Goal: Information Seeking & Learning: Learn about a topic

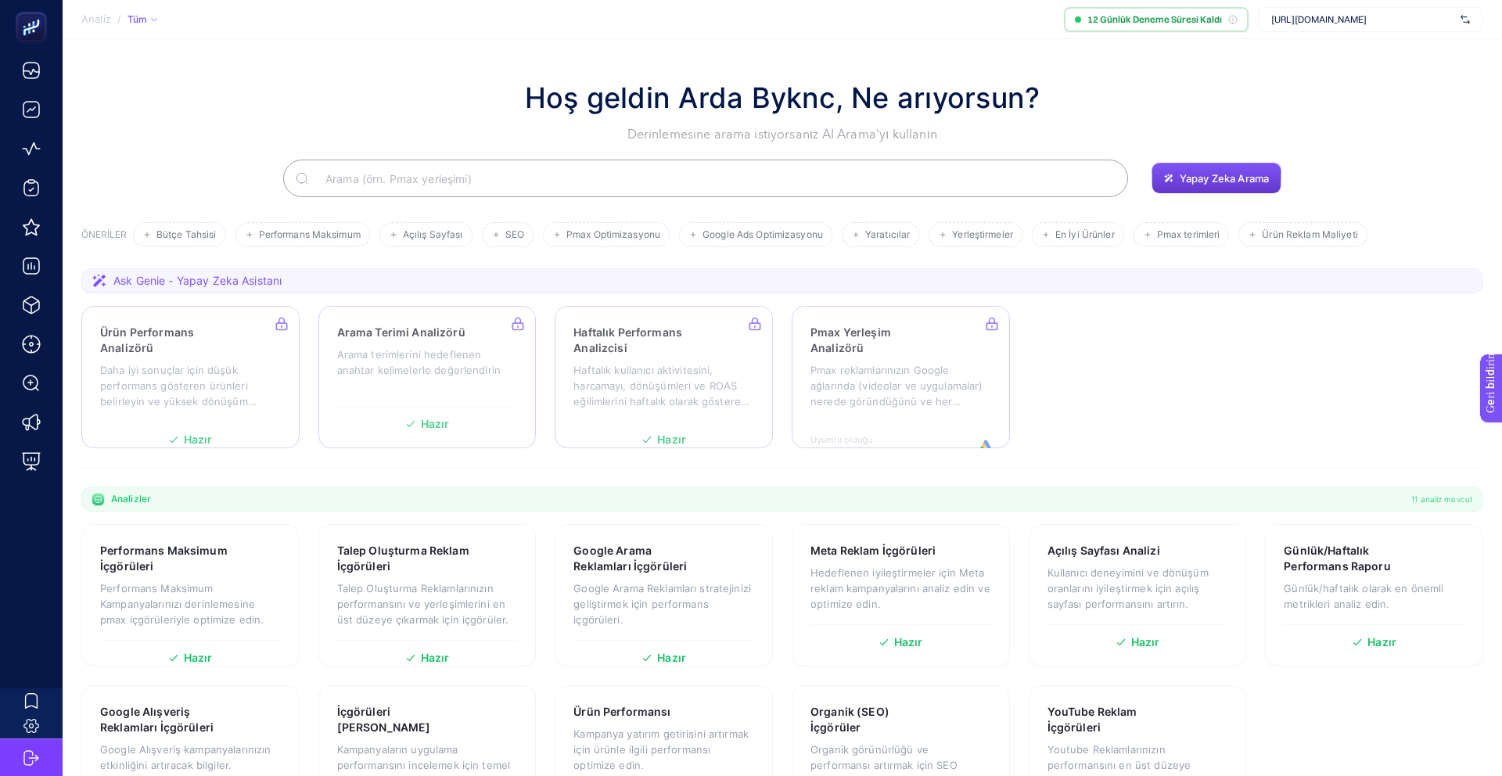
click at [1237, 185] on button "Yapay Zeka Arama" at bounding box center [1217, 178] width 130 height 31
click at [1218, 177] on font "Yapay Zeka Arama" at bounding box center [1224, 178] width 89 height 13
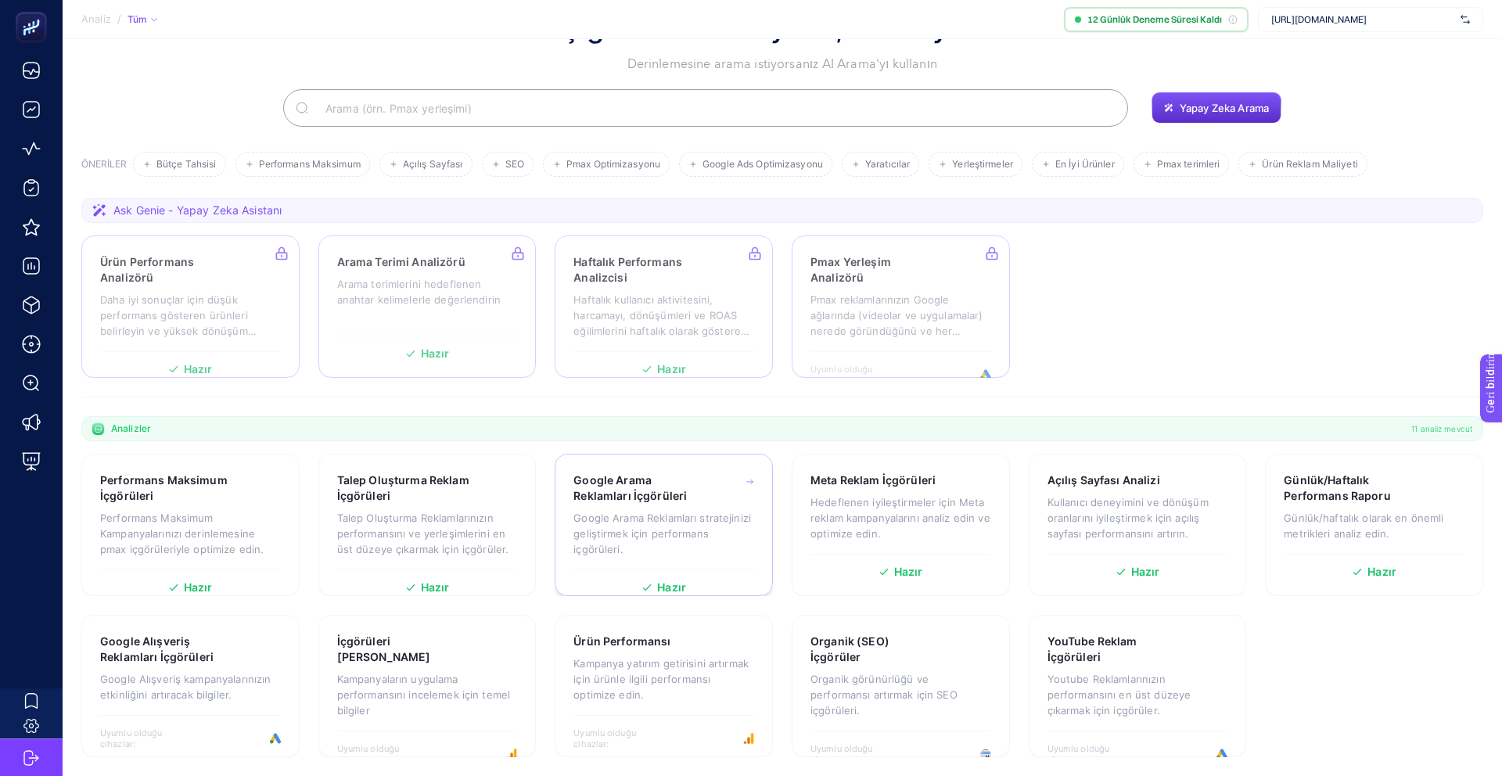
click at [632, 534] on font "Google Arama Reklamları stratejinizi geliştirmek için performans içgörüleri." at bounding box center [662, 534] width 178 height 44
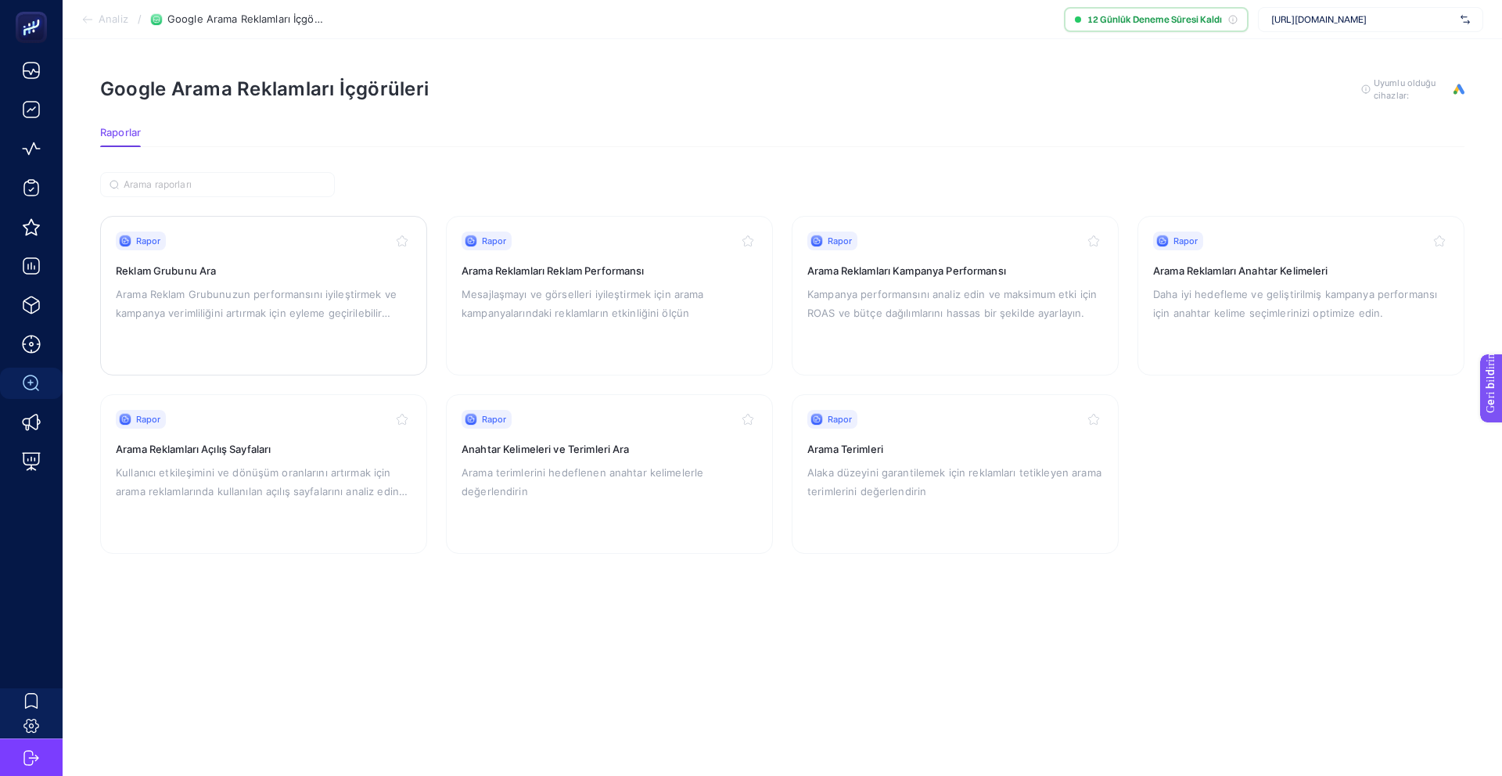
click at [235, 304] on p "Arama Reklam Grubunuzun performansını iyileştirmek ve kampanya verimliliğini ar…" at bounding box center [264, 304] width 296 height 38
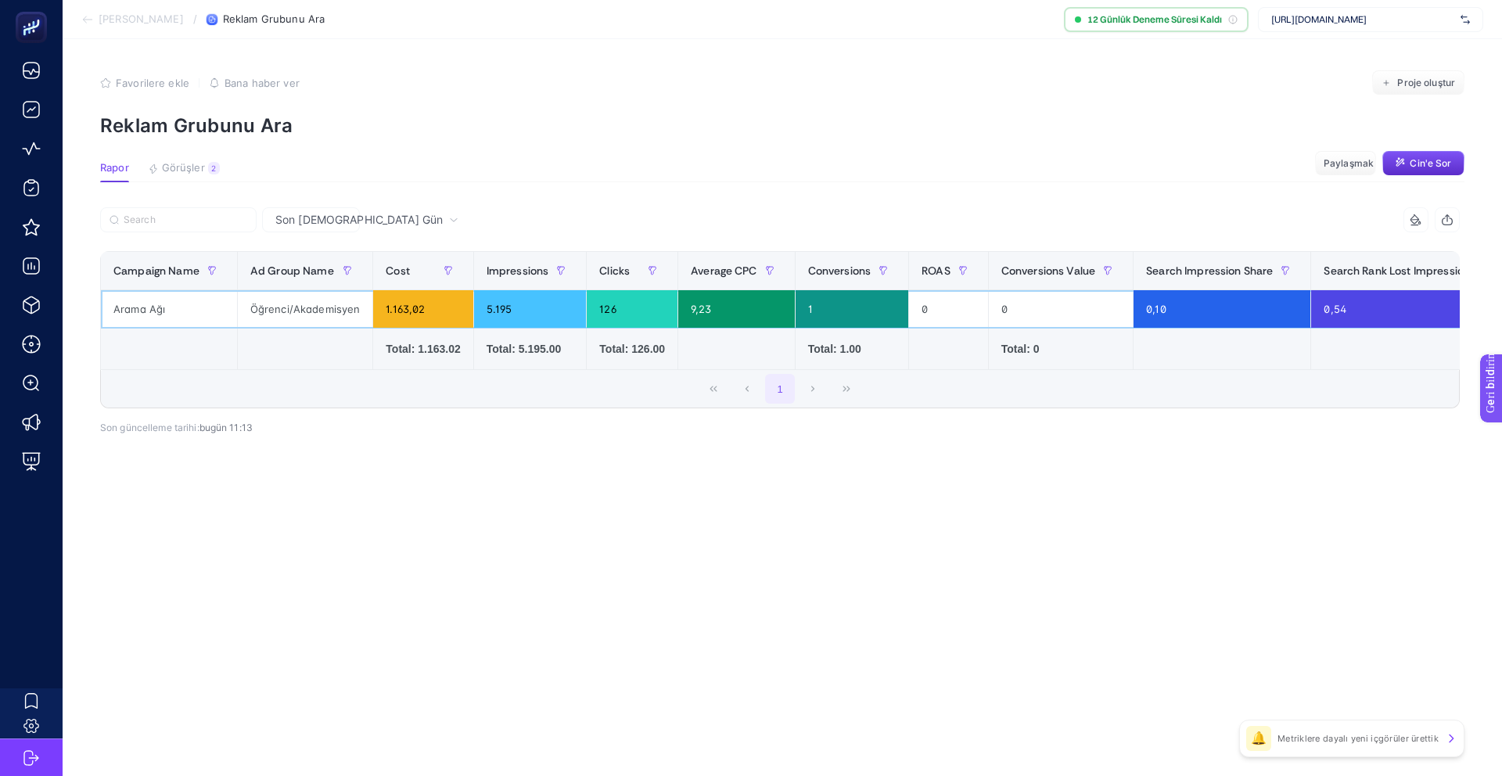
click at [300, 311] on div "Öğrenci/Akademisyen" at bounding box center [305, 309] width 135 height 38
click at [339, 225] on div "Son [DEMOGRAPHIC_DATA] Gün" at bounding box center [367, 219] width 196 height 11
click at [310, 305] on font "Son [DEMOGRAPHIC_DATA] Gün" at bounding box center [333, 327] width 120 height 45
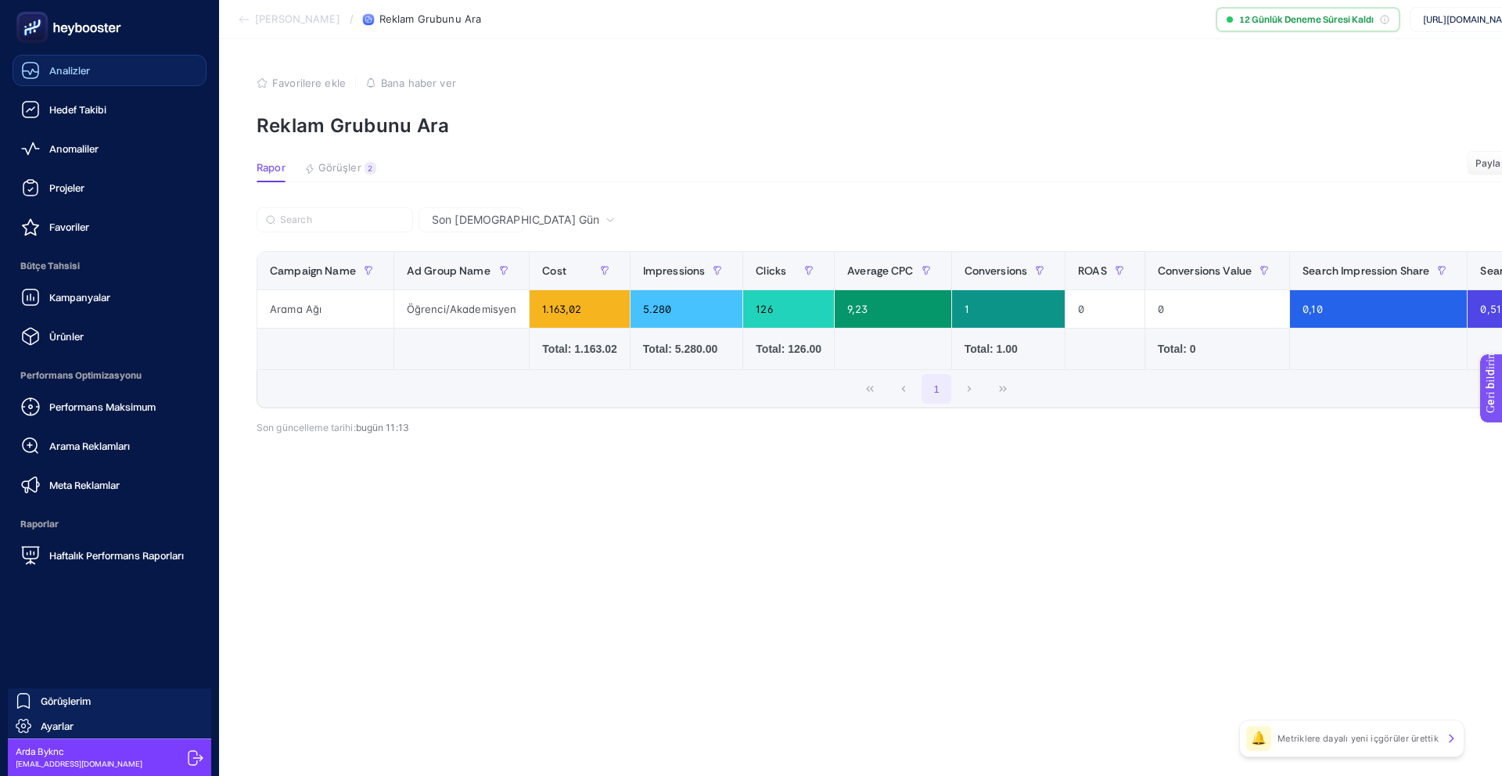
click at [76, 75] on font "Analizler" at bounding box center [69, 70] width 41 height 13
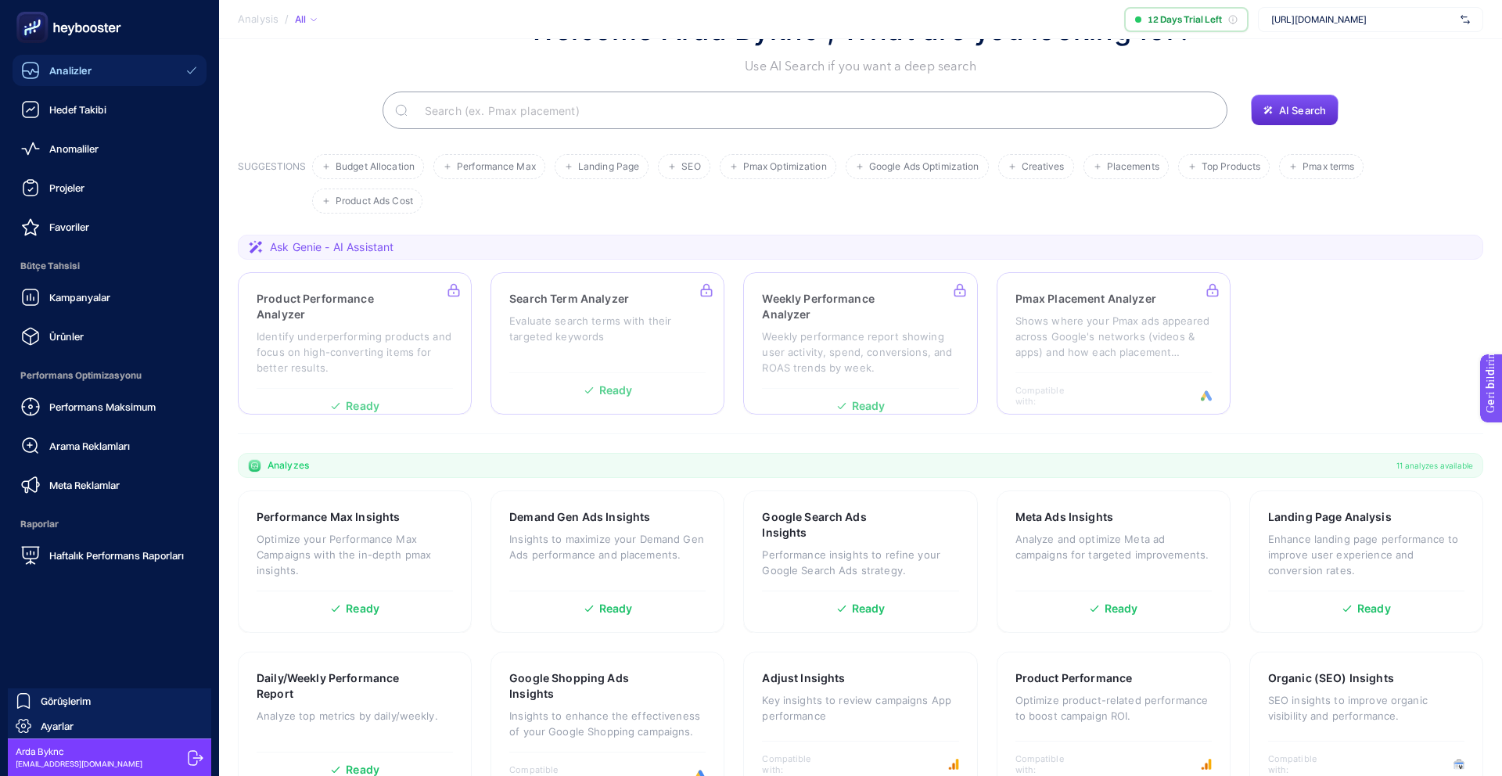
scroll to position [70, 0]
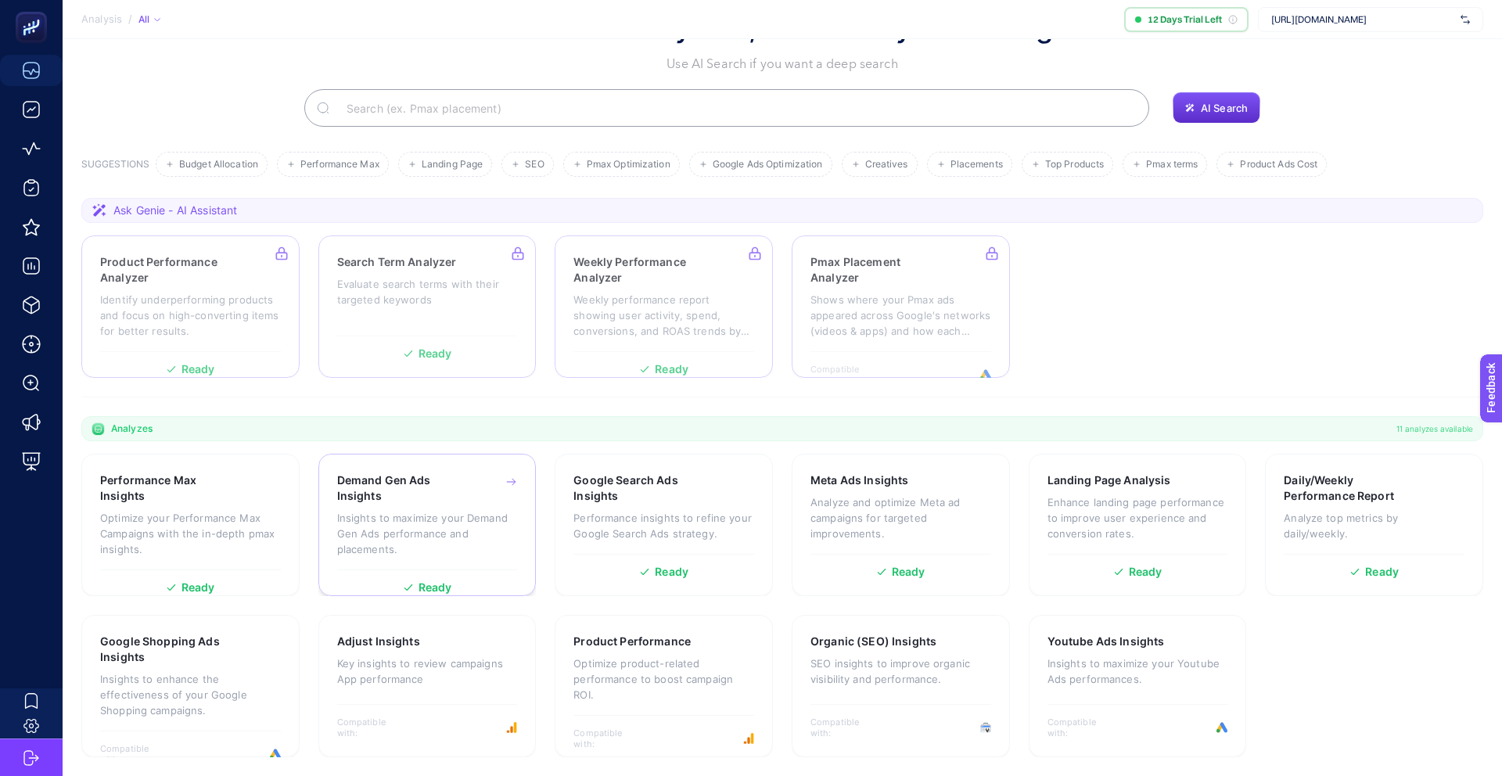
click at [382, 510] on div "Demand Gen Ads Insights Insights to maximize your Demand Gen Ads performance an…" at bounding box center [427, 520] width 181 height 97
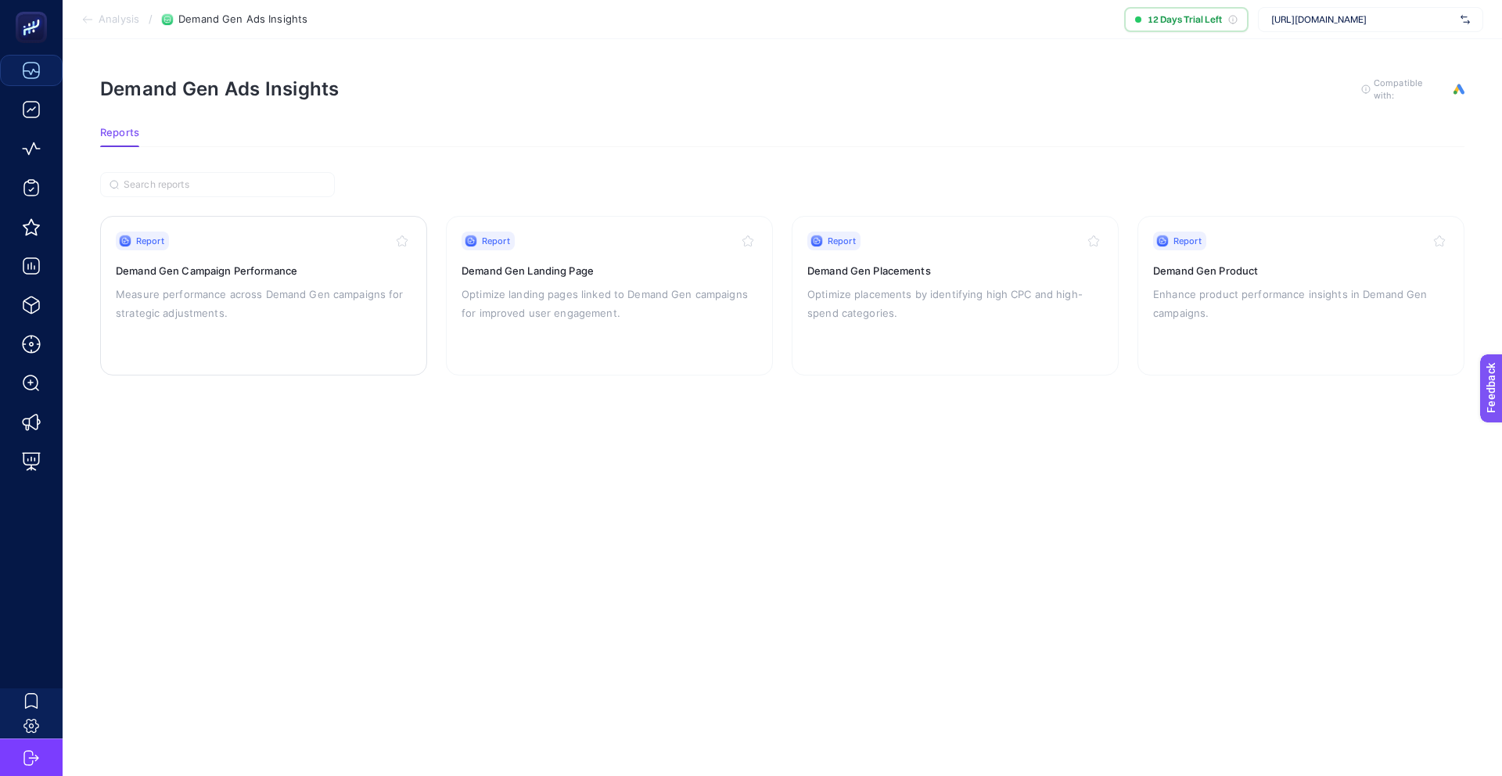
click at [237, 289] on p "Measure performance across Demand Gen campaigns for strategic adjustments." at bounding box center [264, 304] width 296 height 38
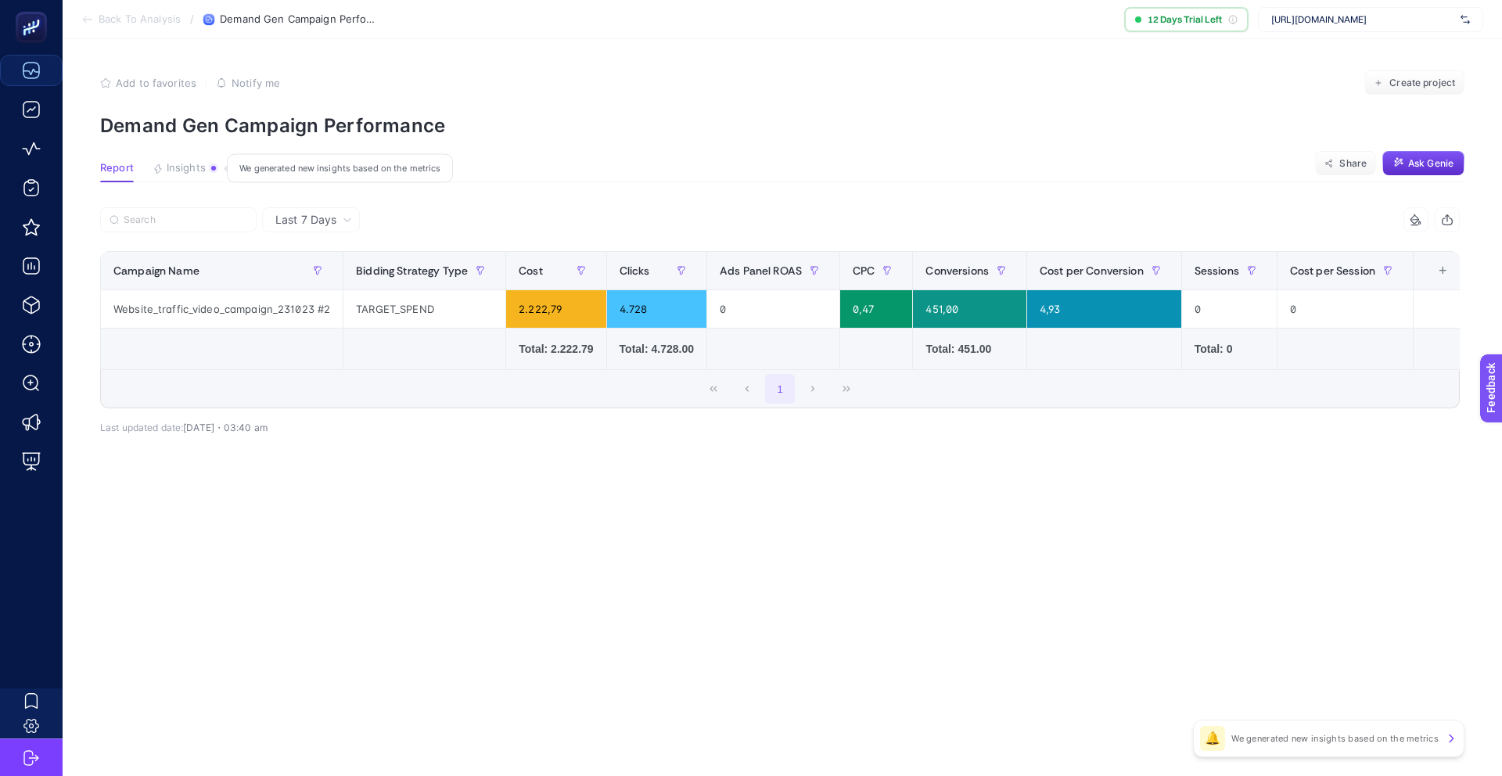
click at [196, 173] on span "Insights" at bounding box center [186, 168] width 39 height 13
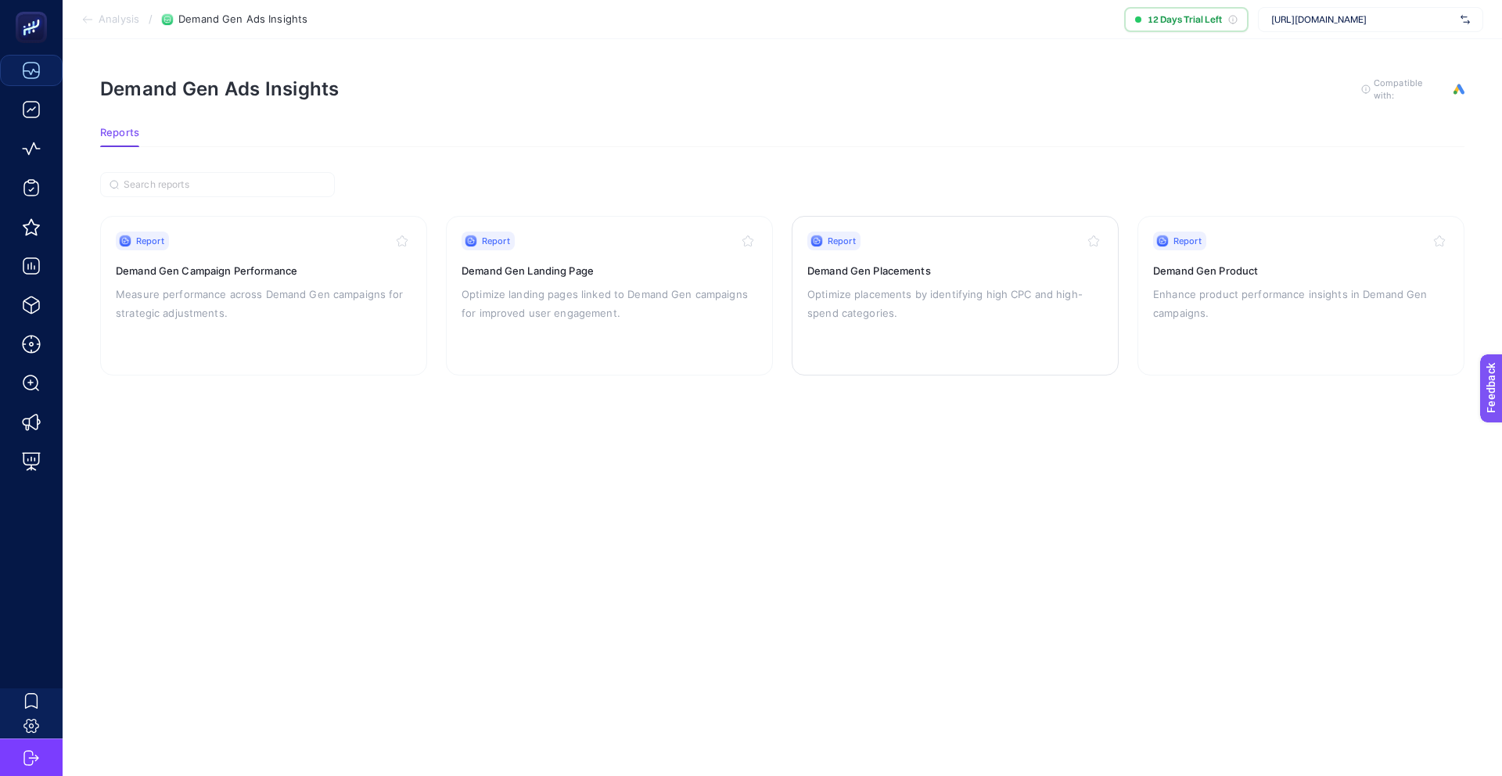
click at [860, 273] on h3 "Demand Gen Placements" at bounding box center [955, 271] width 296 height 16
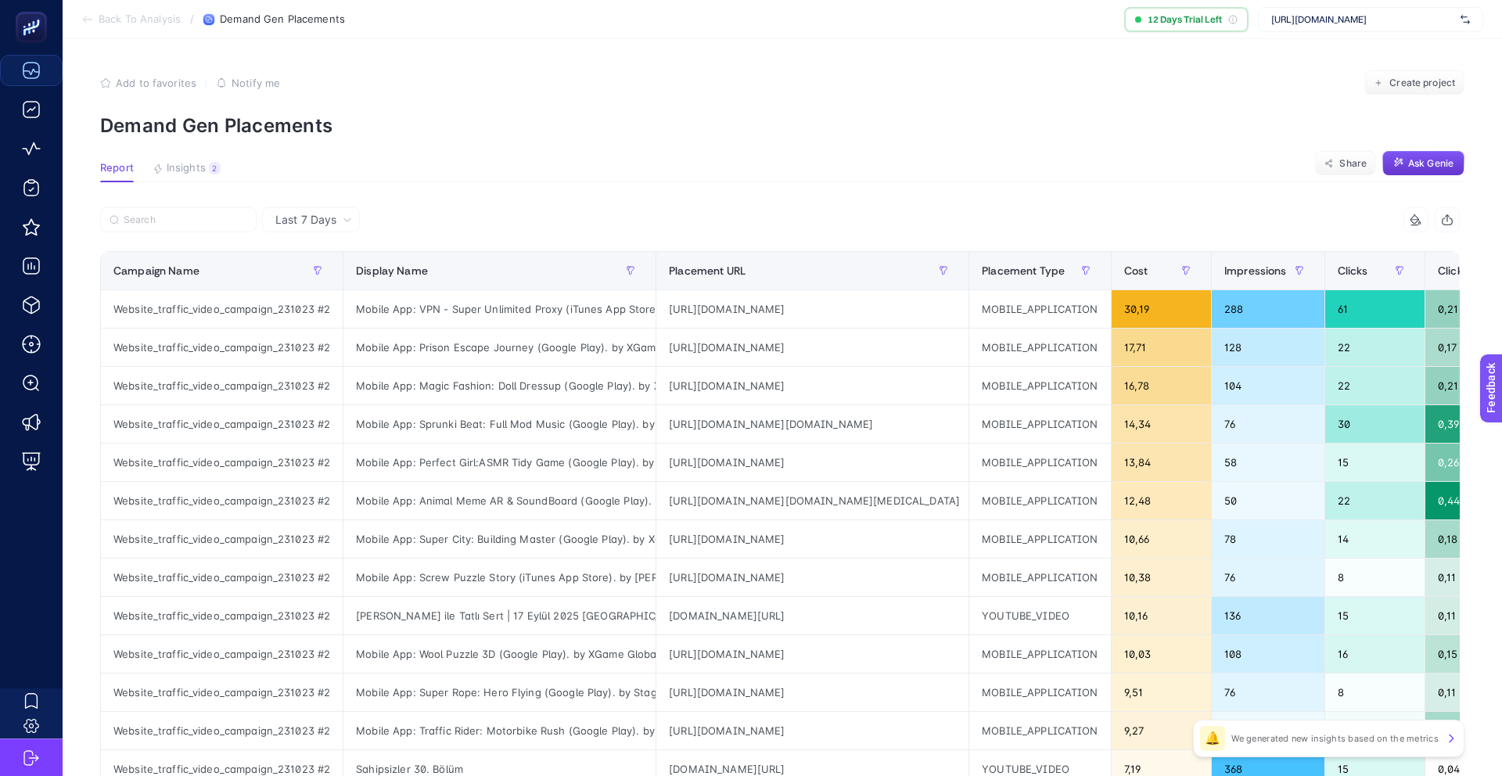
click at [1406, 162] on button "Ask Genie" at bounding box center [1423, 163] width 82 height 25
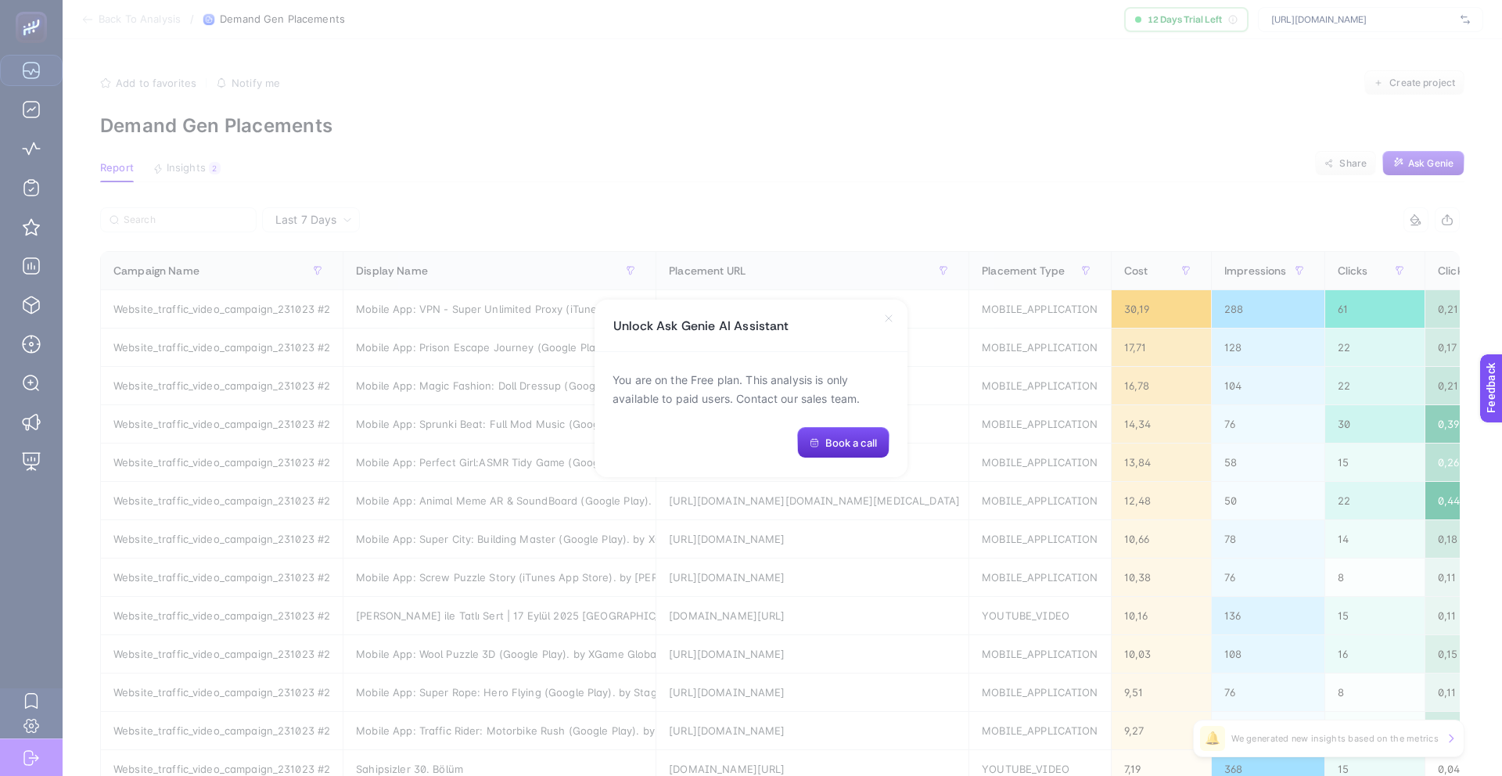
click at [891, 318] on icon at bounding box center [888, 318] width 13 height 13
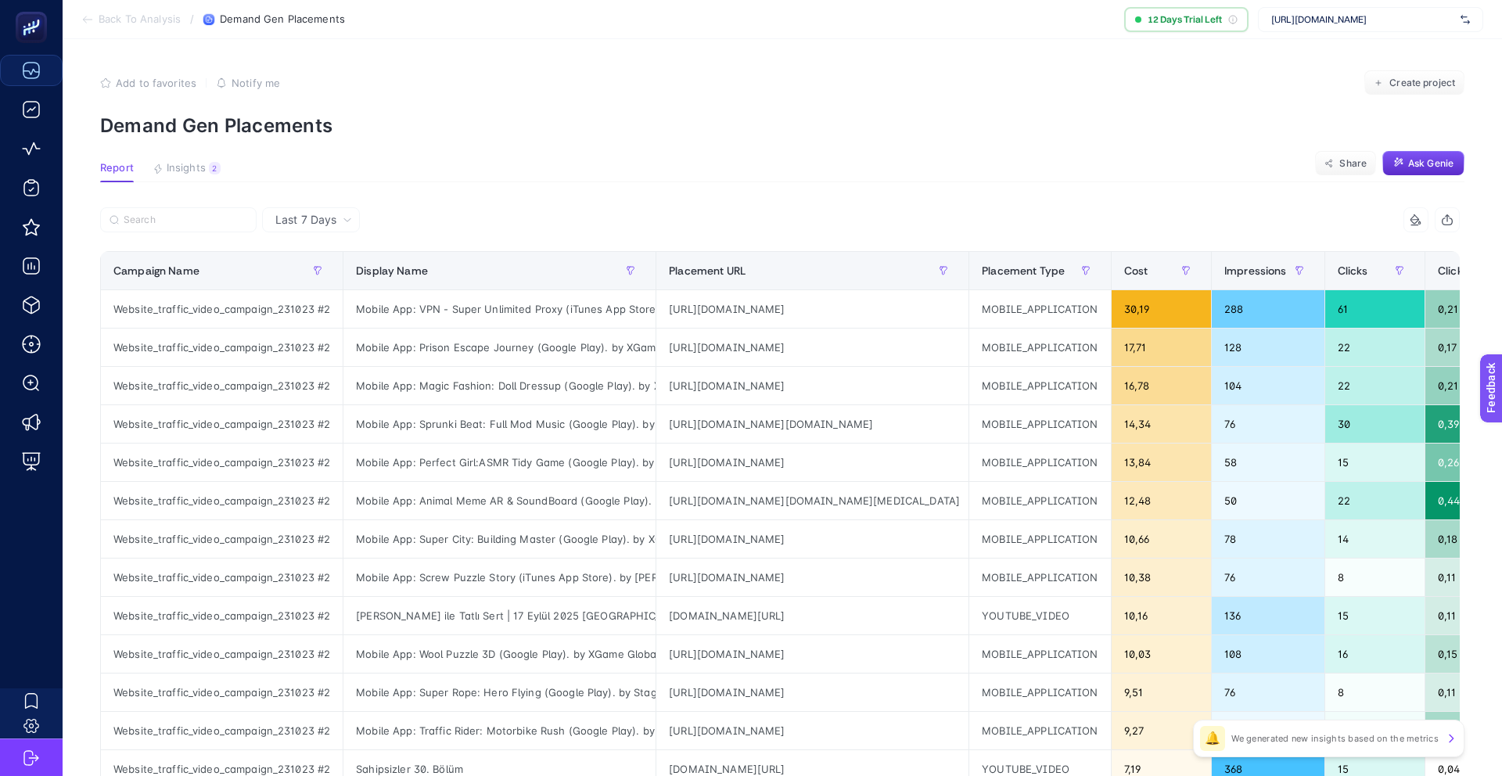
click at [1443, 219] on icon "button" at bounding box center [1447, 220] width 13 height 13
click at [531, 275] on div "Display Name" at bounding box center [499, 270] width 287 height 25
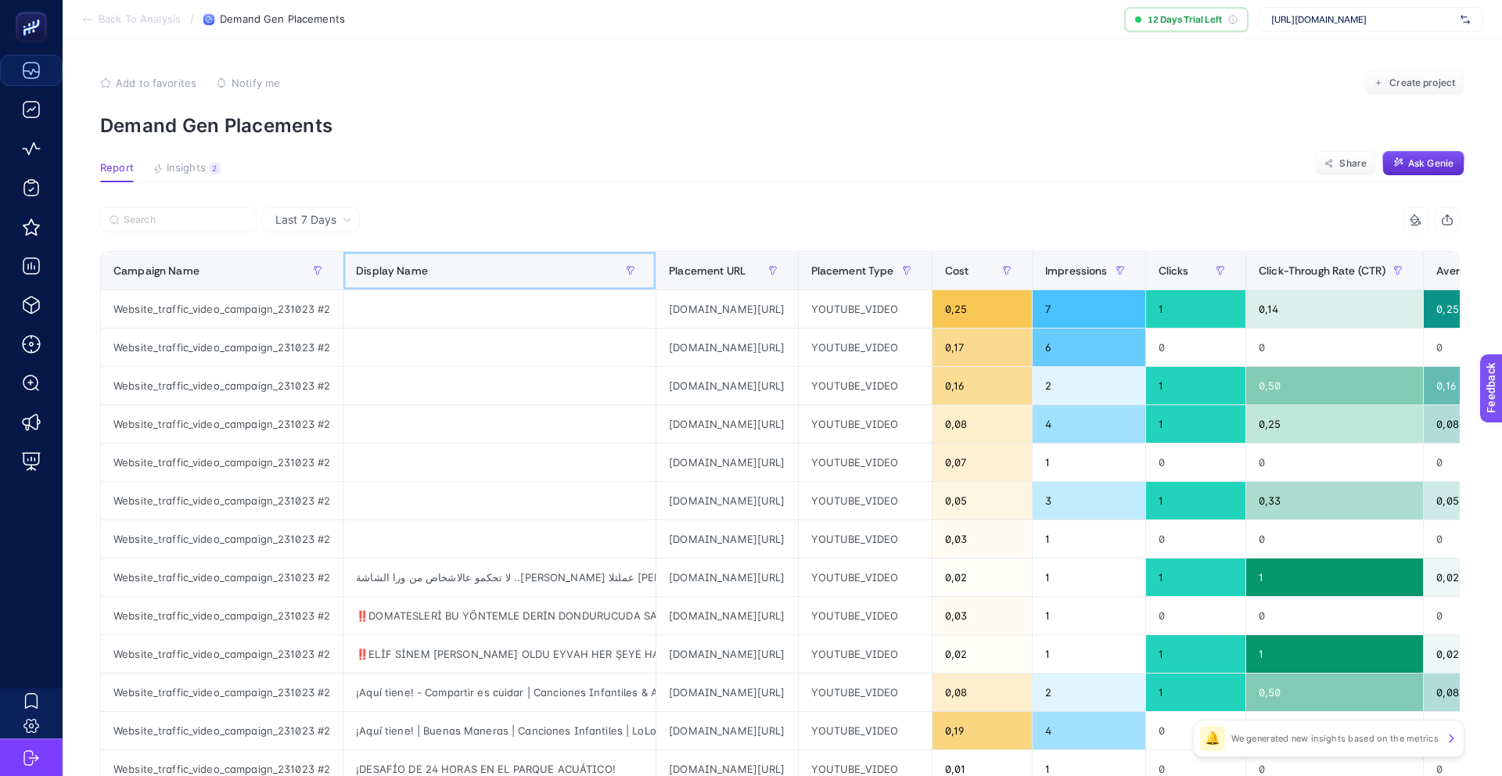
click at [531, 275] on div "Display Name" at bounding box center [499, 270] width 287 height 25
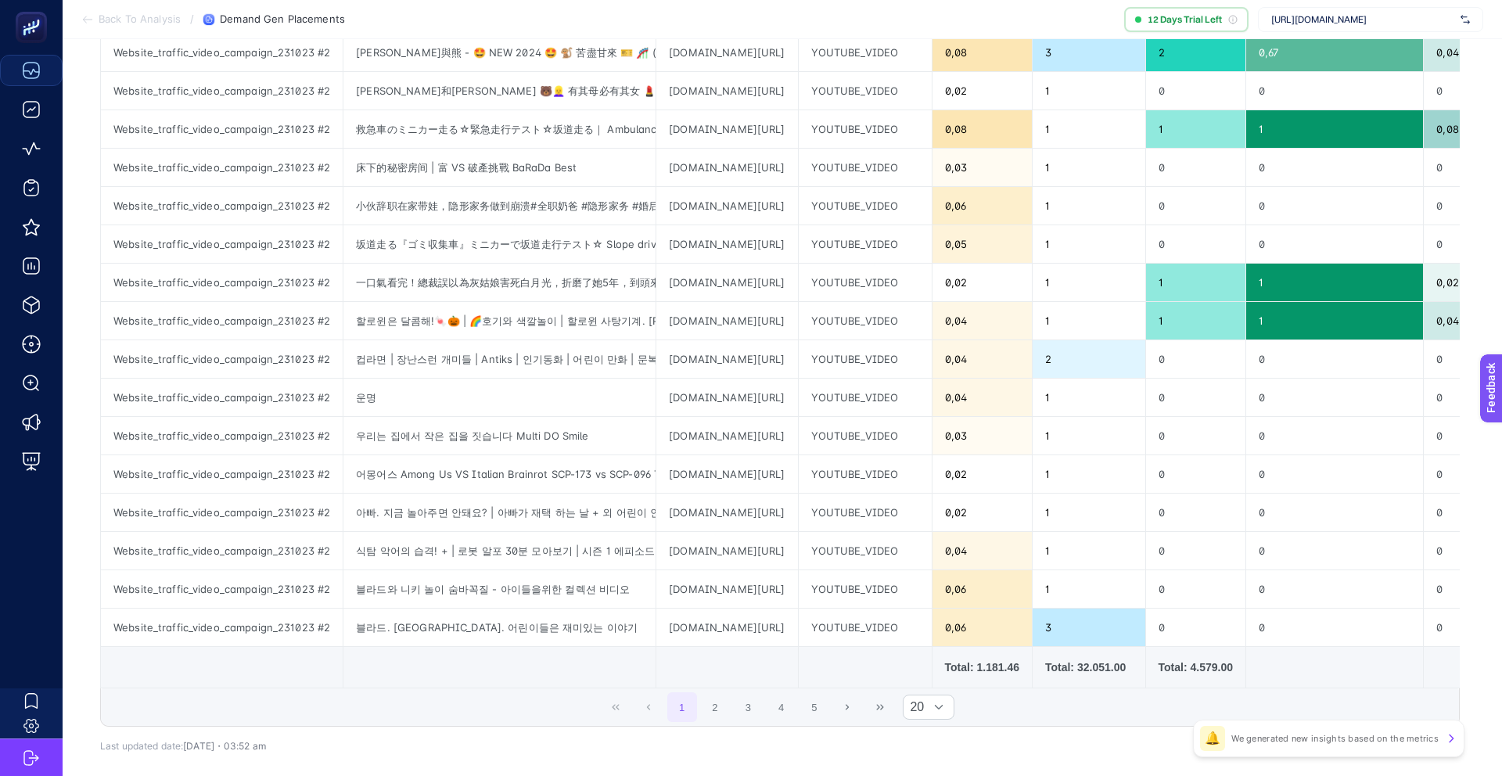
scroll to position [486, 0]
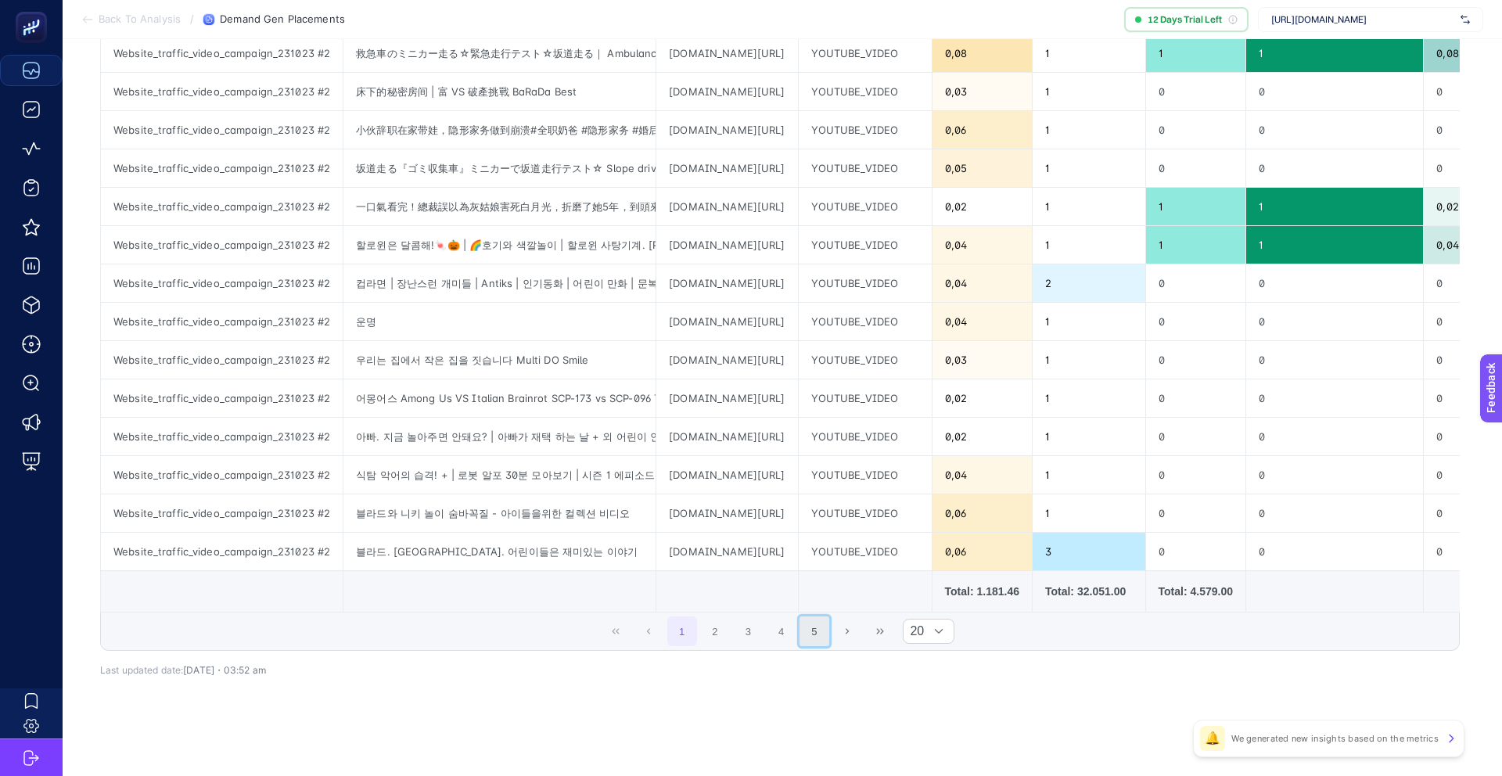
click at [813, 633] on button "5" at bounding box center [814, 631] width 30 height 30
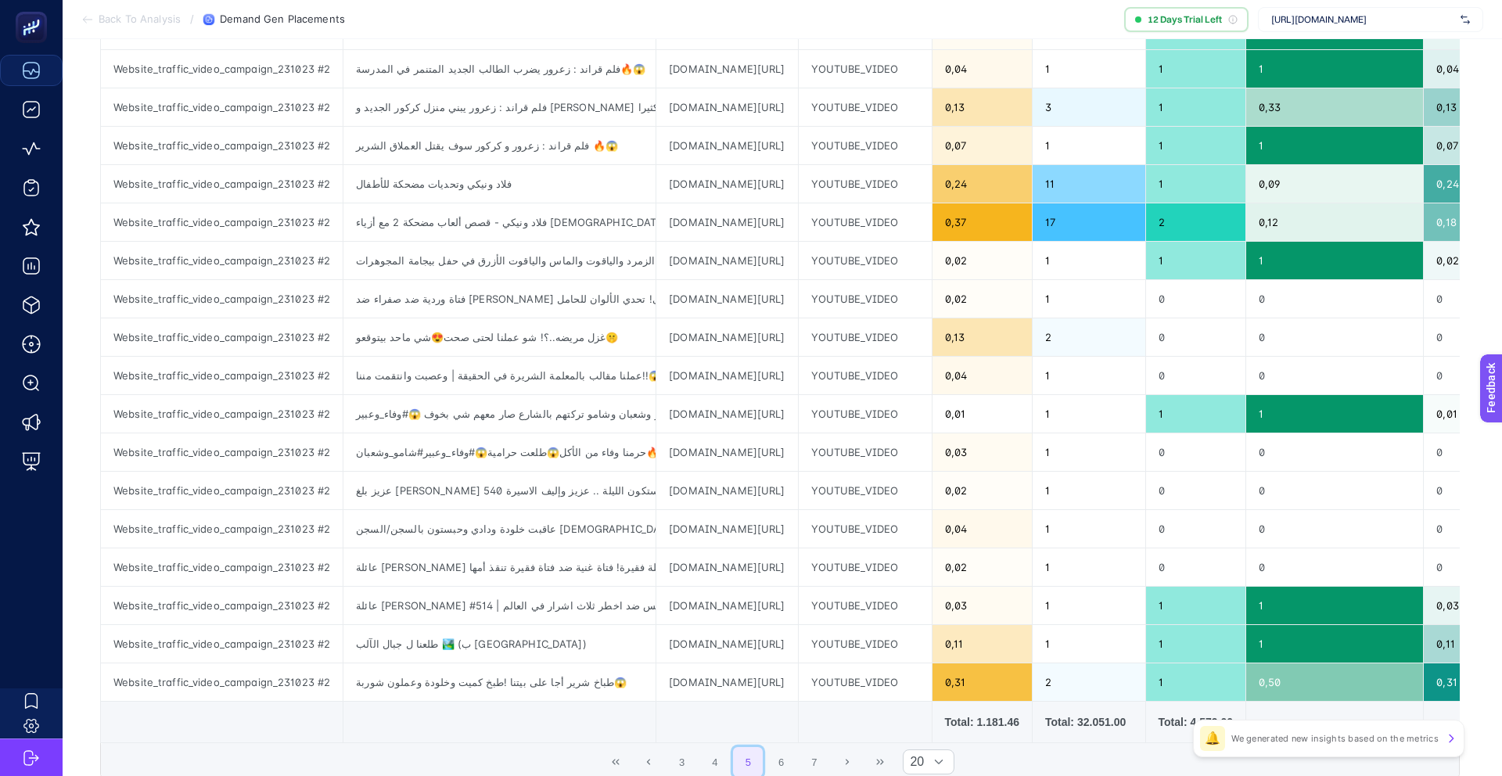
scroll to position [0, 0]
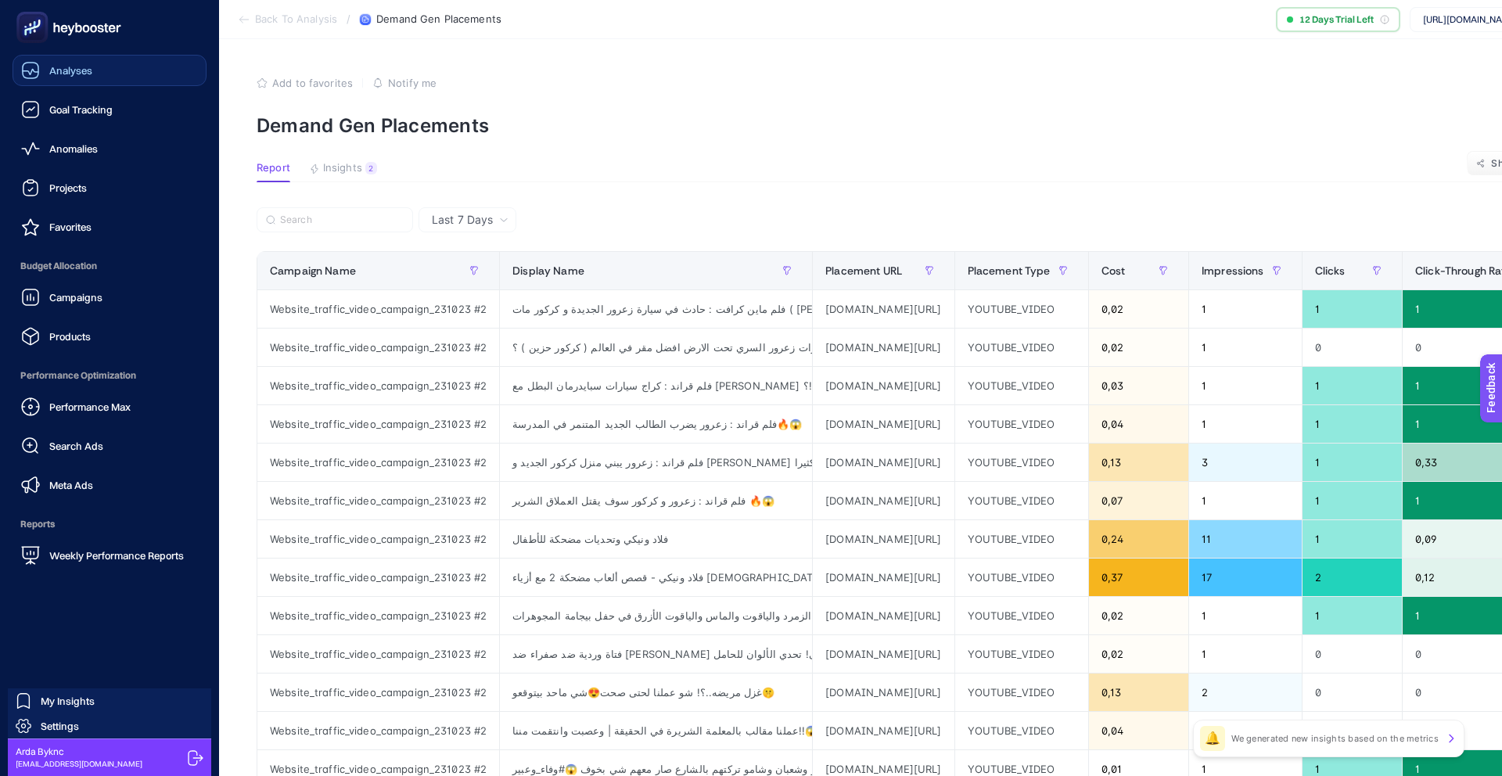
click at [41, 69] on div "Analyses" at bounding box center [56, 70] width 71 height 19
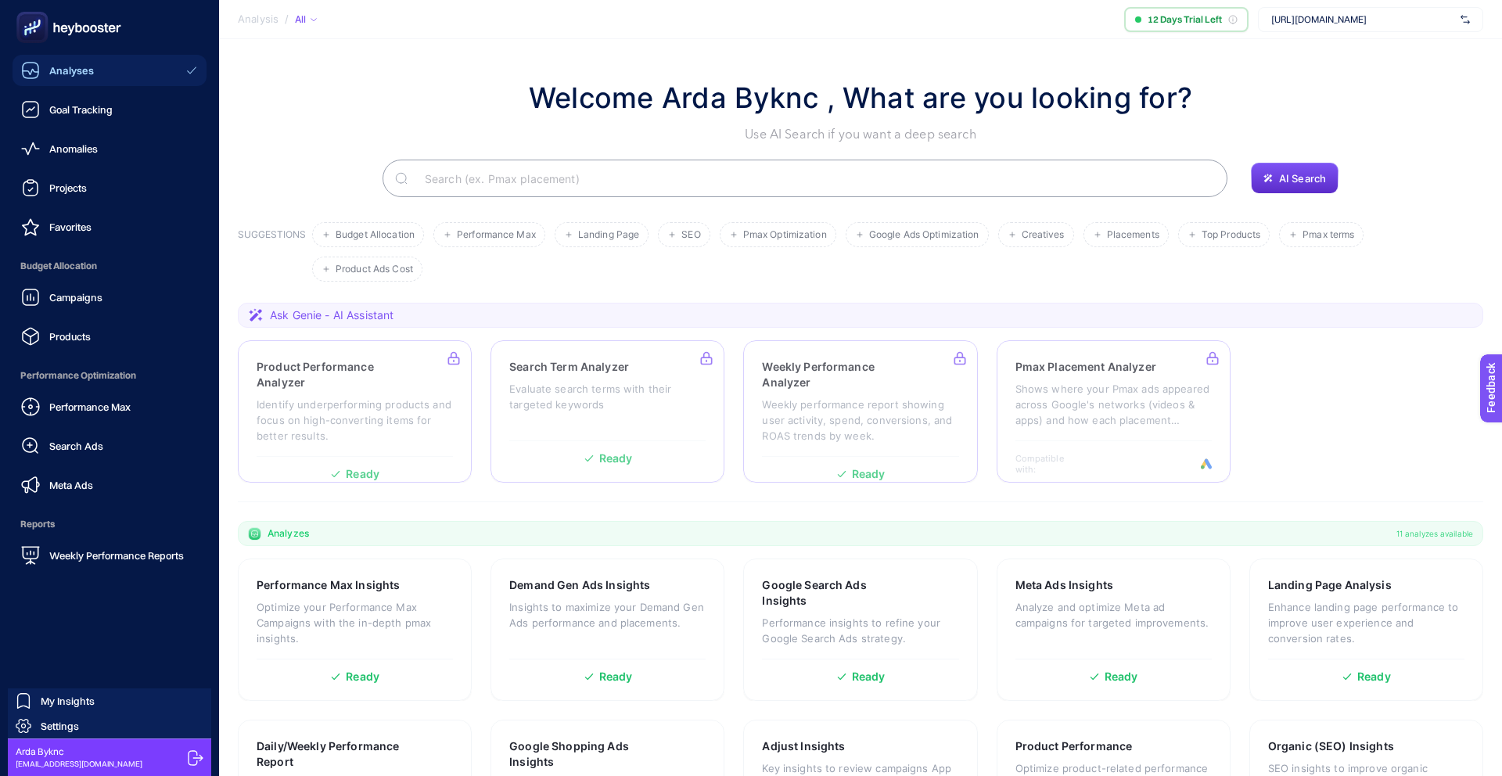
scroll to position [63, 0]
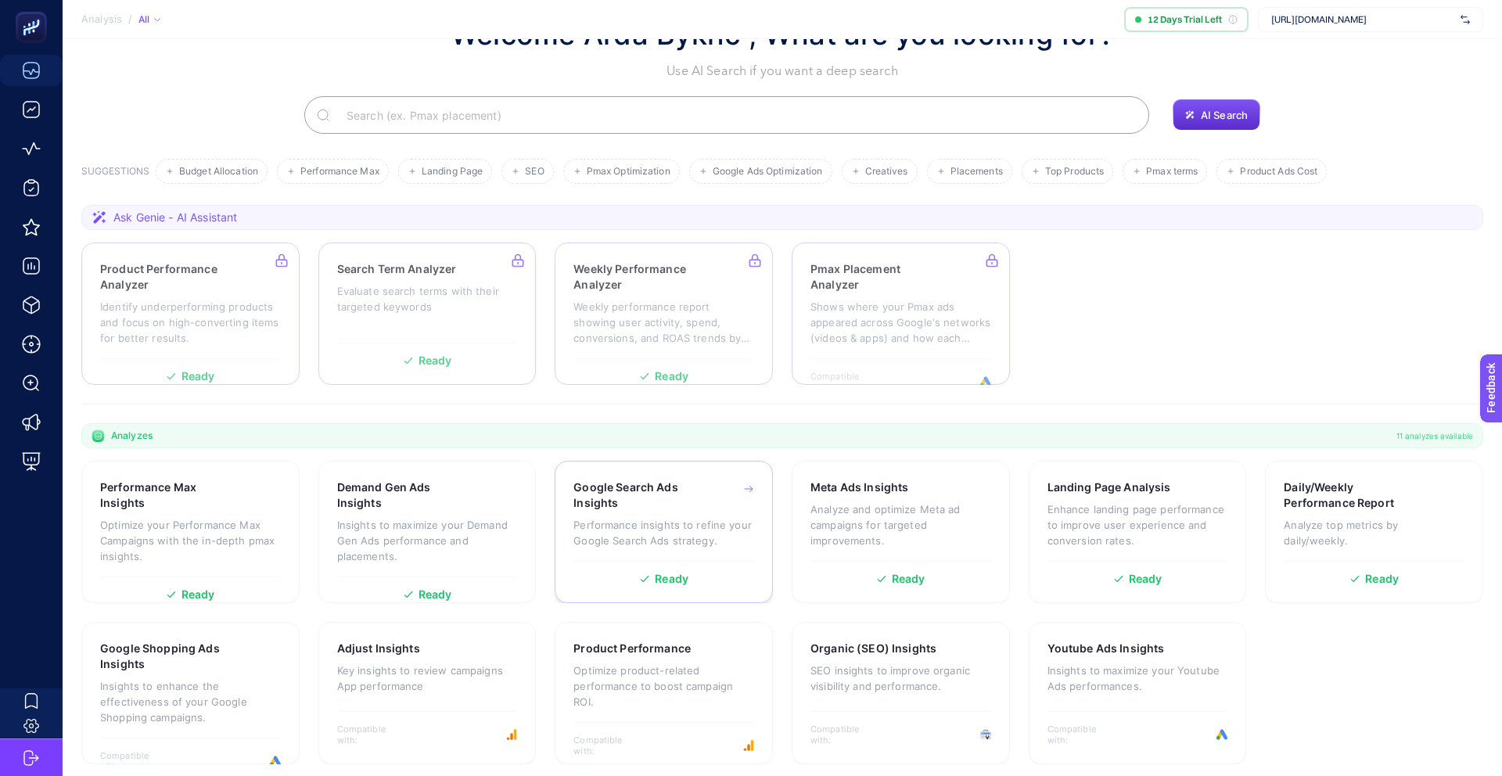
click at [628, 526] on p "Performance insights to refine your Google Search Ads strategy." at bounding box center [663, 532] width 181 height 31
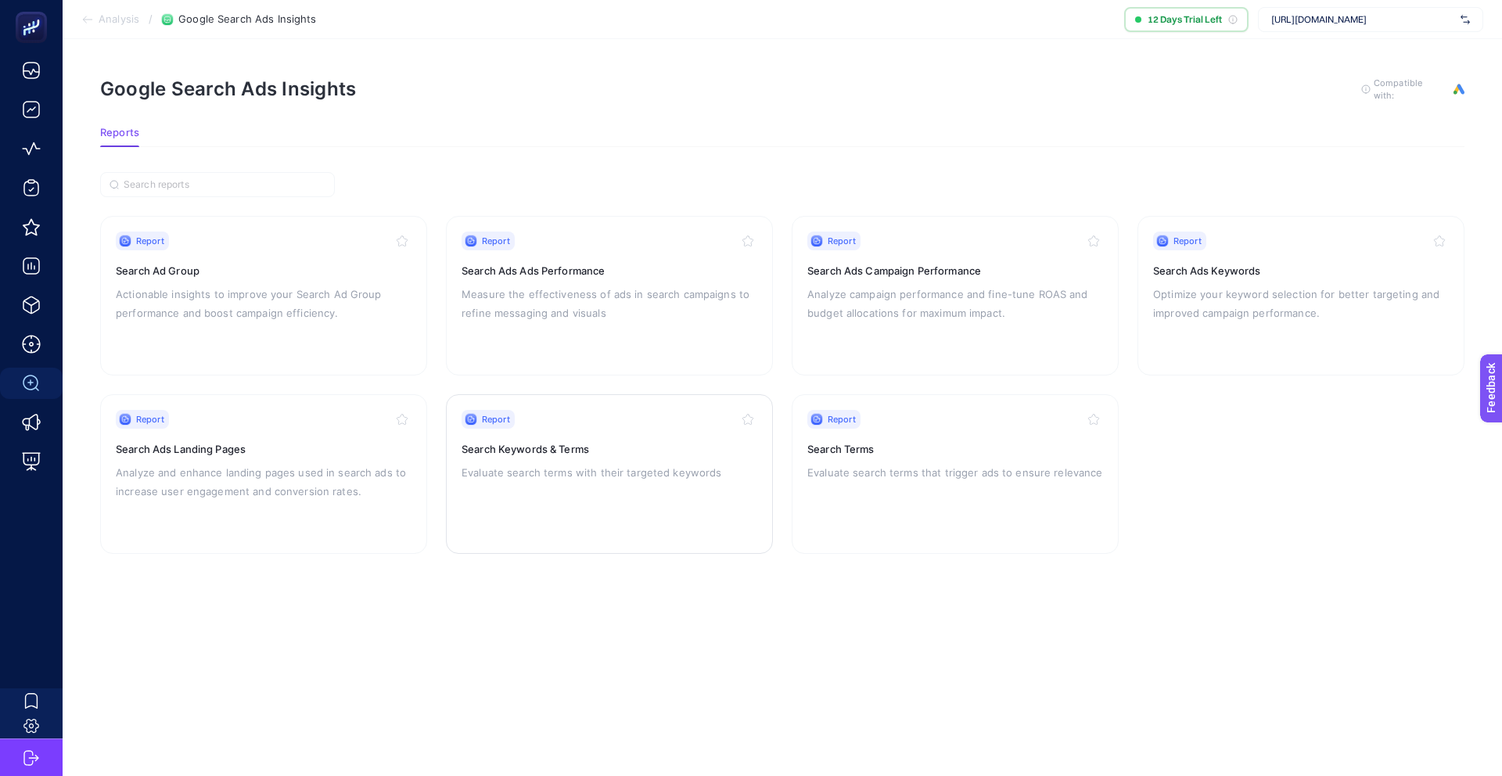
click at [575, 441] on h3 "Search Keywords & Terms" at bounding box center [610, 449] width 296 height 16
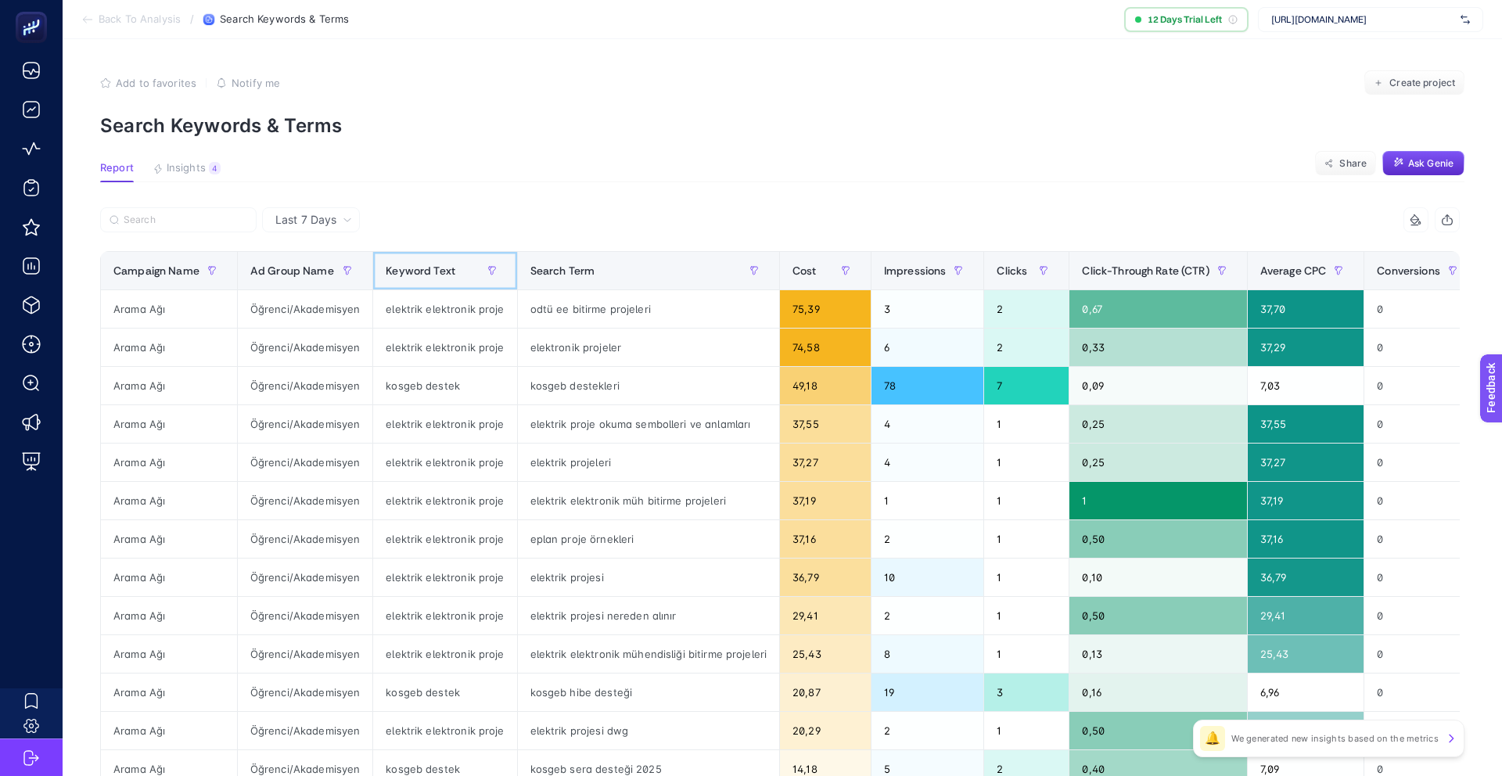
click at [427, 268] on span "Keyword Text" at bounding box center [421, 270] width 70 height 13
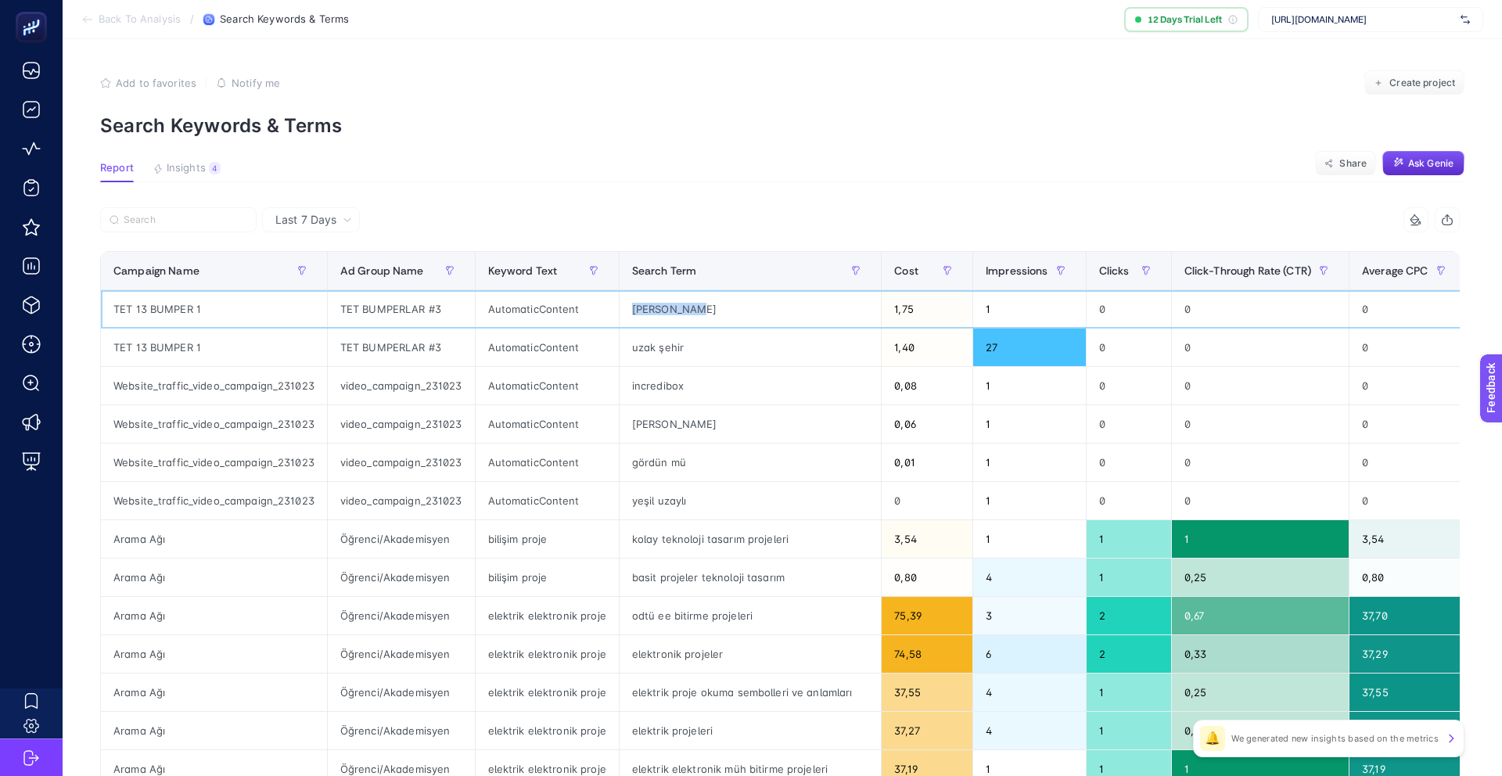
drag, startPoint x: 627, startPoint y: 307, endPoint x: 744, endPoint y: 308, distance: 117.3
click at [744, 320] on div "[PERSON_NAME]" at bounding box center [751, 309] width 262 height 38
click at [744, 307] on div "[PERSON_NAME]" at bounding box center [751, 309] width 262 height 38
click at [1416, 153] on button "Ask Genie" at bounding box center [1423, 163] width 82 height 25
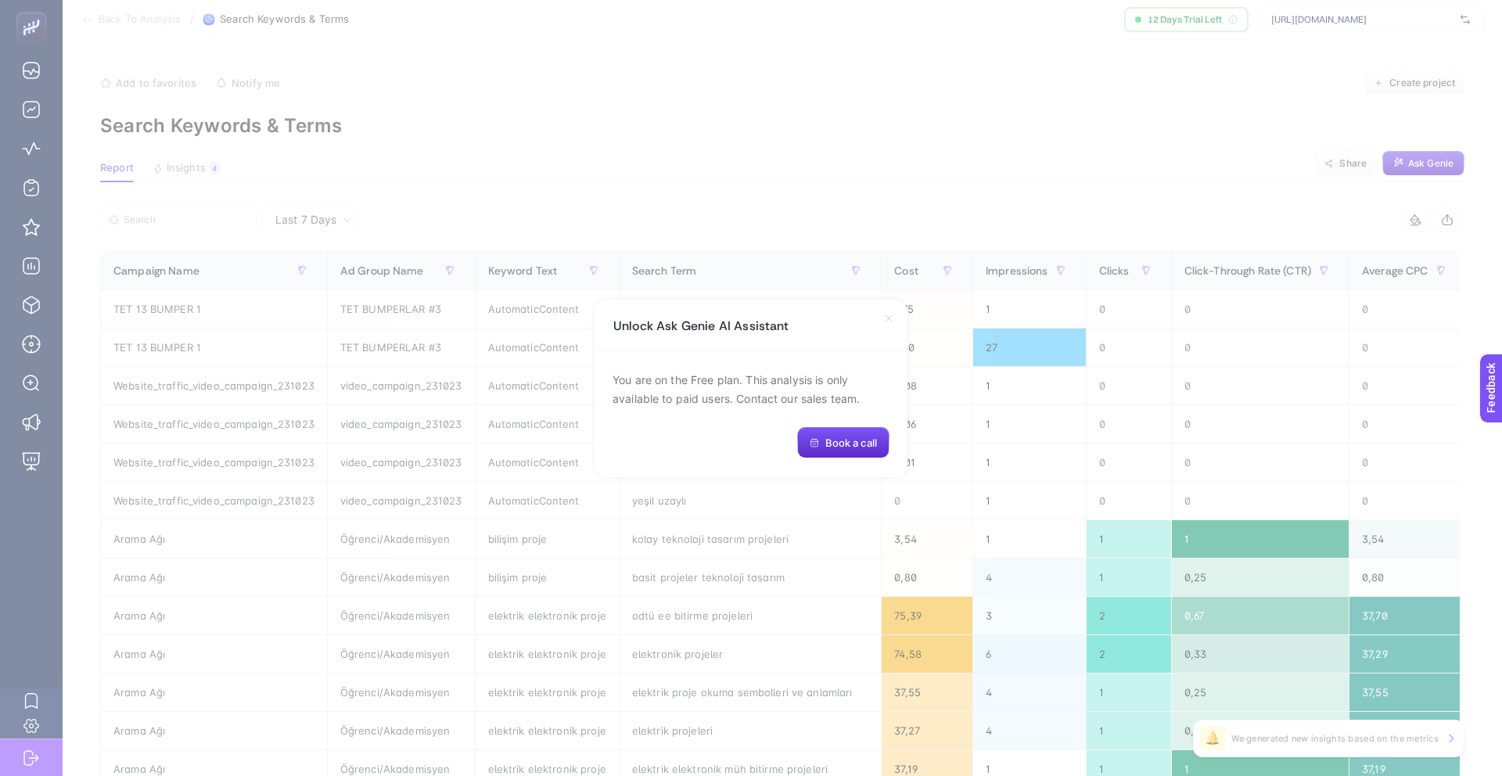
click at [889, 315] on icon at bounding box center [888, 318] width 13 height 13
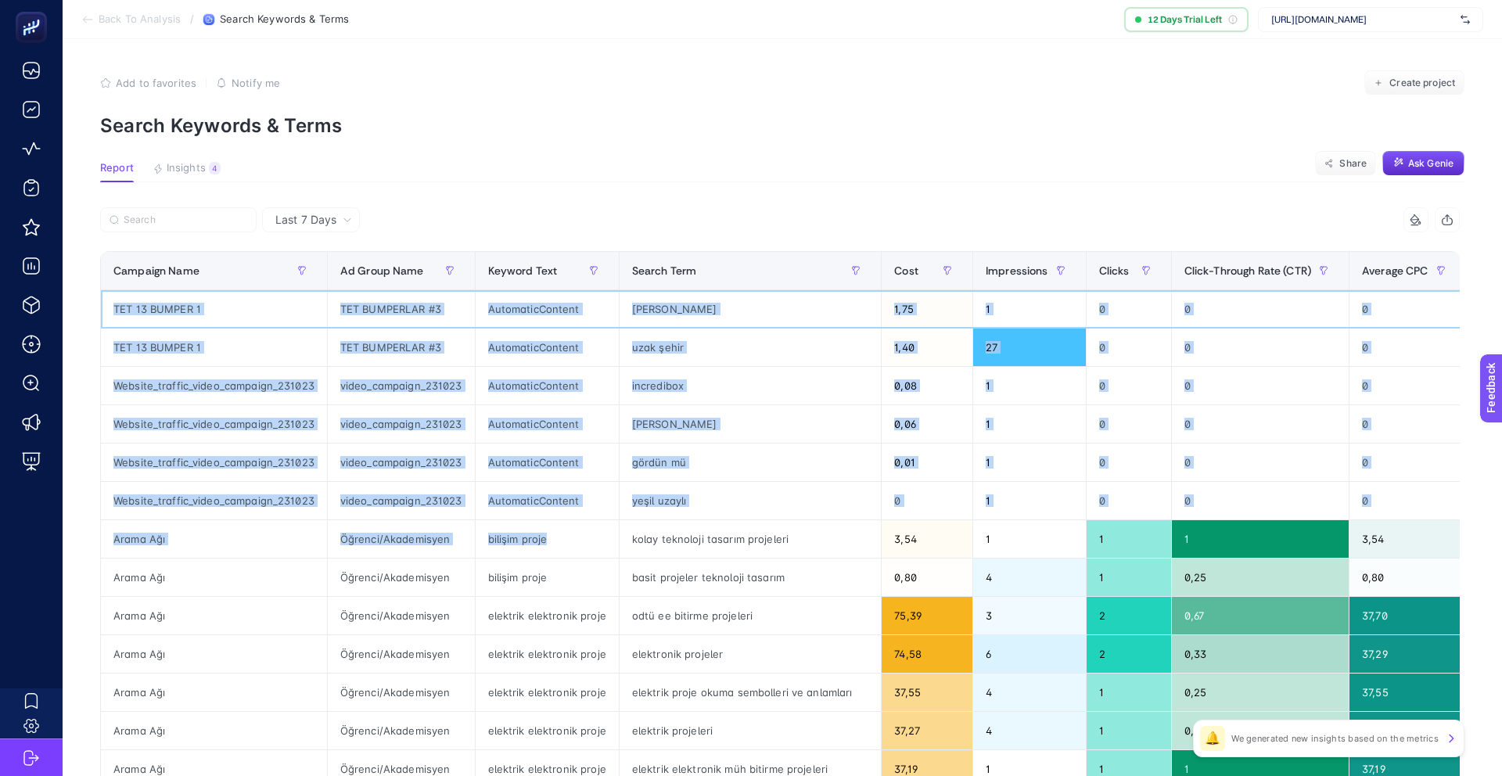
drag, startPoint x: 106, startPoint y: 307, endPoint x: 763, endPoint y: 527, distance: 692.9
click at [763, 527] on tbody "TET 13 BUMPER 1 TET BUMPERLAR #3 AutomaticContent [PERSON_NAME] dance 1,75 1 0 …" at bounding box center [1059, 673] width 1916 height 767
copy tbody "TET 13 BUMPER 1 TET BUMPERLAR #3 AutomaticContent [PERSON_NAME] dance 1,75 1 0 …"
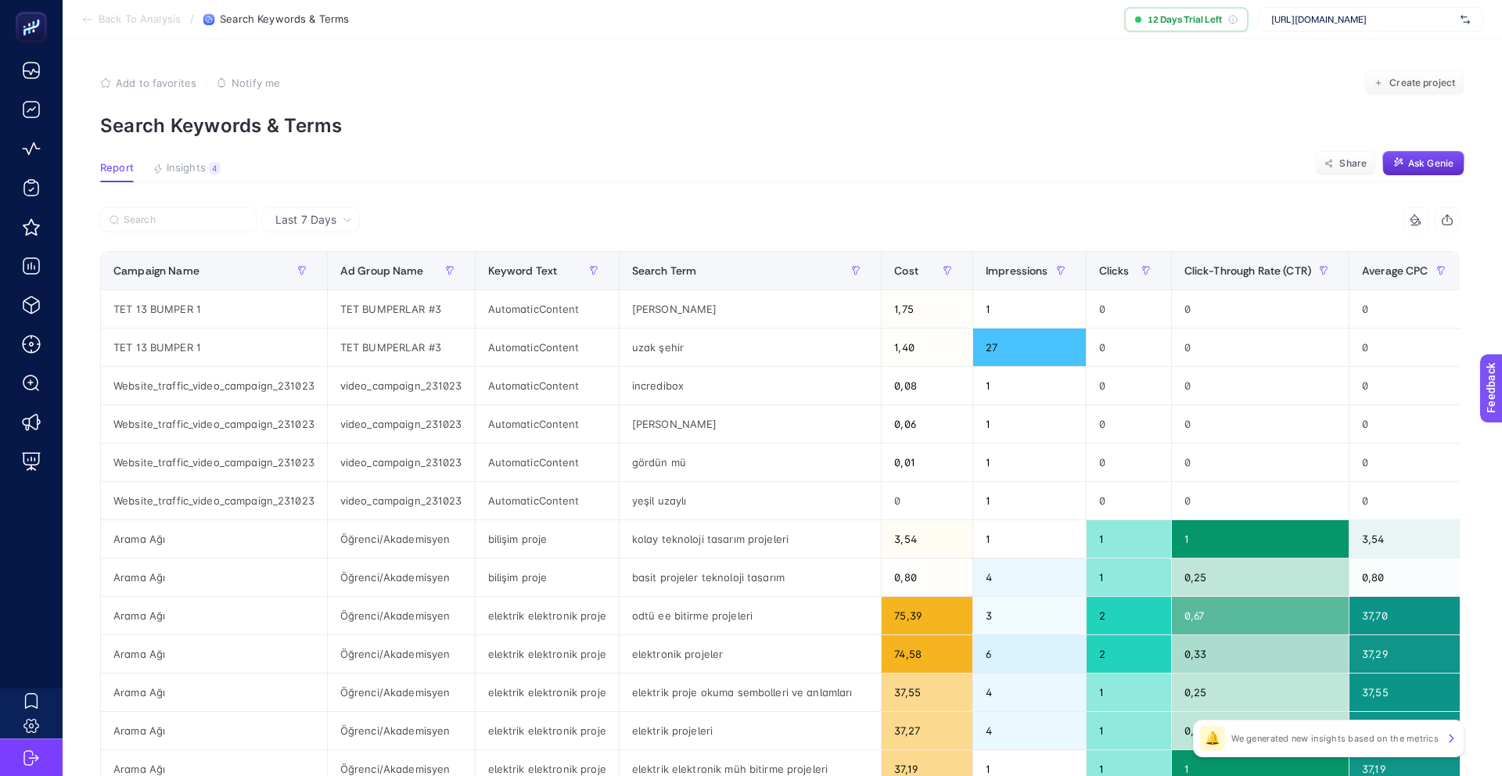
click at [841, 198] on article "Add to favorites false Notify me Create project Search Keywords & Terms Report …" at bounding box center [782, 650] width 1439 height 1223
click at [1414, 221] on icon at bounding box center [1416, 220] width 13 height 13
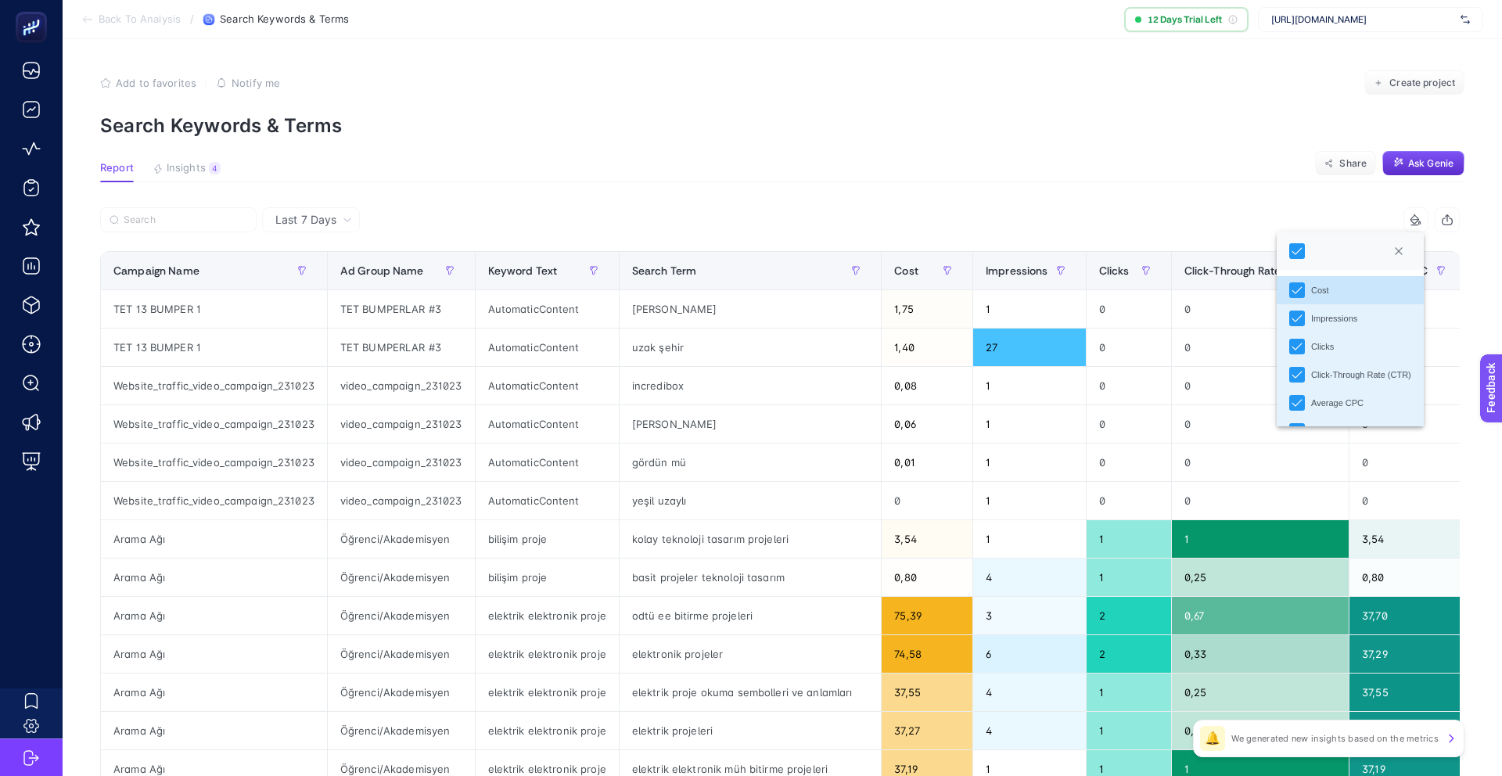
scroll to position [9, 69]
click at [1443, 221] on icon "button" at bounding box center [1447, 220] width 13 height 13
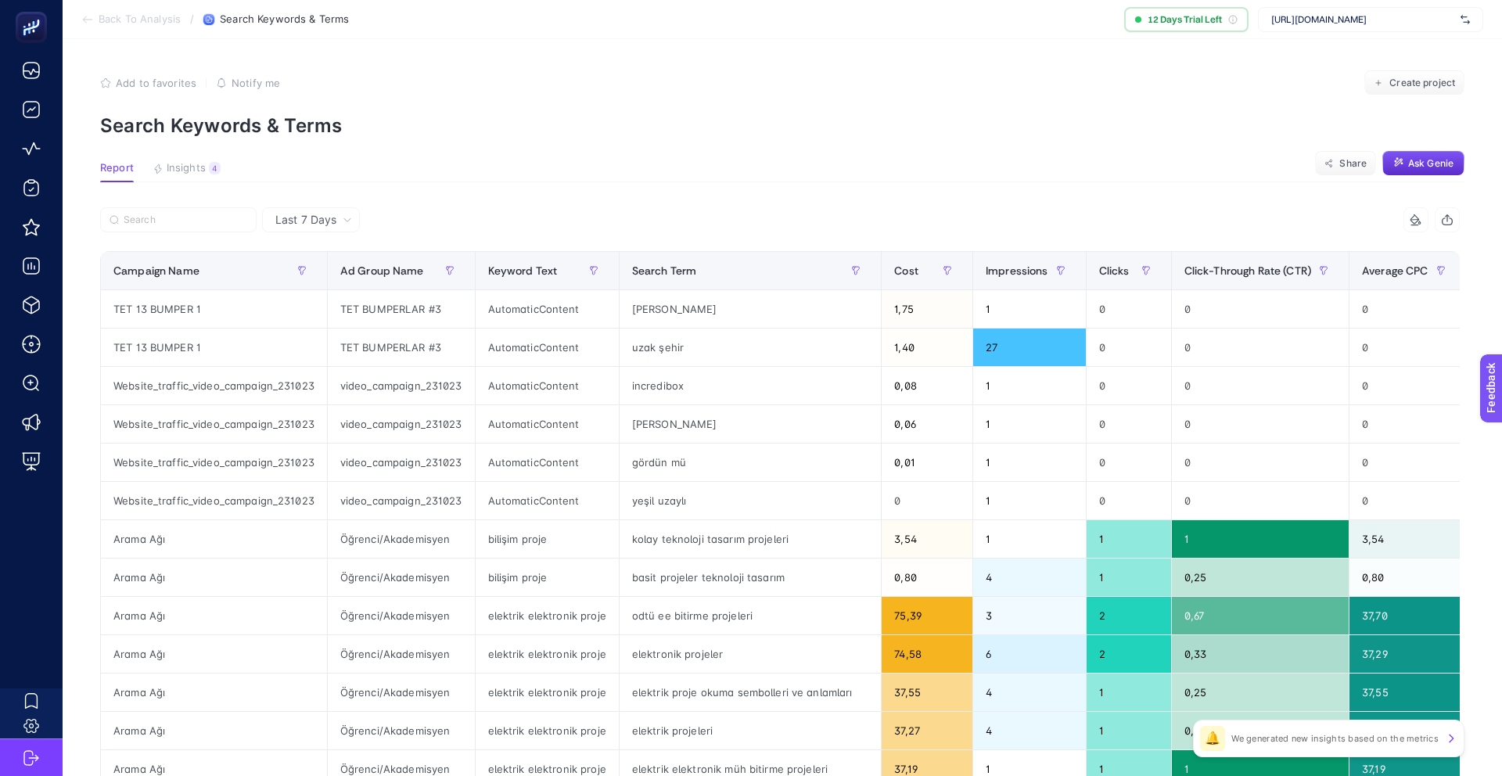
click at [1208, 169] on section "Report Insights 4 We generated new insights based on the metrics Share Ask [PER…" at bounding box center [782, 172] width 1364 height 20
click at [1208, 17] on span "12 Days Trial Left" at bounding box center [1185, 19] width 74 height 13
click at [1410, 164] on span "Ask Genie" at bounding box center [1430, 163] width 45 height 13
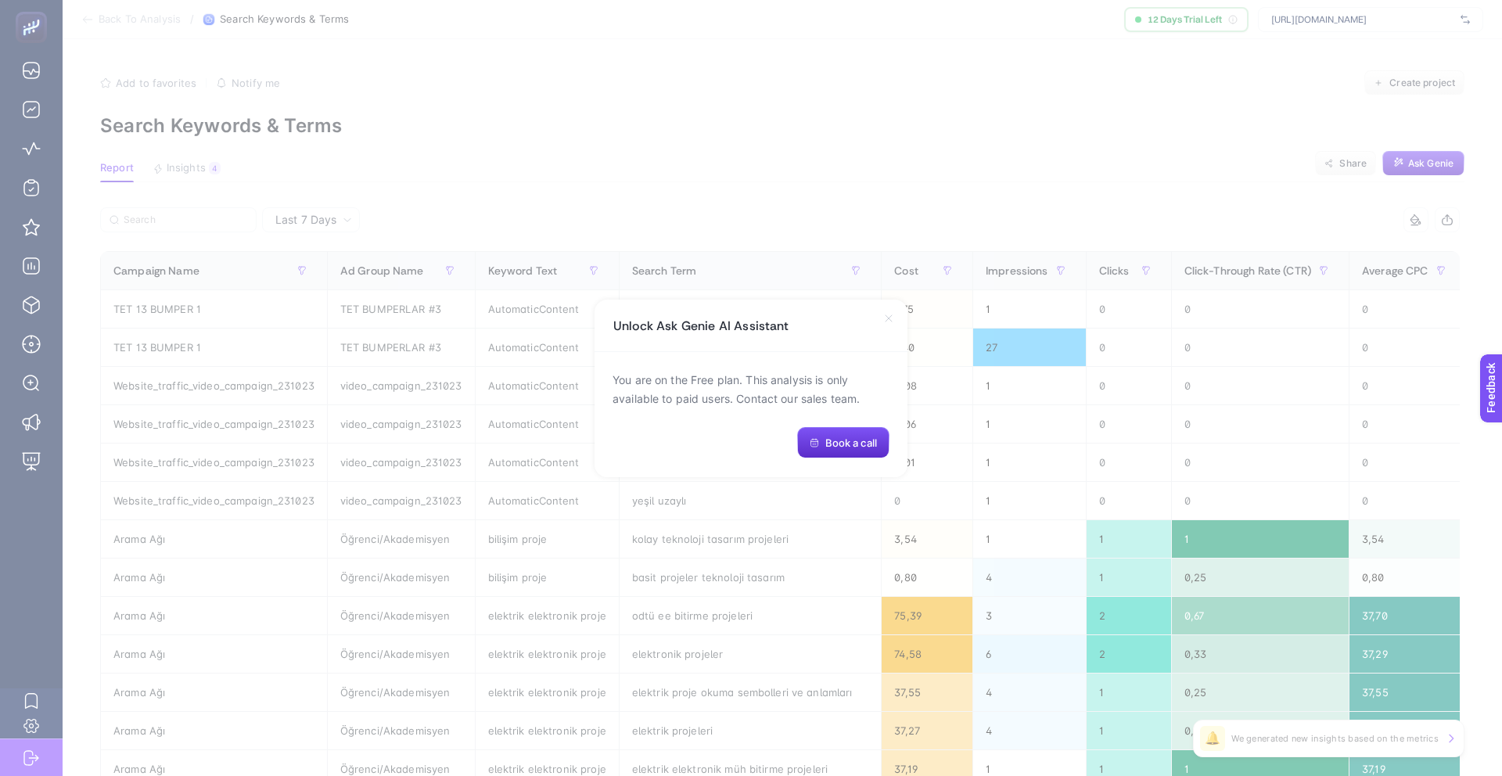
click at [885, 318] on icon at bounding box center [888, 318] width 13 height 13
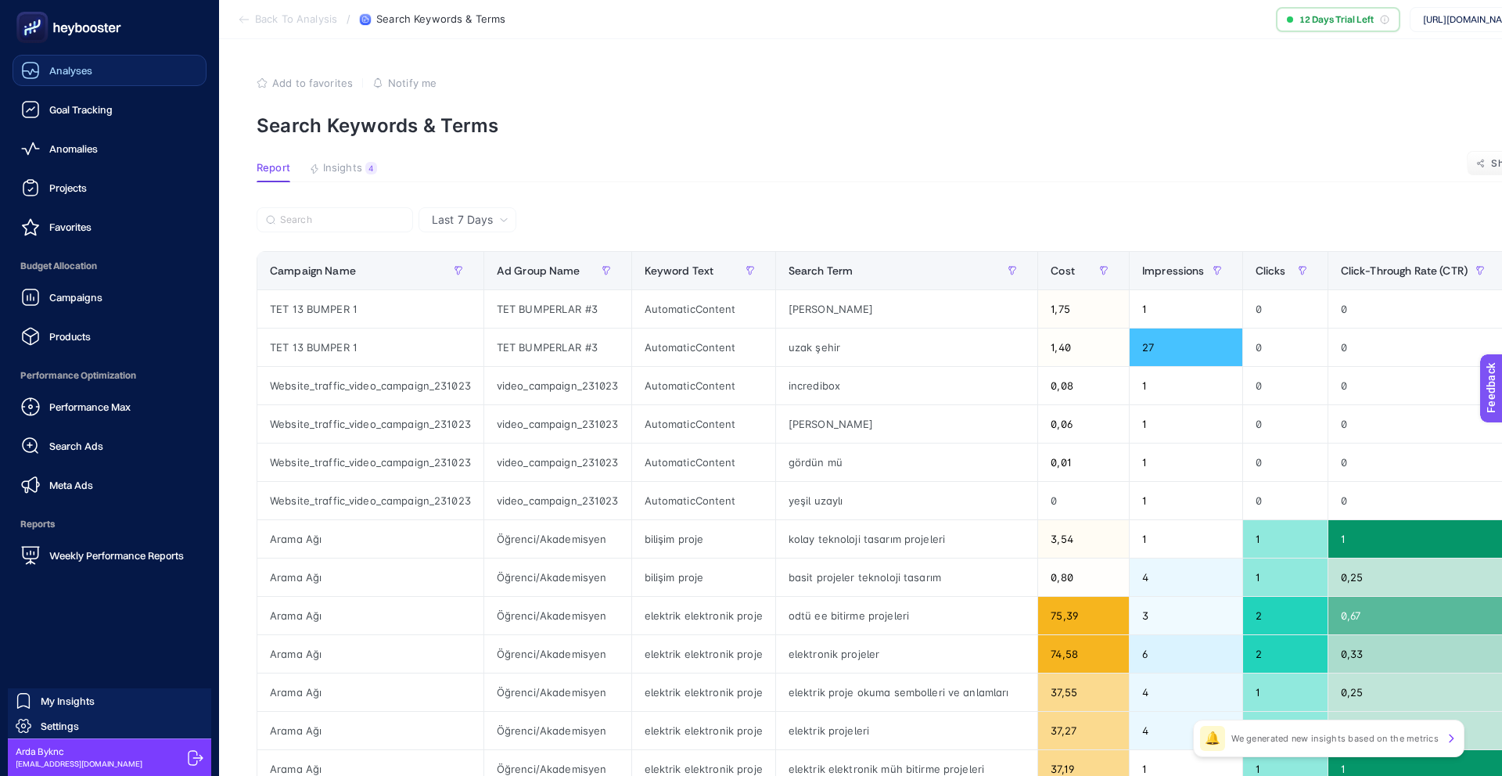
click at [63, 74] on span "Analyses" at bounding box center [70, 70] width 43 height 13
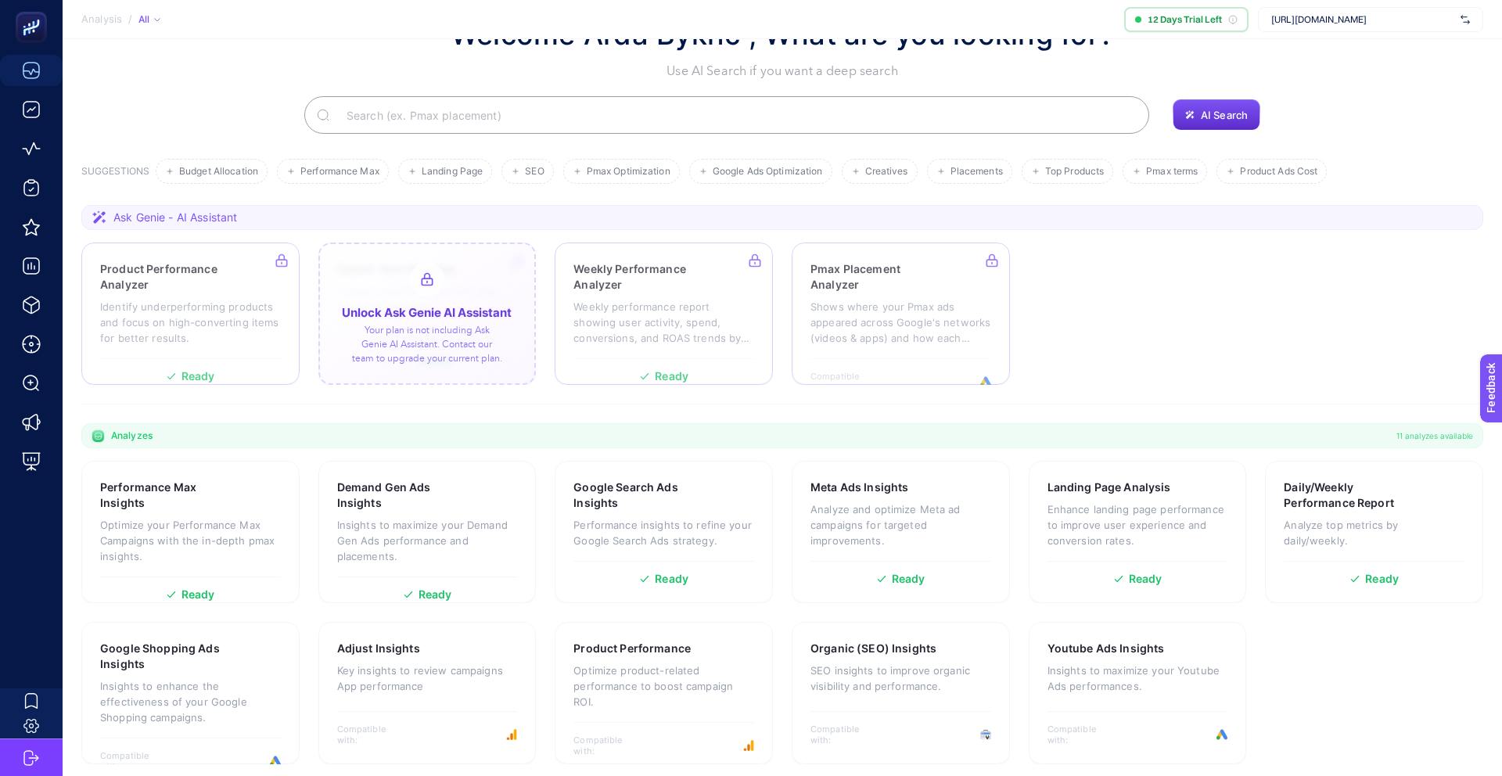
scroll to position [70, 0]
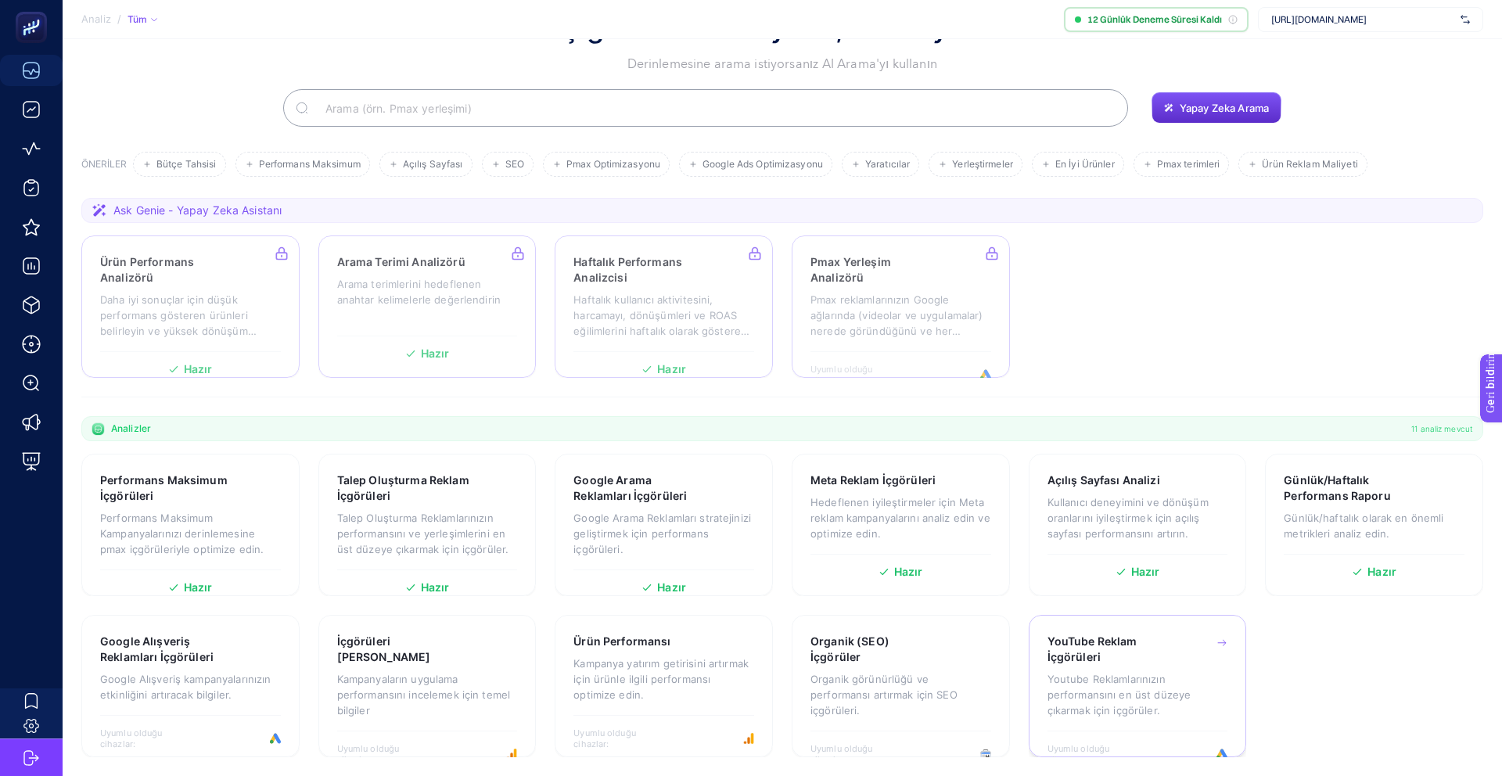
click at [1098, 688] on font "Youtube Reklamlarınızın performansını en üst düzeye çıkarmak için içgörüler." at bounding box center [1119, 695] width 144 height 44
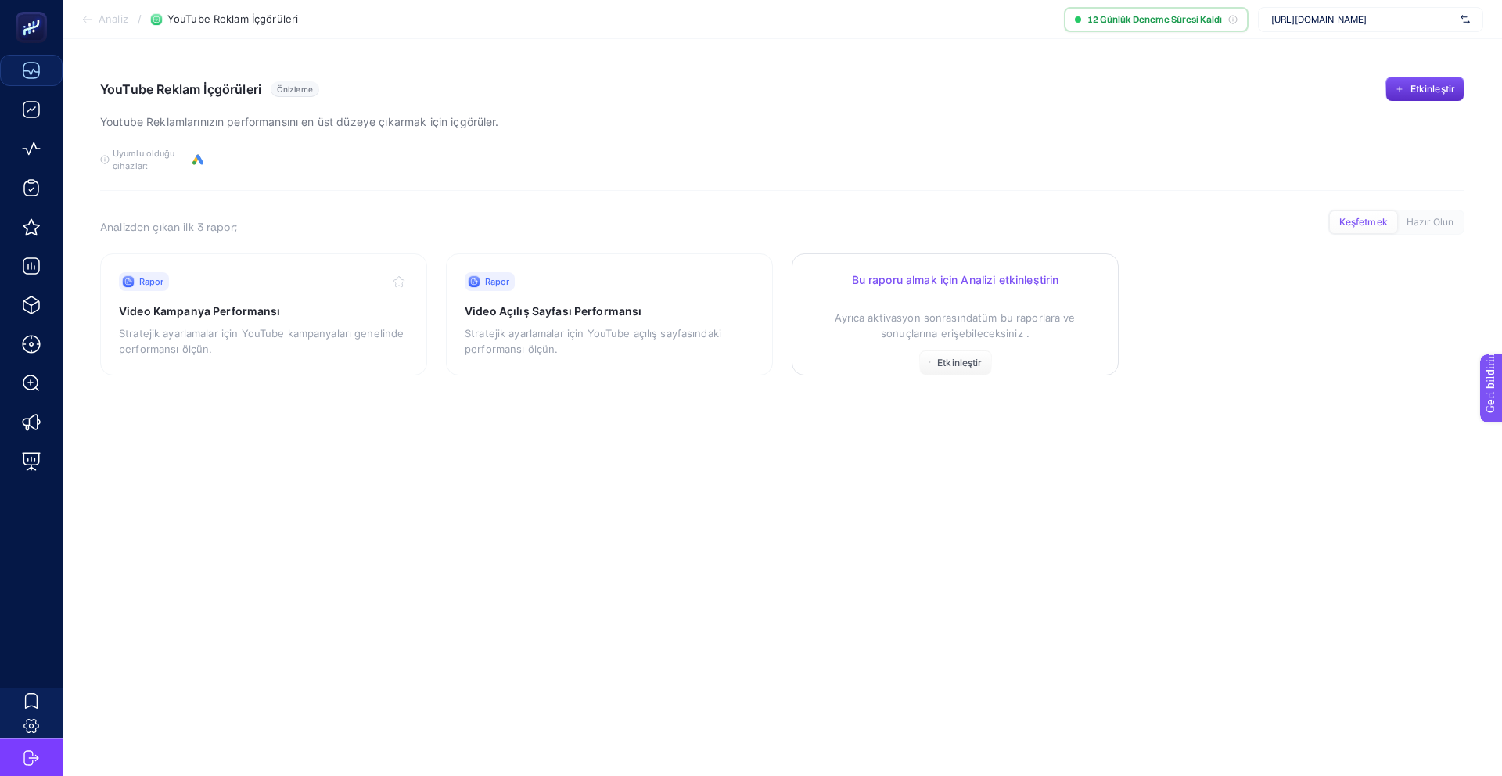
click at [853, 337] on p "Ayrıca aktivasyon sonrasında tüm bu raporlara ve sonuçlarına erişebileceksiniz ." at bounding box center [954, 317] width 289 height 47
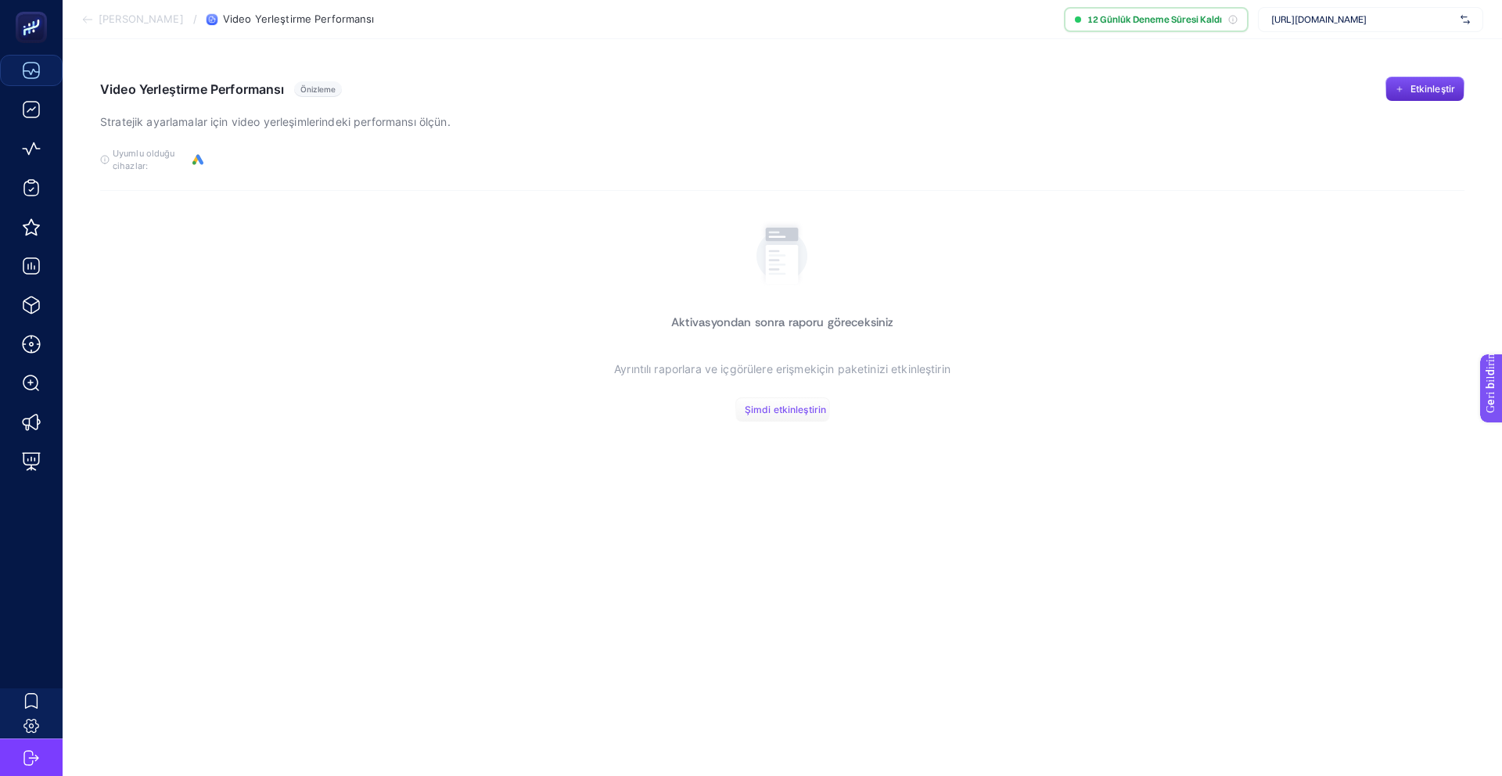
click at [807, 408] on font "Şimdi etkinleştirin" at bounding box center [785, 410] width 81 height 12
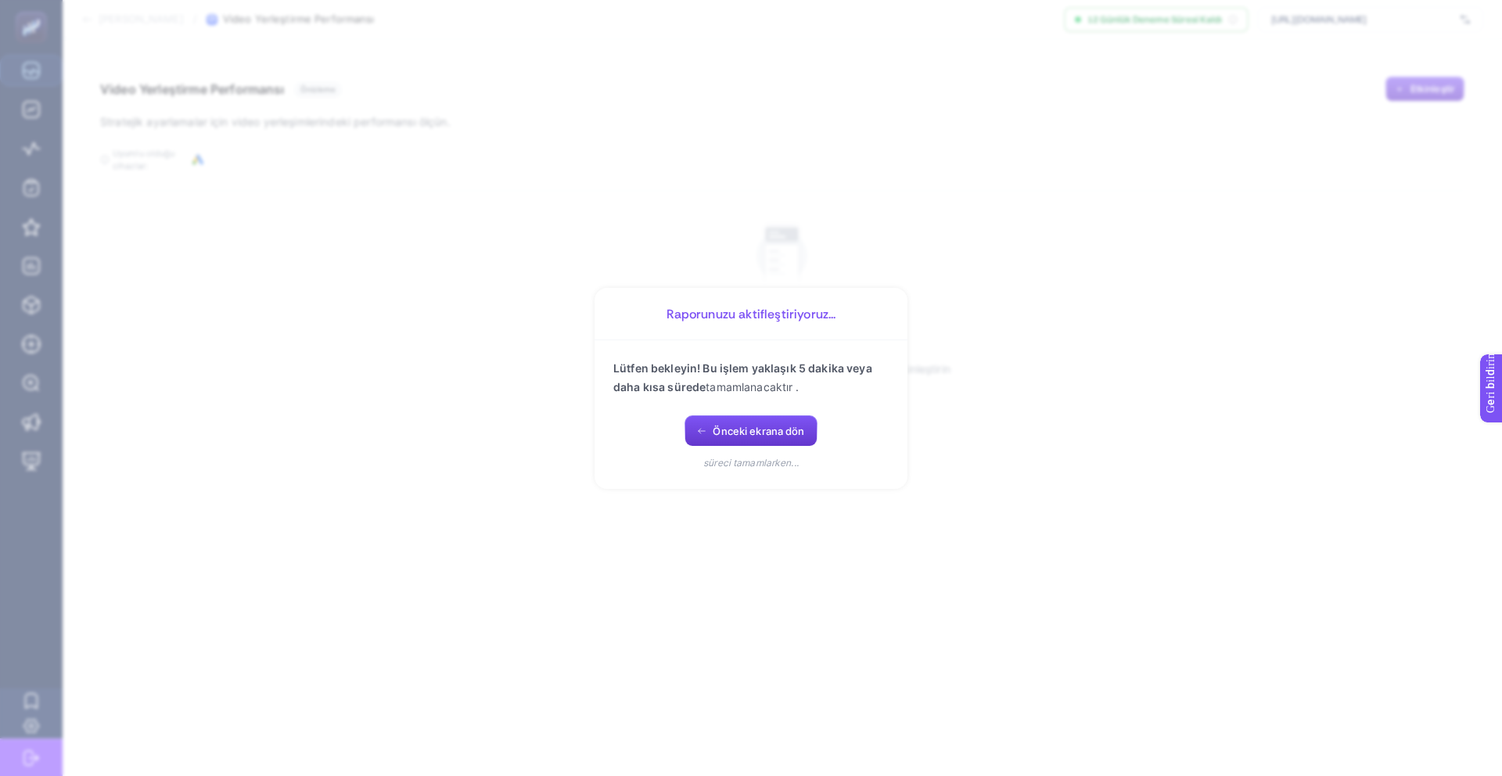
click at [780, 430] on font "Önceki ekrana dön" at bounding box center [759, 431] width 92 height 13
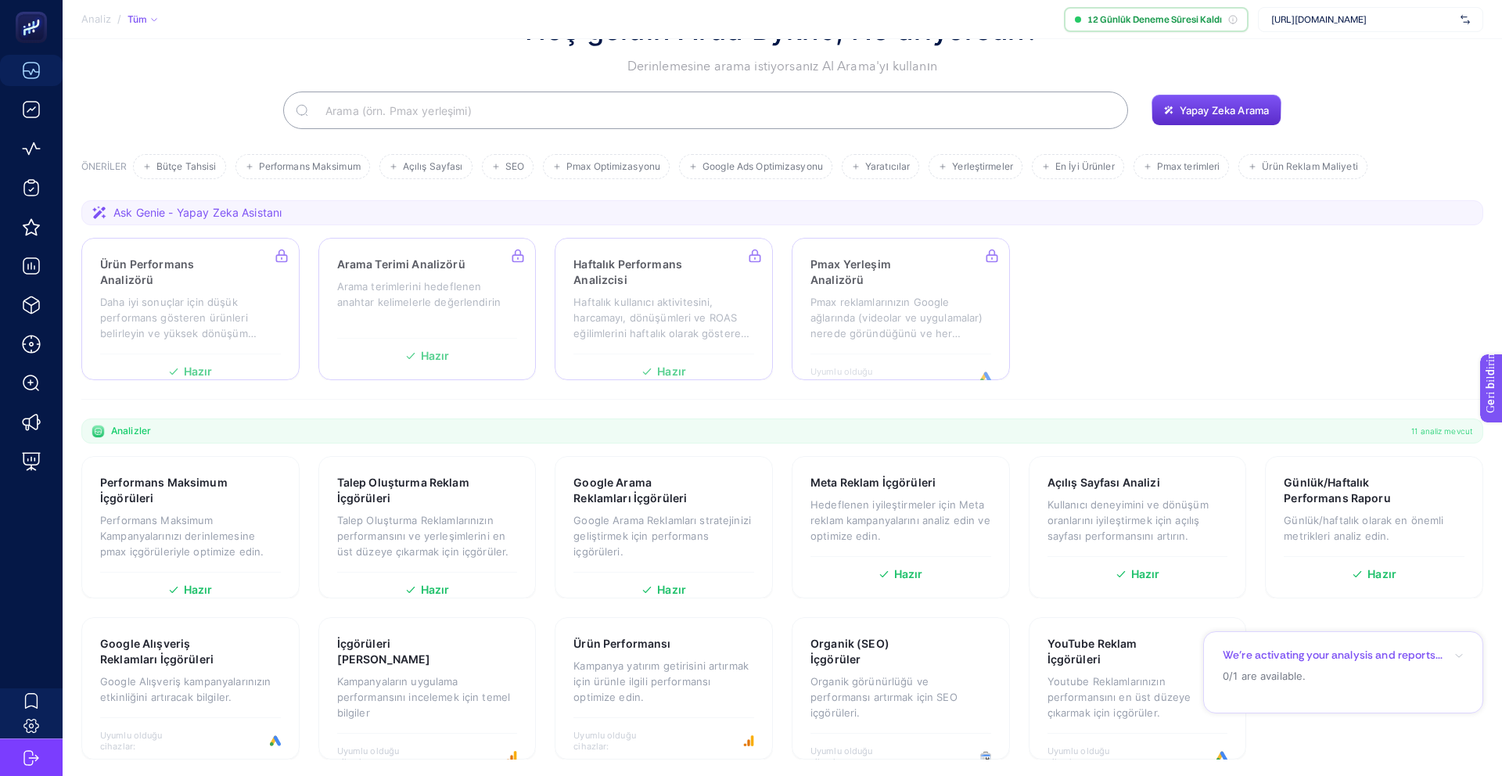
scroll to position [70, 0]
click at [1435, 692] on font "Hazır" at bounding box center [1434, 689] width 26 height 13
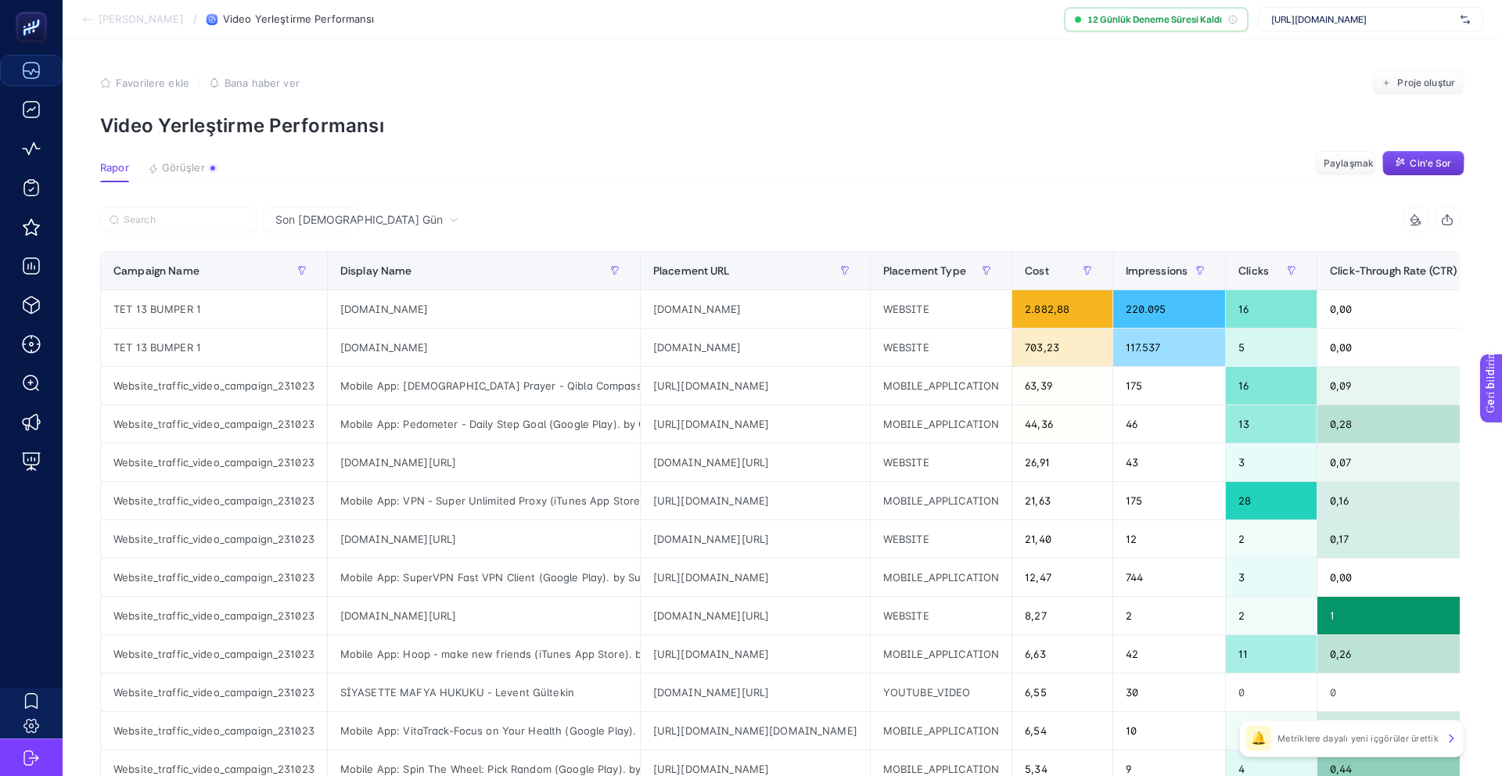
click at [1407, 156] on button "Cin'e Sor" at bounding box center [1423, 163] width 82 height 25
click at [205, 172] on button "Görüşler Metriklere dayalı yeni içgörüler ürettik" at bounding box center [183, 172] width 70 height 20
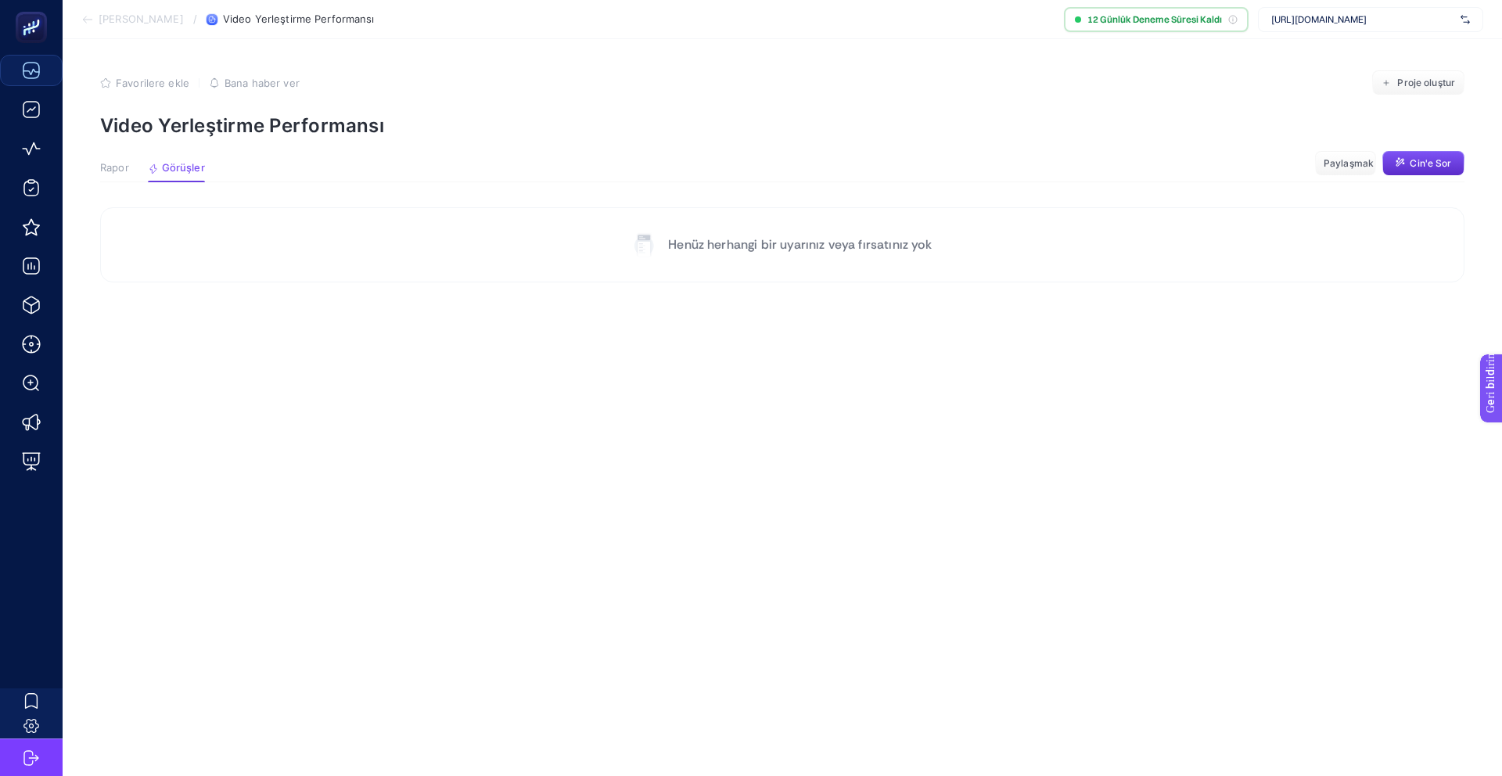
click at [85, 24] on icon at bounding box center [87, 19] width 13 height 13
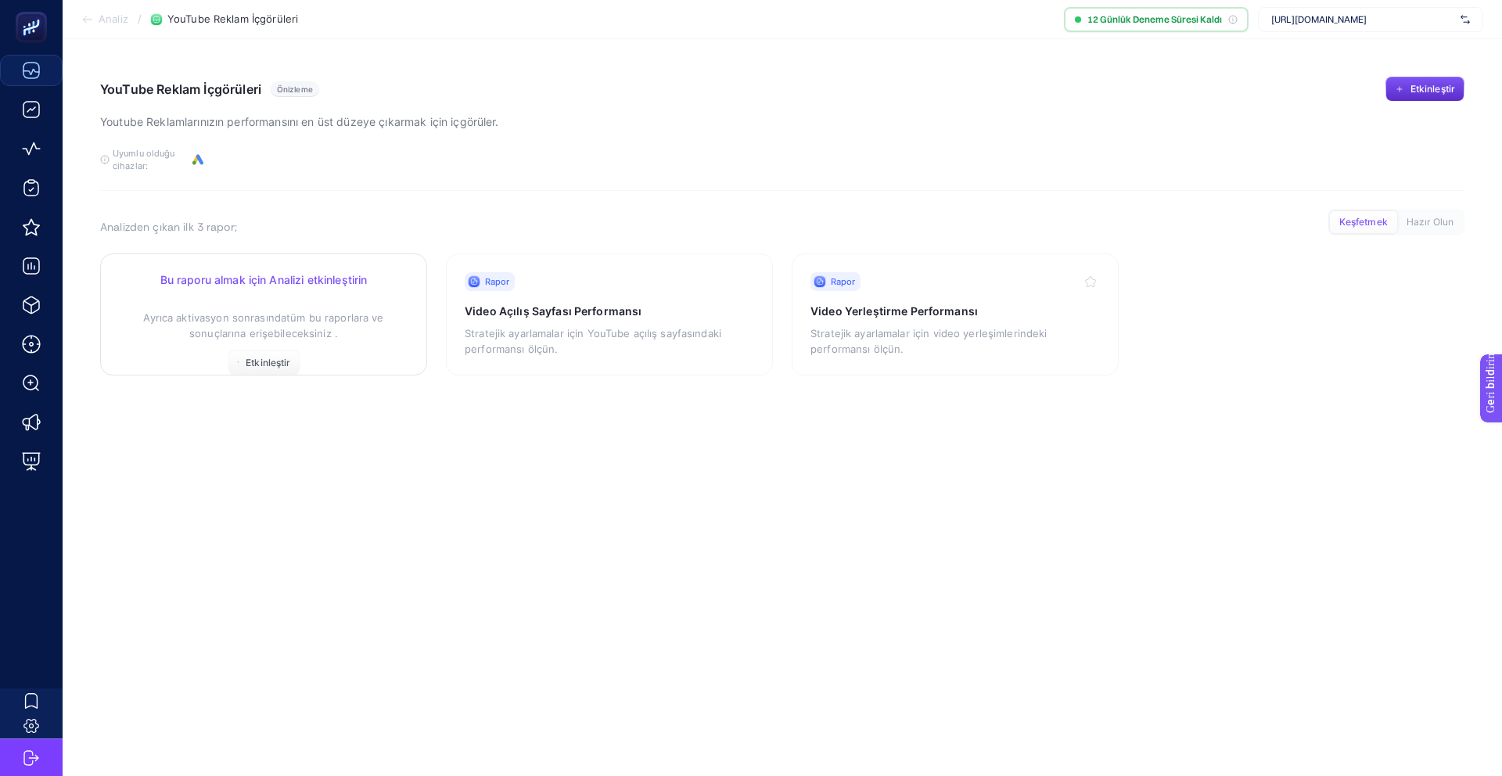
click at [283, 332] on font "tüm bu raporlara ve sonuçlarına erişebileceksiniz ." at bounding box center [286, 325] width 195 height 28
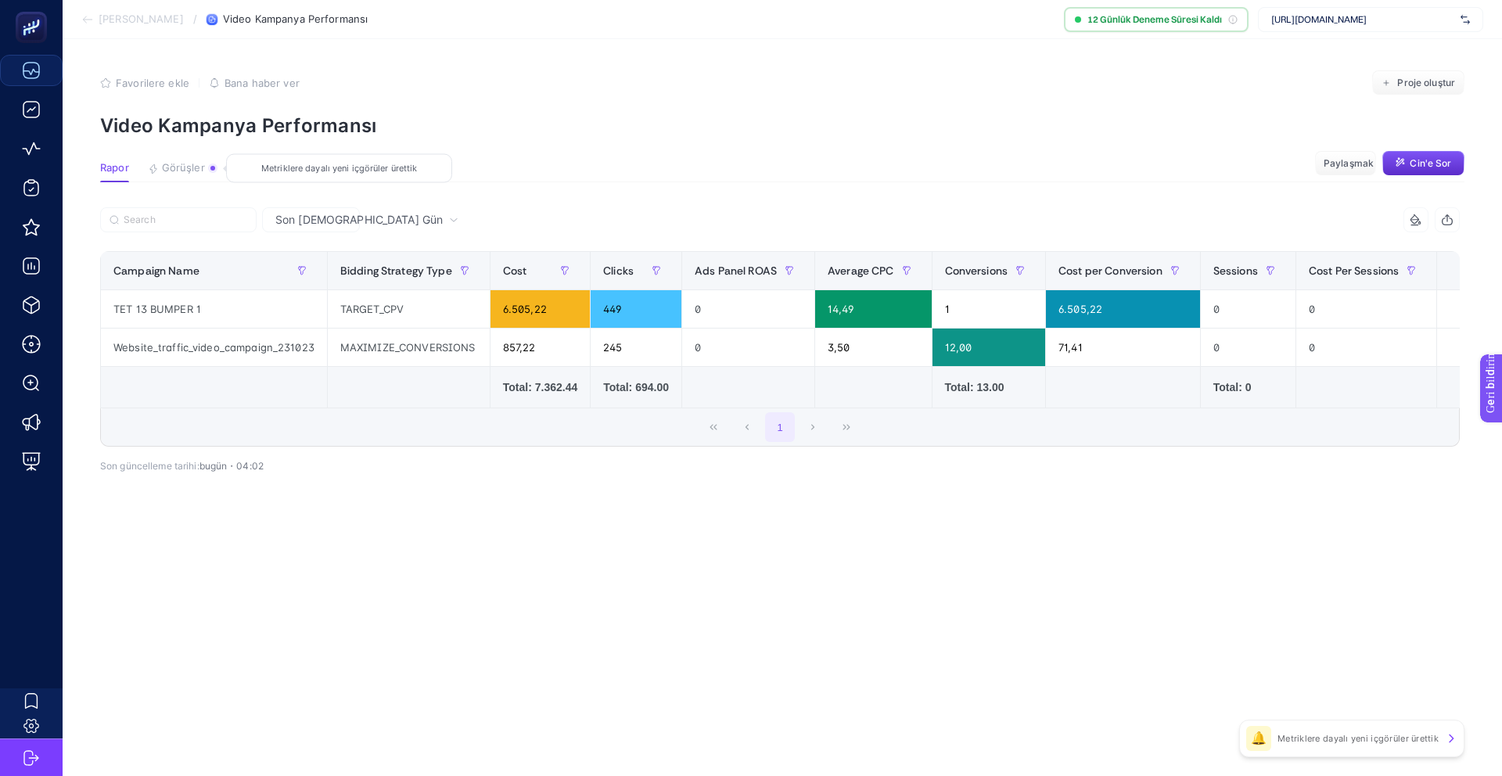
click at [194, 174] on button "Görüşler Metriklere dayalı yeni içgörüler ürettik" at bounding box center [183, 172] width 70 height 20
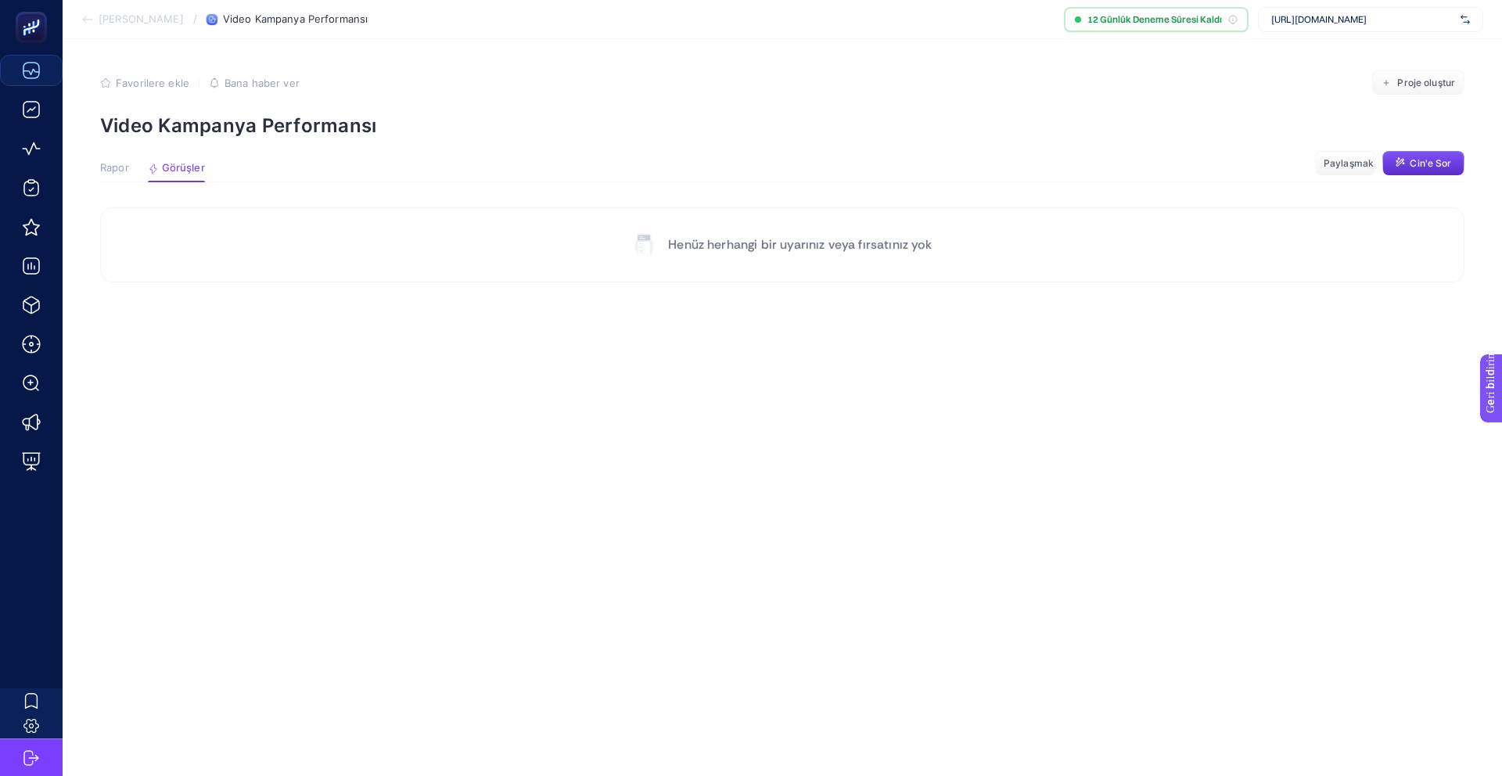
click at [122, 163] on font "Rapor" at bounding box center [114, 167] width 29 height 13
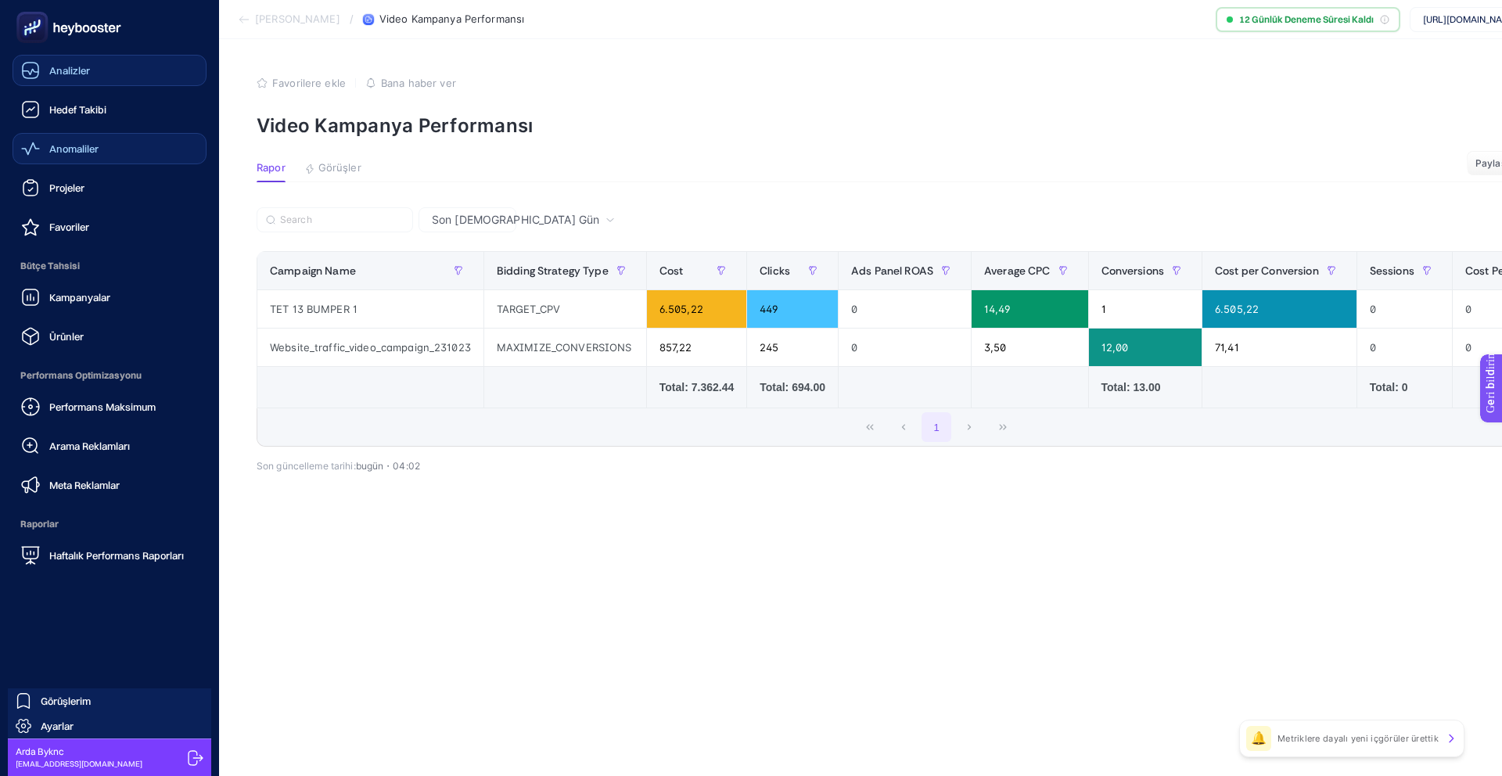
click at [38, 149] on icon at bounding box center [30, 148] width 19 height 19
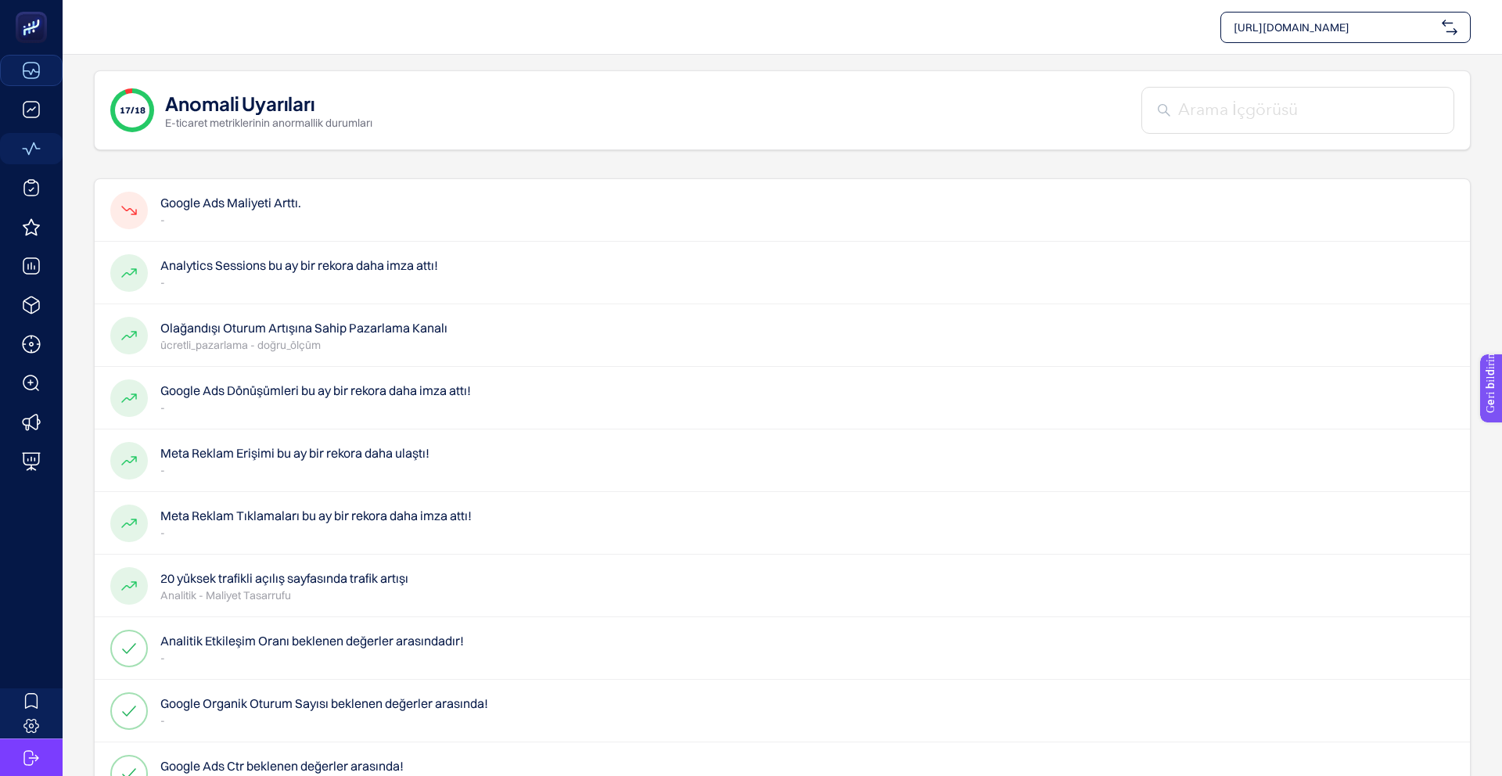
click at [266, 203] on font "Google Ads Maliyeti Arttı." at bounding box center [230, 203] width 141 height 16
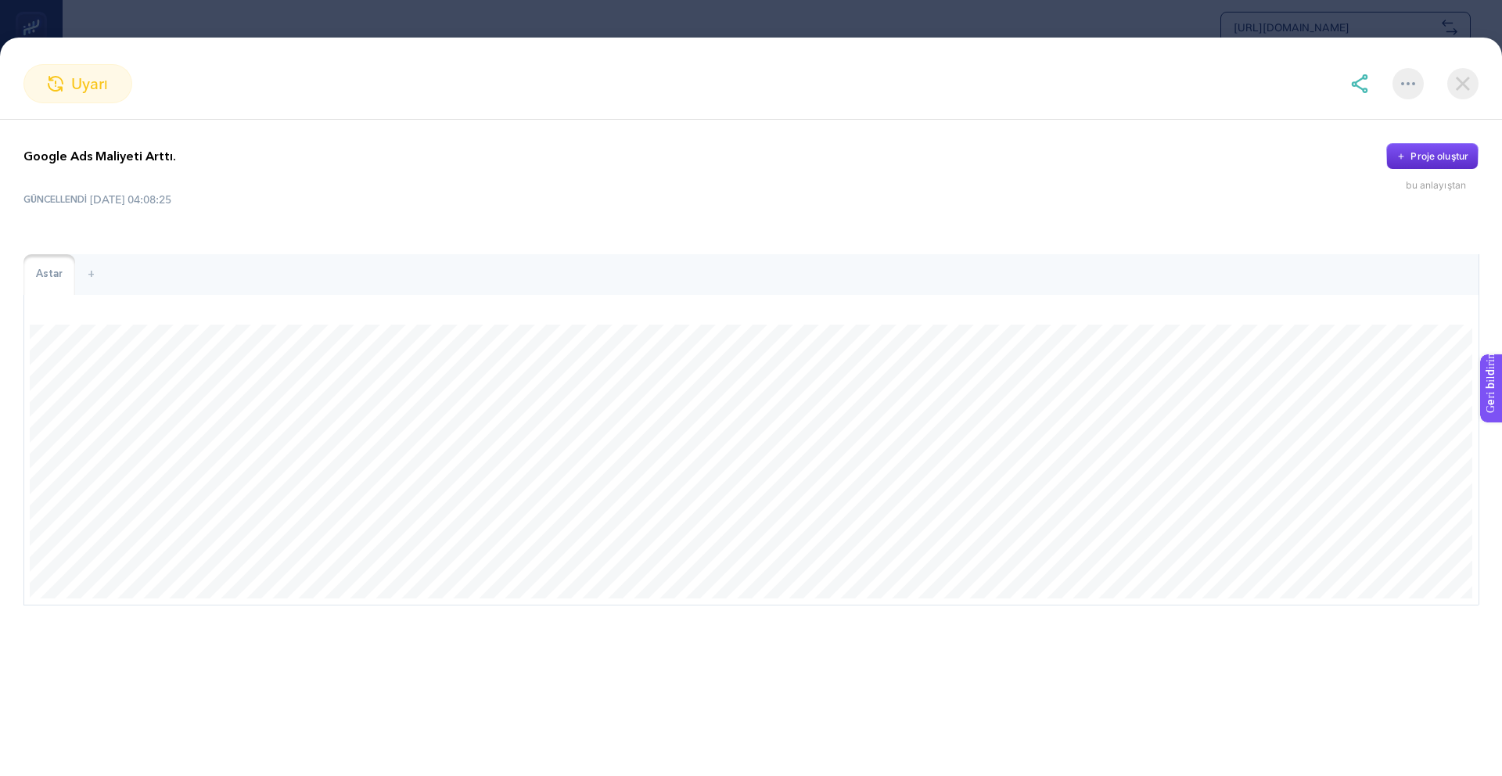
click at [86, 92] on span "uyarı" at bounding box center [90, 83] width 38 height 23
click at [62, 88] on img at bounding box center [56, 84] width 16 height 16
click at [1459, 77] on img at bounding box center [1462, 83] width 31 height 31
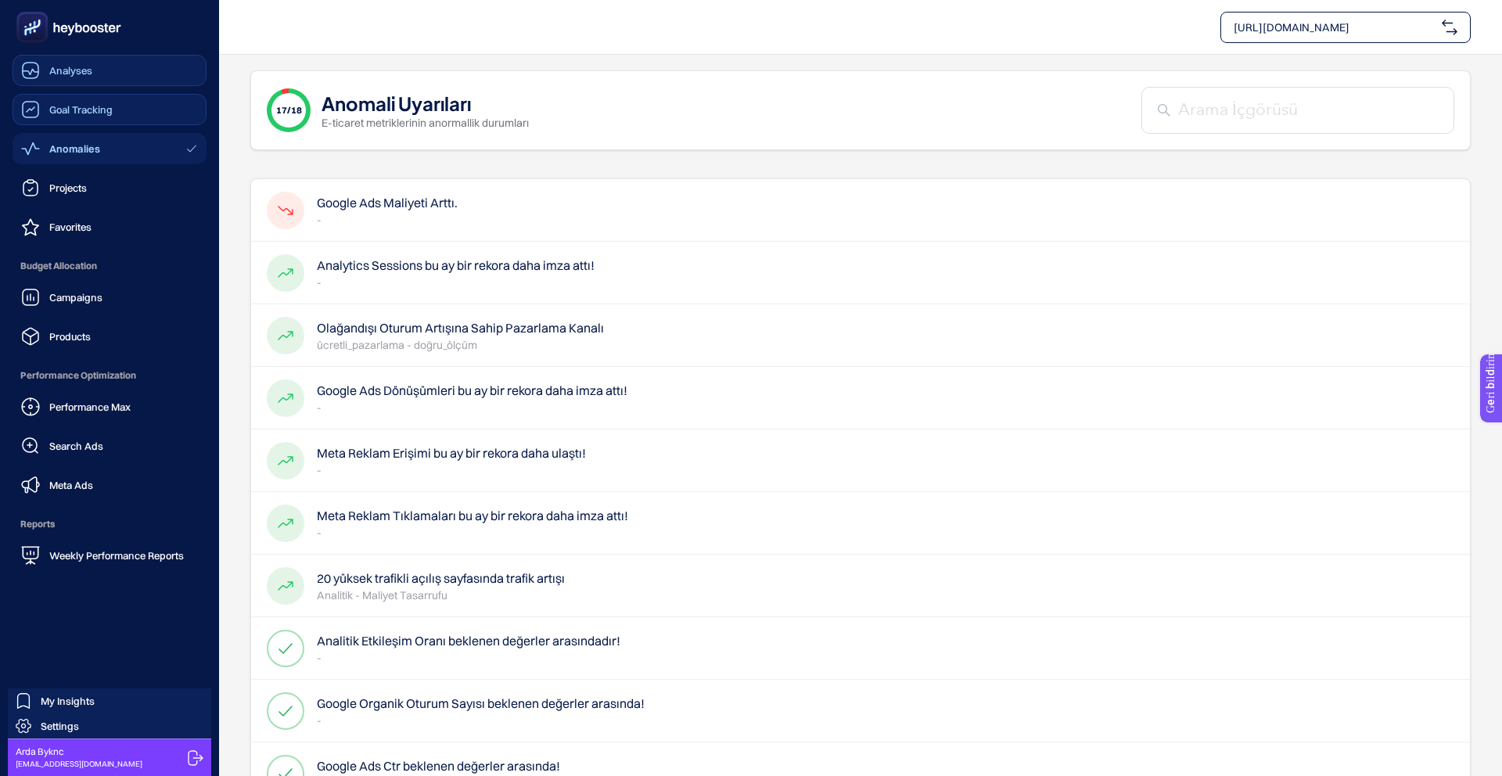
click at [34, 108] on icon at bounding box center [30, 109] width 19 height 19
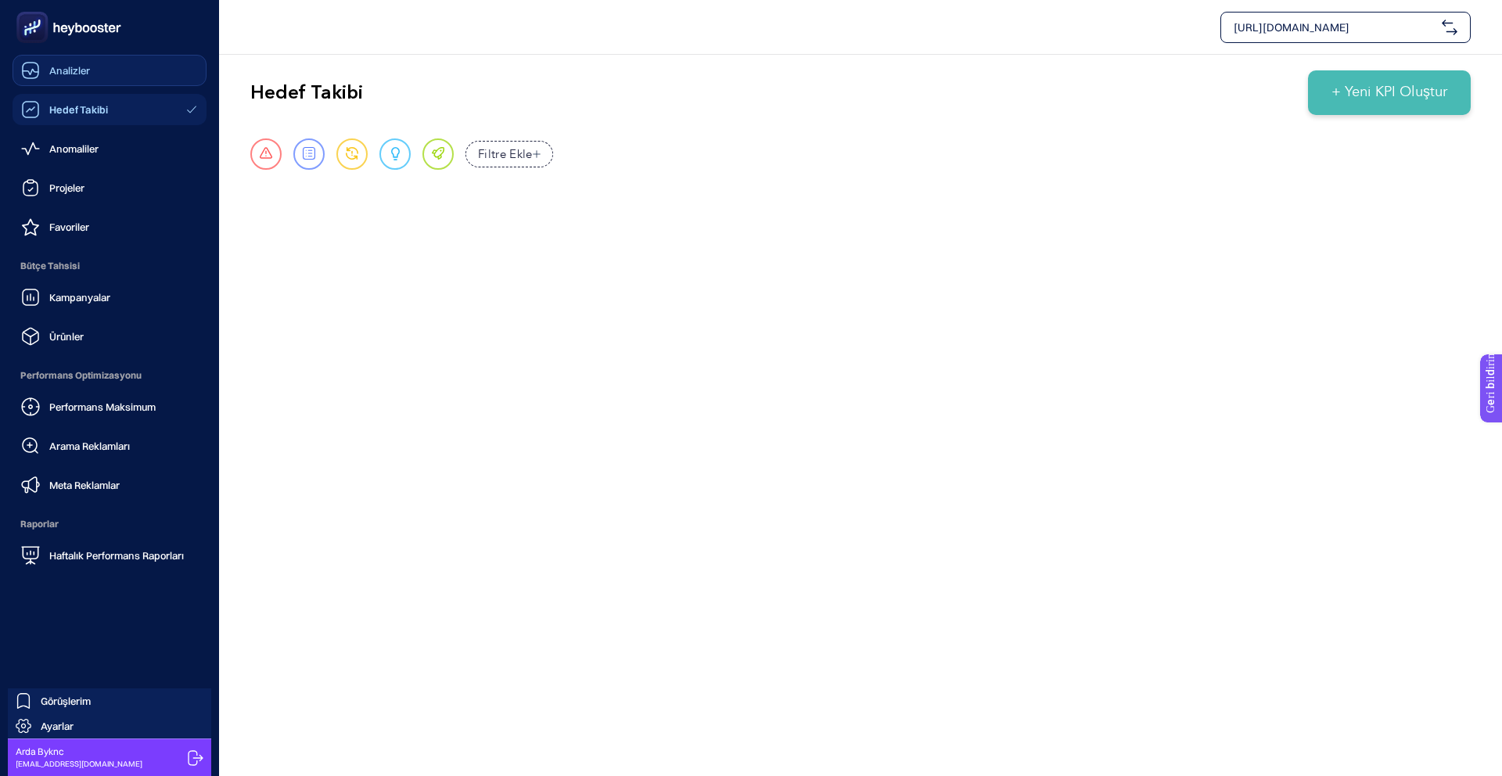
click at [39, 70] on icon at bounding box center [30, 70] width 19 height 19
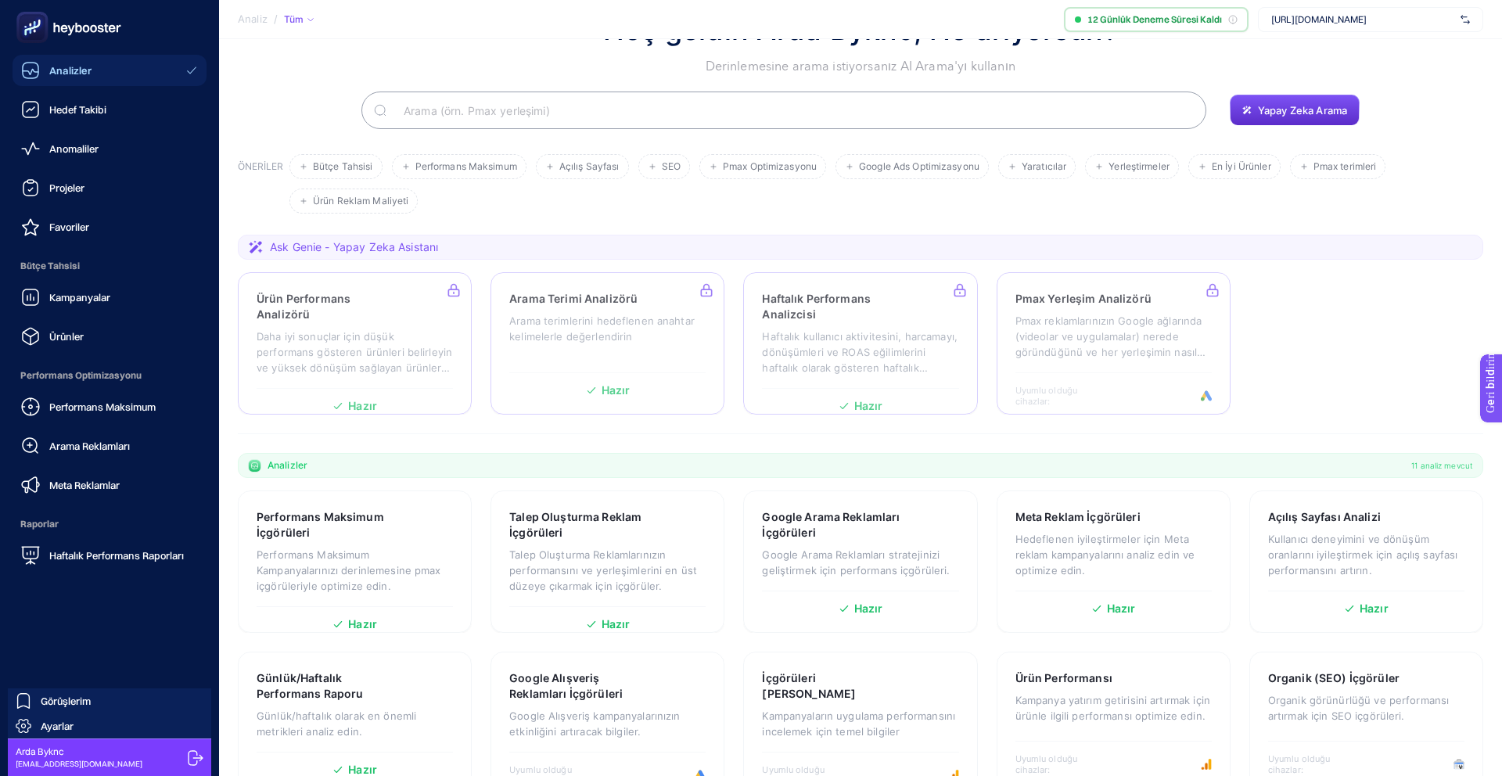
scroll to position [70, 0]
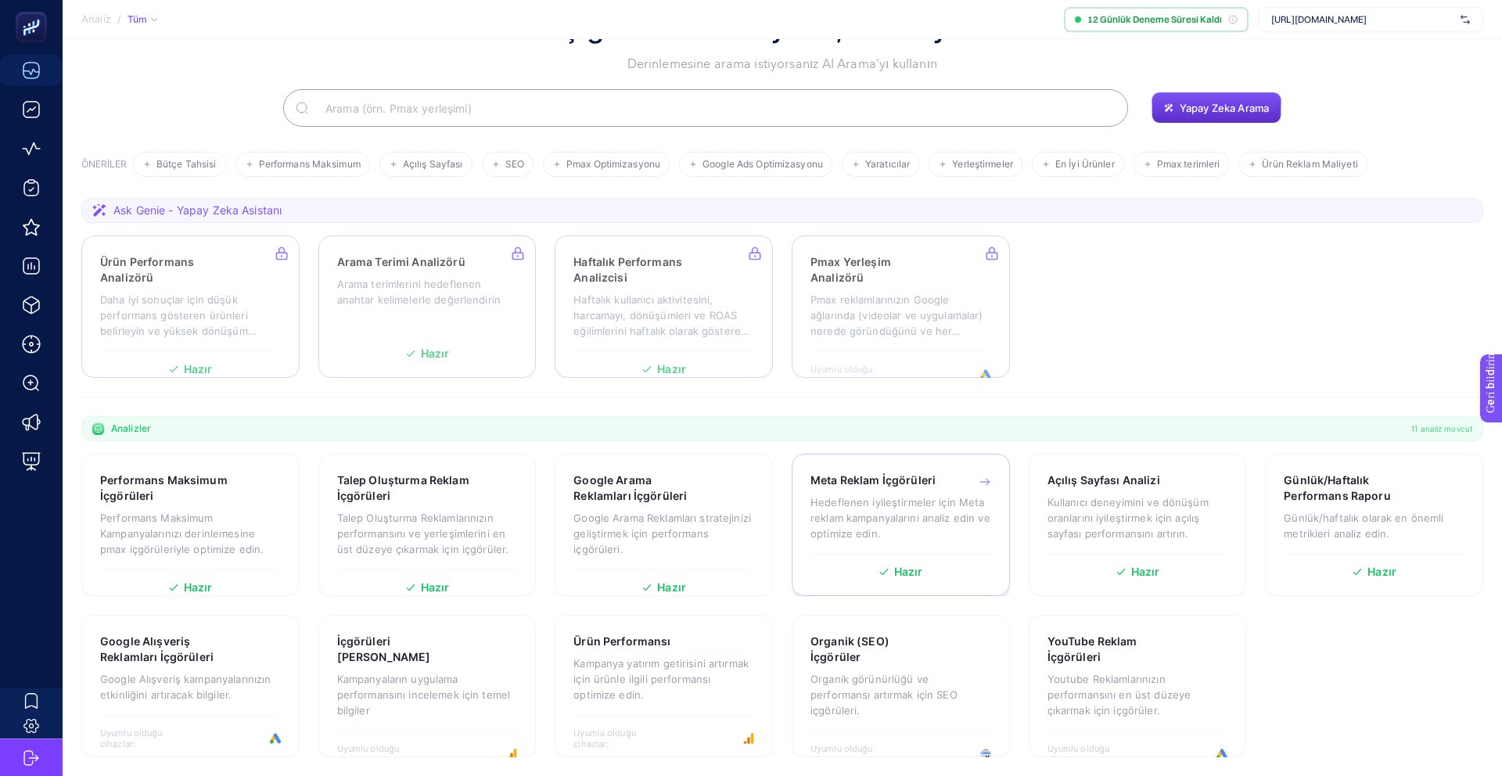
click at [881, 554] on div "Meta Reklam İçgörüleri Hedeflenen iyileştirmeler için Meta reklam kampanyaların…" at bounding box center [901, 525] width 218 height 142
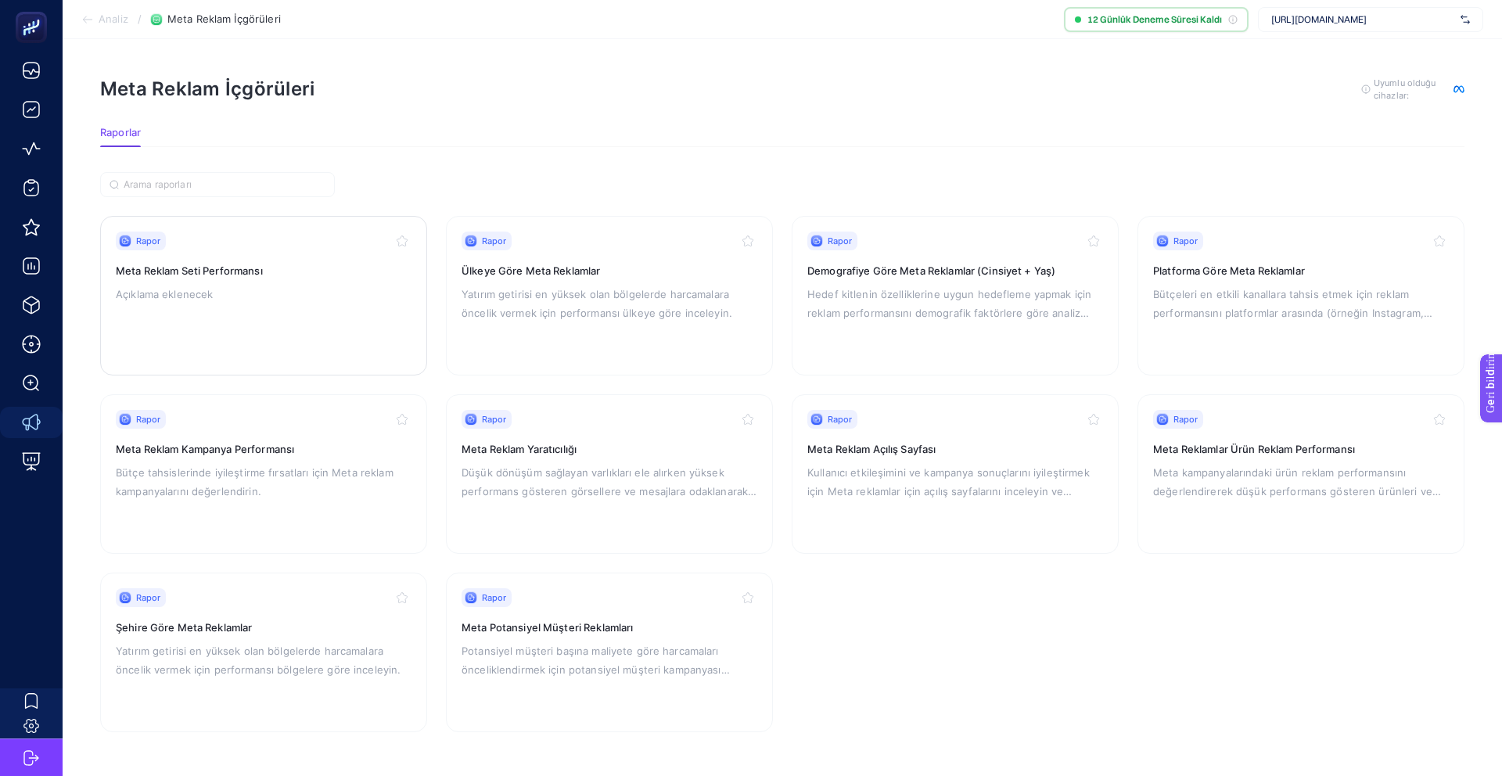
click at [337, 325] on div "Rapor Meta Reklam Seti Performansı Açıklama eklenecek" at bounding box center [264, 296] width 296 height 128
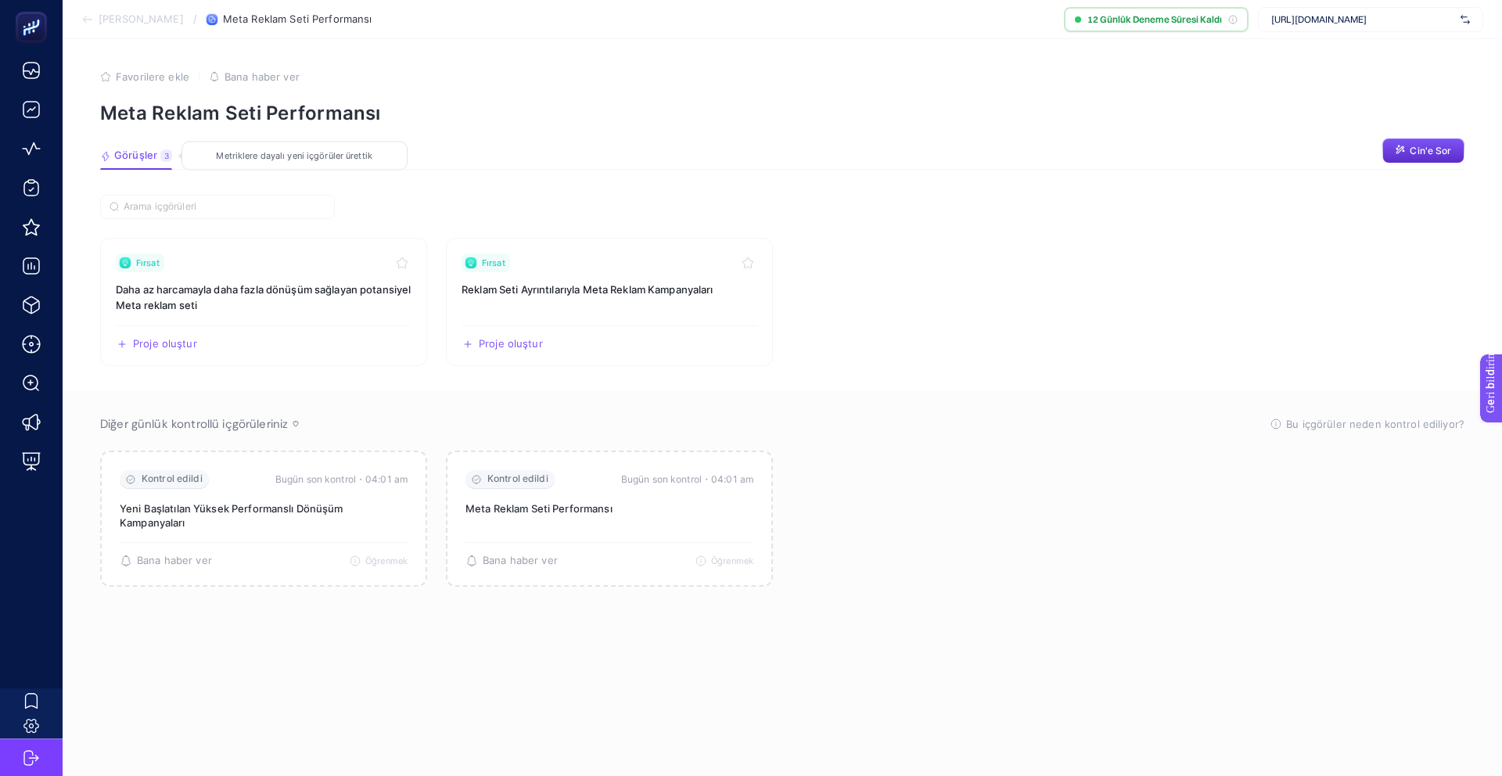
click at [141, 160] on font "Görüşler" at bounding box center [135, 155] width 43 height 13
click at [271, 159] on font "Metriklere dayalı yeni içgörüler ürettik" at bounding box center [294, 155] width 156 height 11
click at [262, 293] on font "Daha az harcamayla daha fazla dönüşüm sağlayan potansiyel Meta reklam seti" at bounding box center [263, 297] width 295 height 28
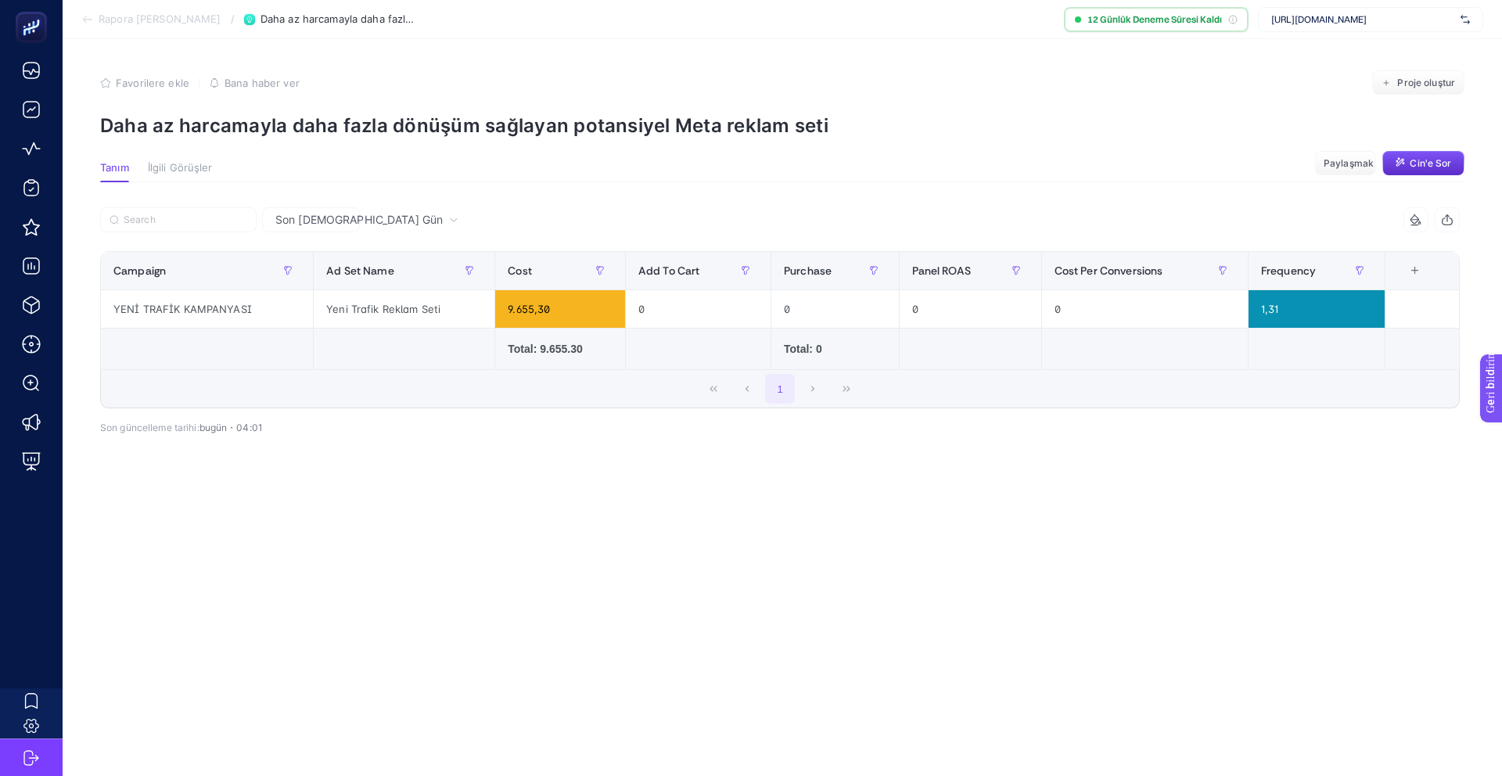
click at [189, 160] on article "Favorilere ekle YANLIŞ Bana haber ver Proje oluştur Daha az harcamayla daha faz…" at bounding box center [782, 407] width 1439 height 737
click at [186, 165] on font "İlgili Görüşler" at bounding box center [180, 167] width 65 height 13
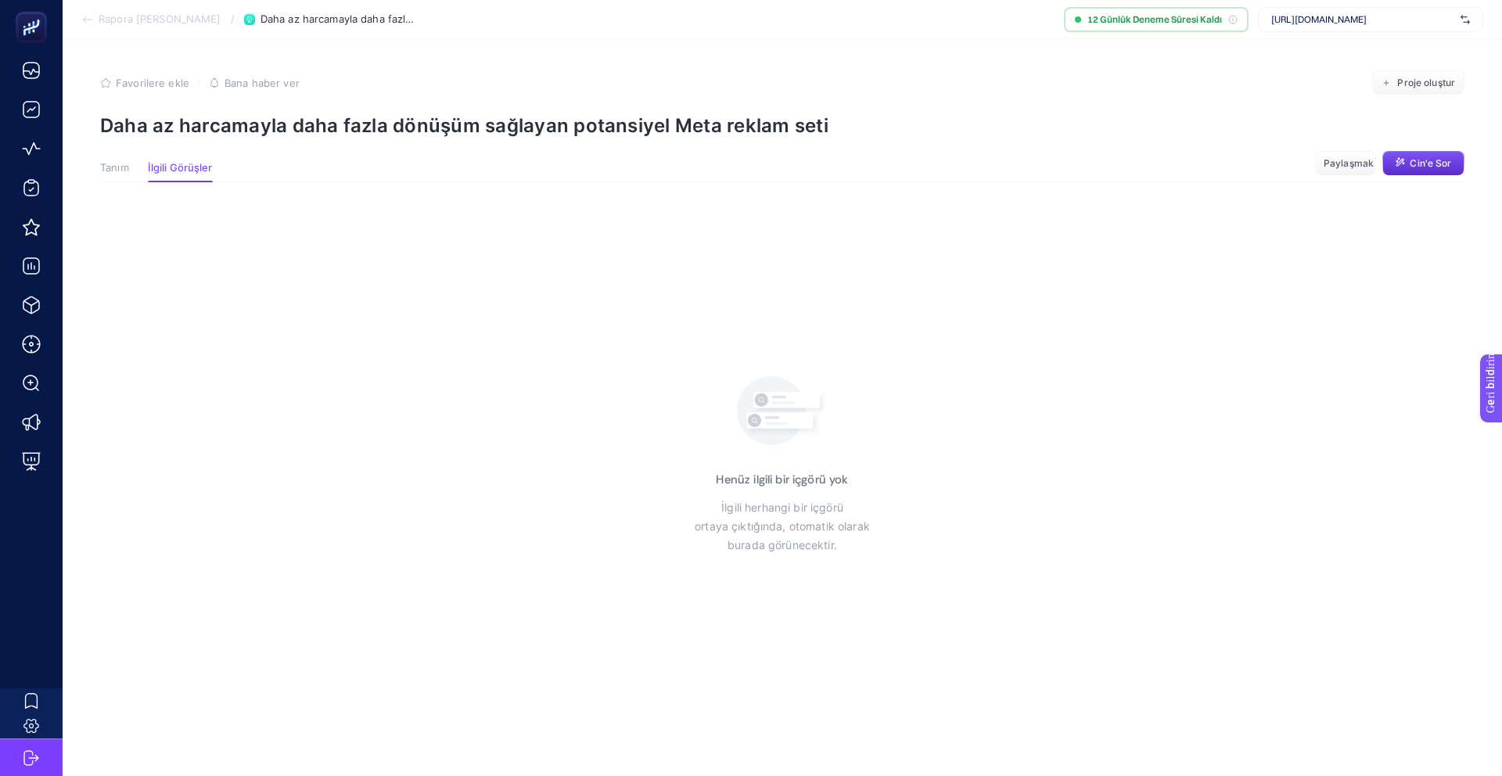
click at [110, 164] on font "Tanım" at bounding box center [114, 167] width 29 height 13
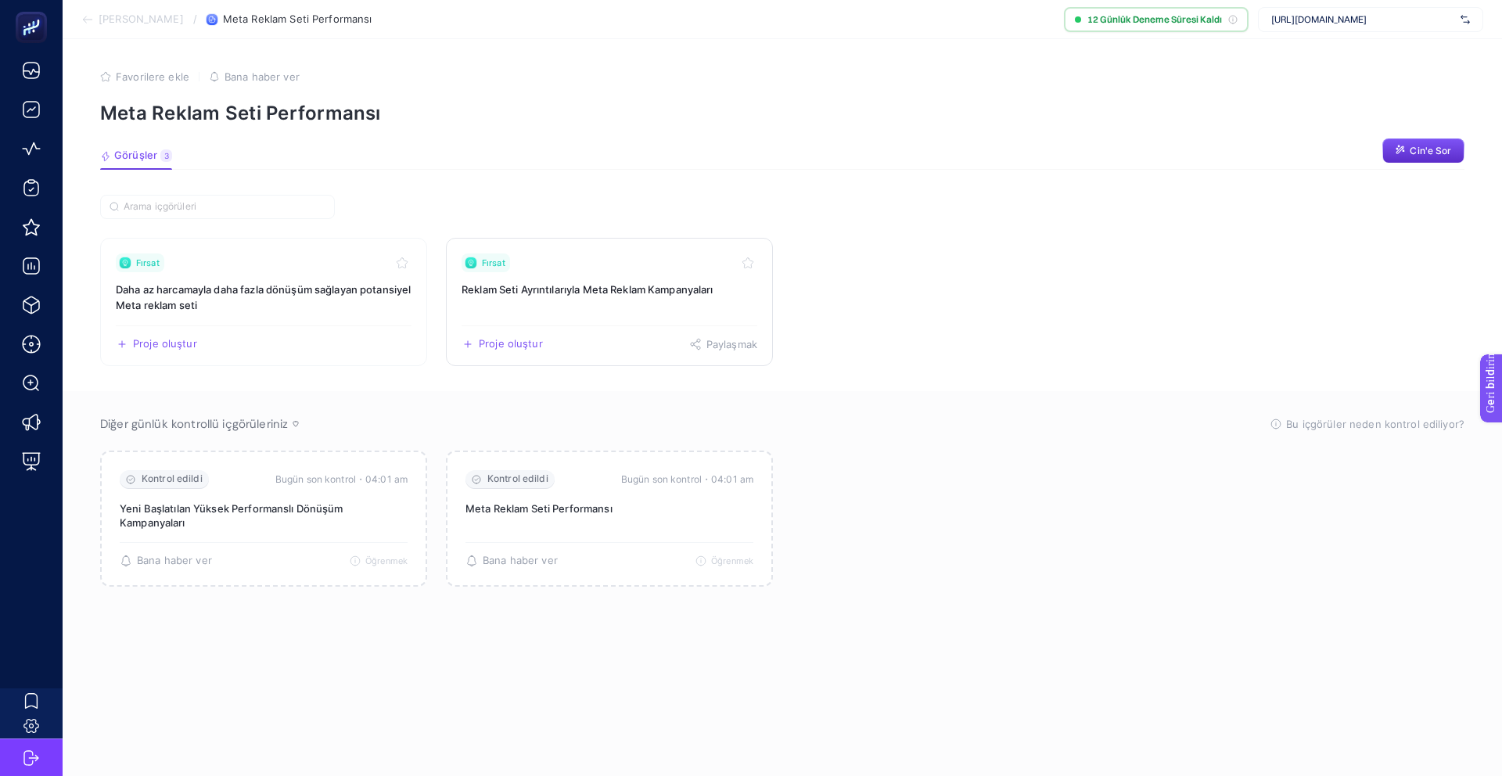
click at [512, 303] on link "Fırsat Reklam Seti Ayrıntılarıyla Meta Reklam Kampanyaları Proje oluştur Paylaş…" at bounding box center [609, 302] width 327 height 128
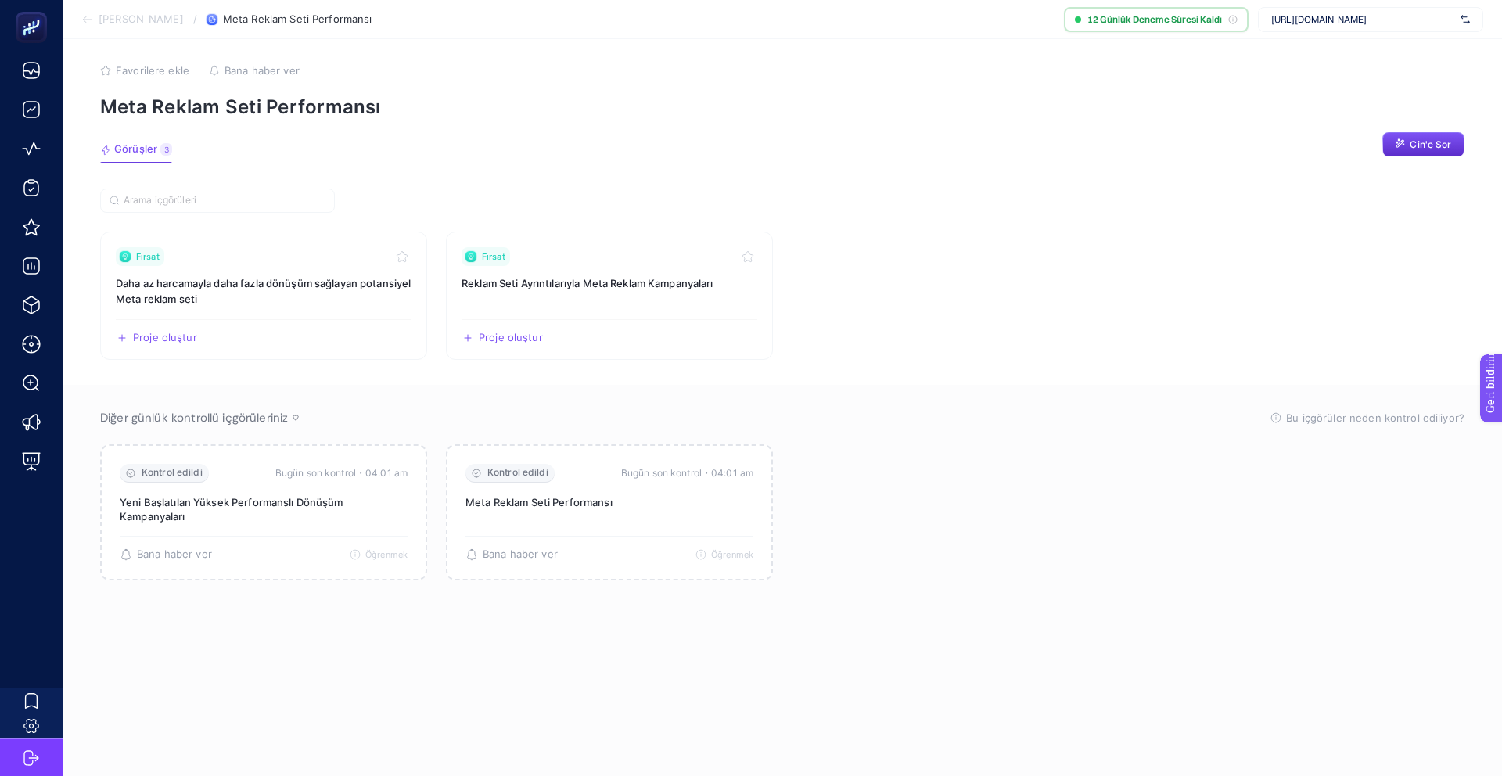
drag, startPoint x: 145, startPoint y: 32, endPoint x: 160, endPoint y: 30, distance: 15.8
click at [155, 30] on section "[PERSON_NAME] / Meta Reklam Seti Performansı 12 Günlük Deneme Süresi Kaldı [URL…" at bounding box center [782, 19] width 1439 height 39
click at [166, 22] on font "[PERSON_NAME]" at bounding box center [141, 19] width 85 height 13
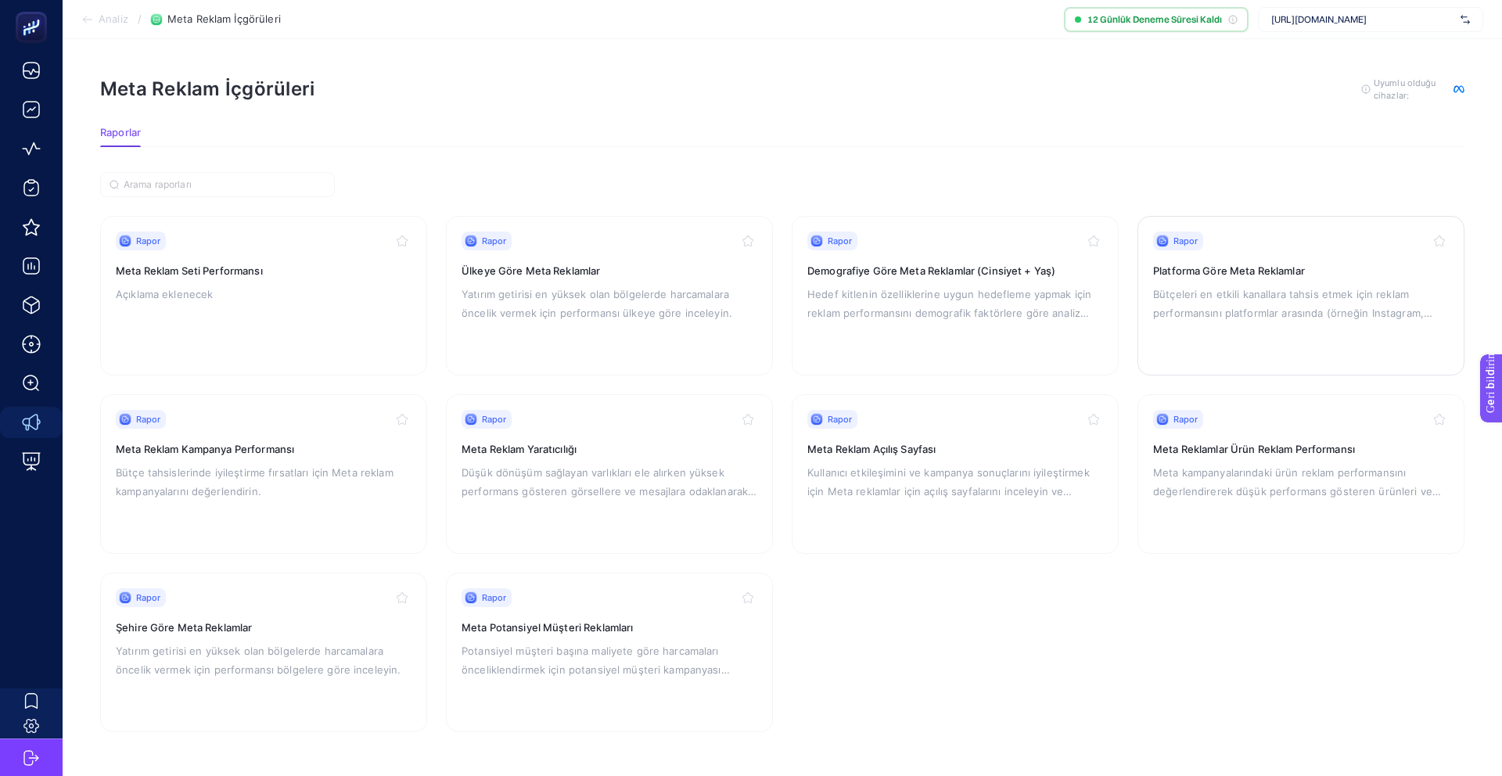
click at [1289, 304] on p "Bütçeleri en etkili kanallara tahsis etmek için reklam performansını platformla…" at bounding box center [1301, 304] width 296 height 38
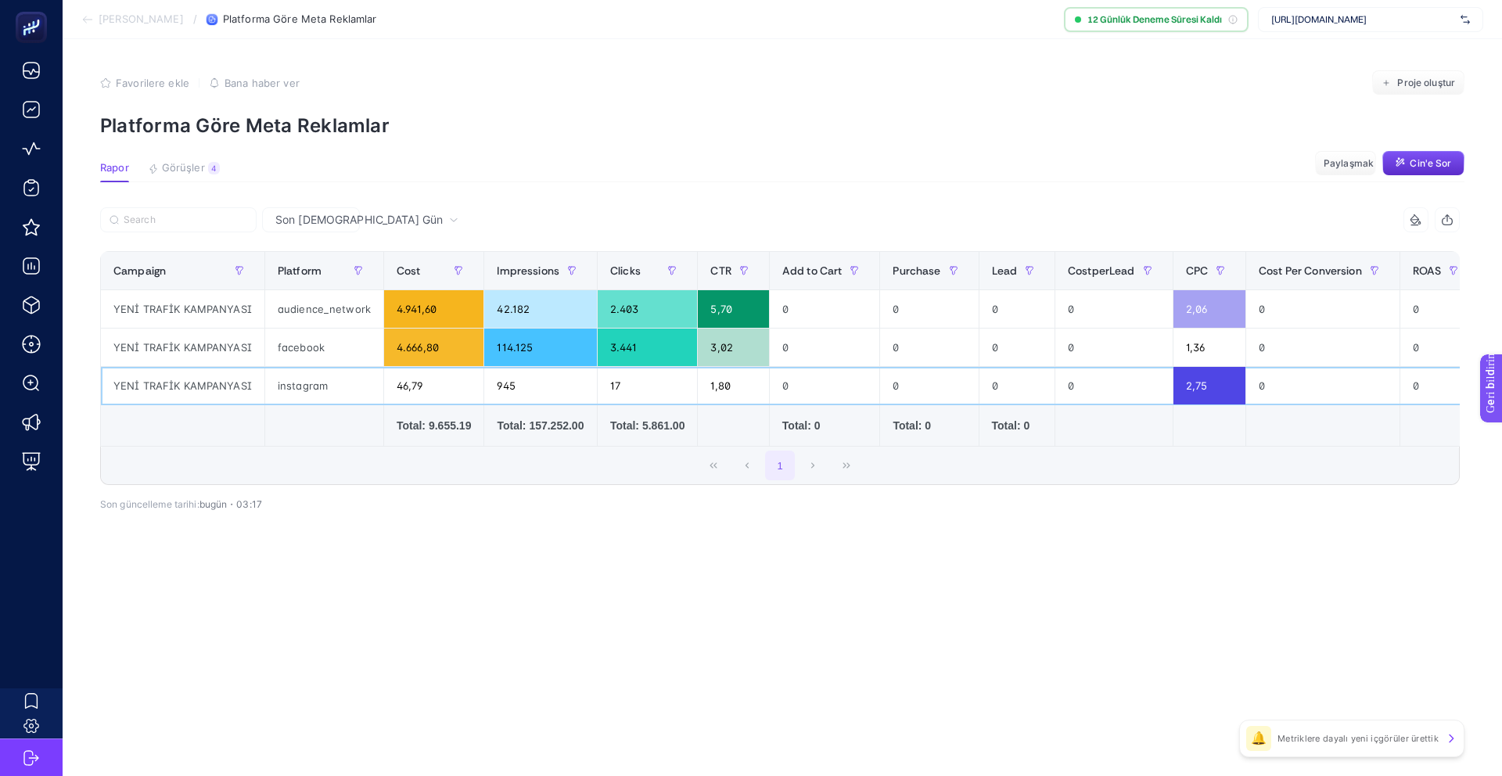
click at [296, 393] on div "instagram" at bounding box center [324, 386] width 118 height 38
click at [387, 389] on div "46,79" at bounding box center [433, 386] width 99 height 38
click at [1201, 381] on div "2,75" at bounding box center [1209, 386] width 72 height 38
click at [1411, 160] on font "Cin'e Sor" at bounding box center [1430, 163] width 41 height 12
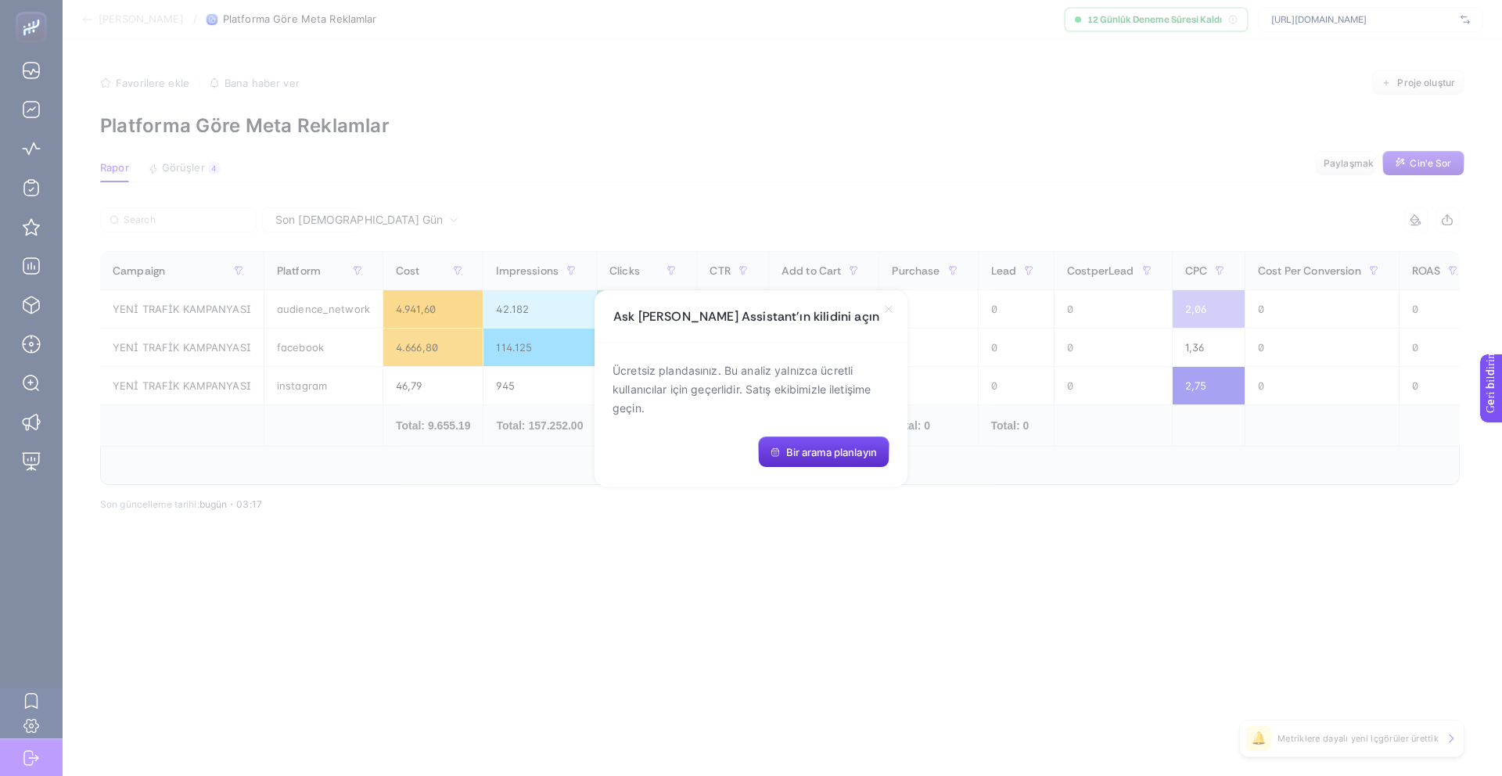
drag, startPoint x: 810, startPoint y: 451, endPoint x: 887, endPoint y: 322, distance: 150.5
click at [886, 325] on div "Ask Genie AI Assistant'ın kilidini açın Ücretsiz plandasınız. Bu analiz yalnızc…" at bounding box center [751, 388] width 313 height 196
click at [891, 311] on icon at bounding box center [888, 309] width 13 height 13
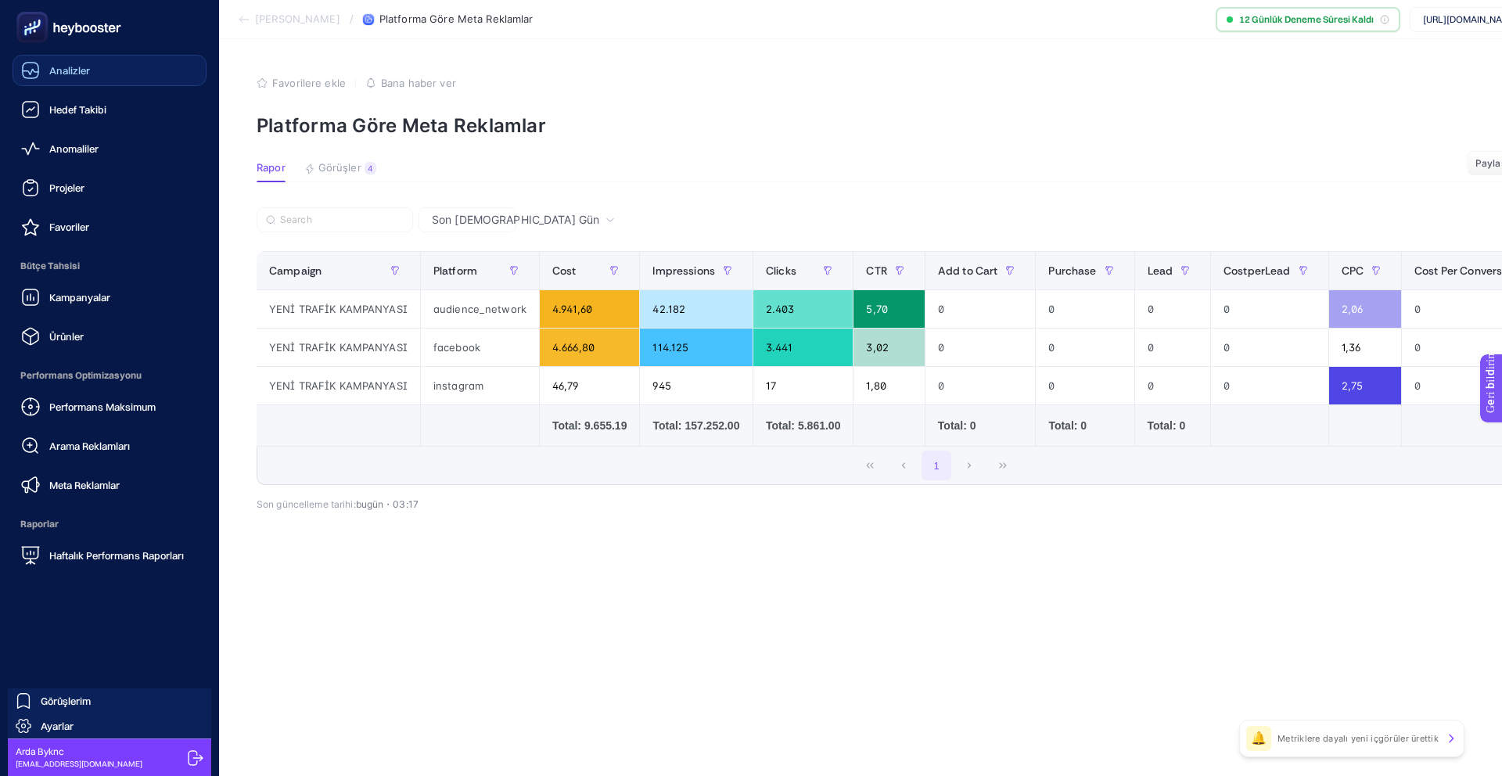
click at [65, 69] on font "Analizler" at bounding box center [69, 70] width 41 height 13
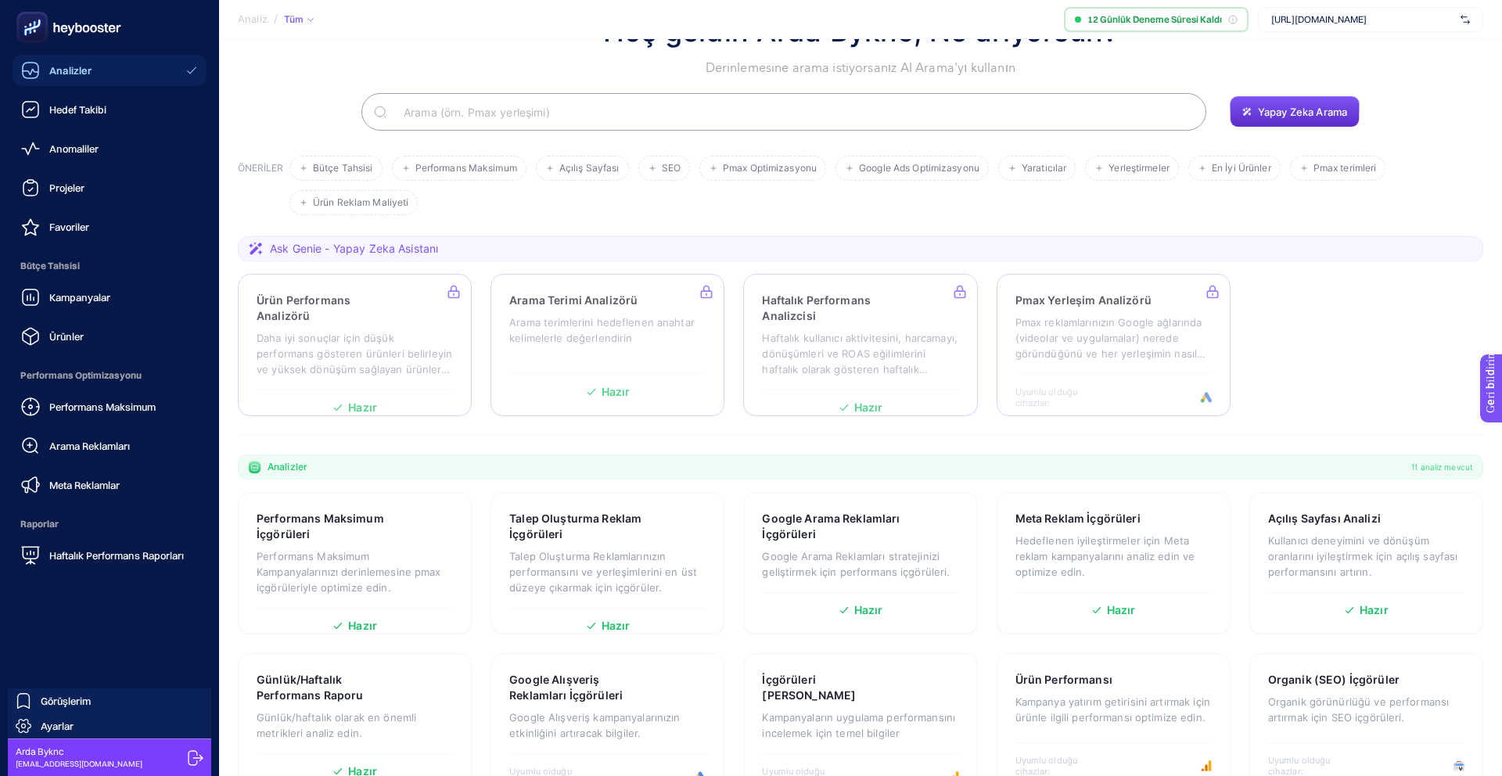
scroll to position [68, 0]
click at [74, 37] on icon at bounding box center [69, 27] width 113 height 31
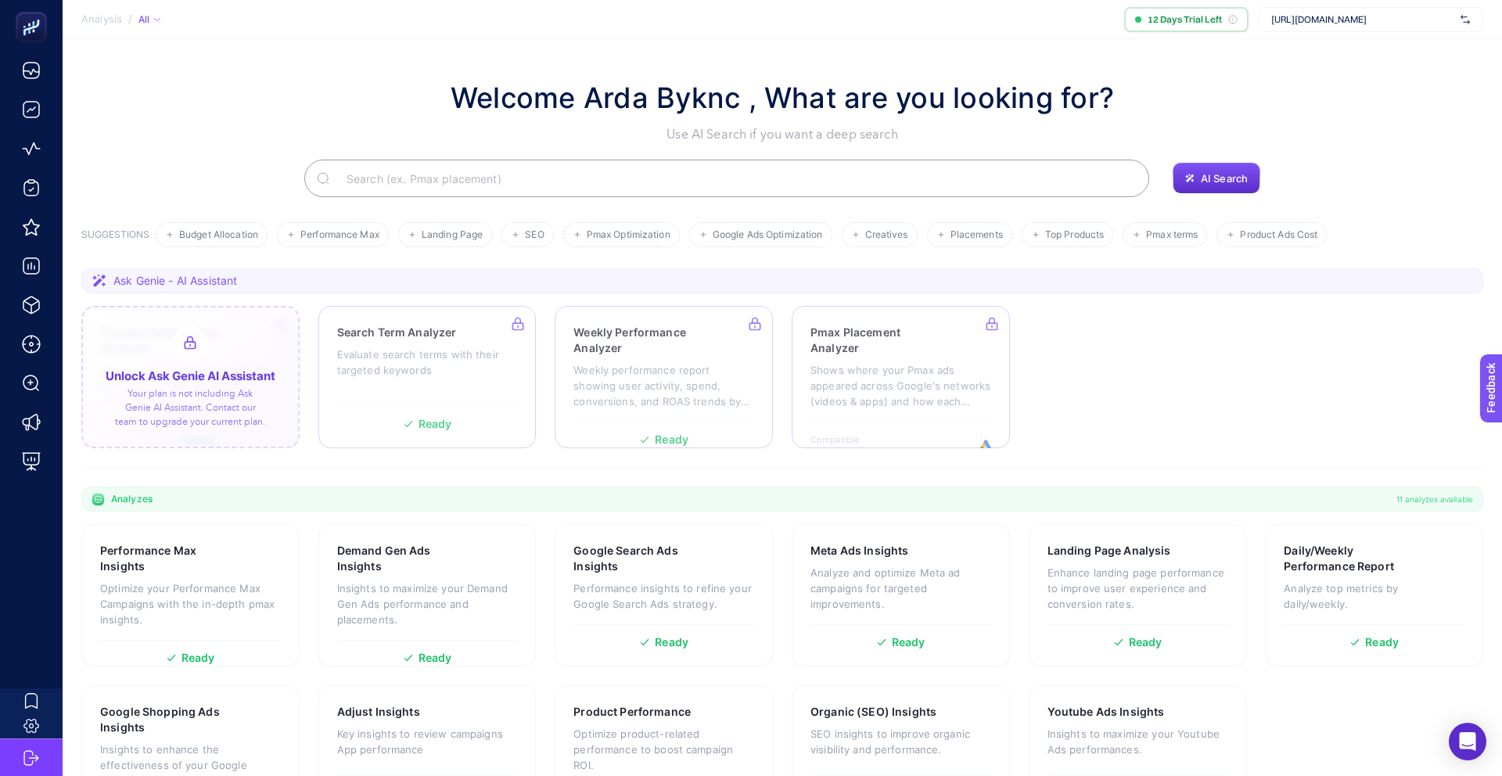
scroll to position [70, 0]
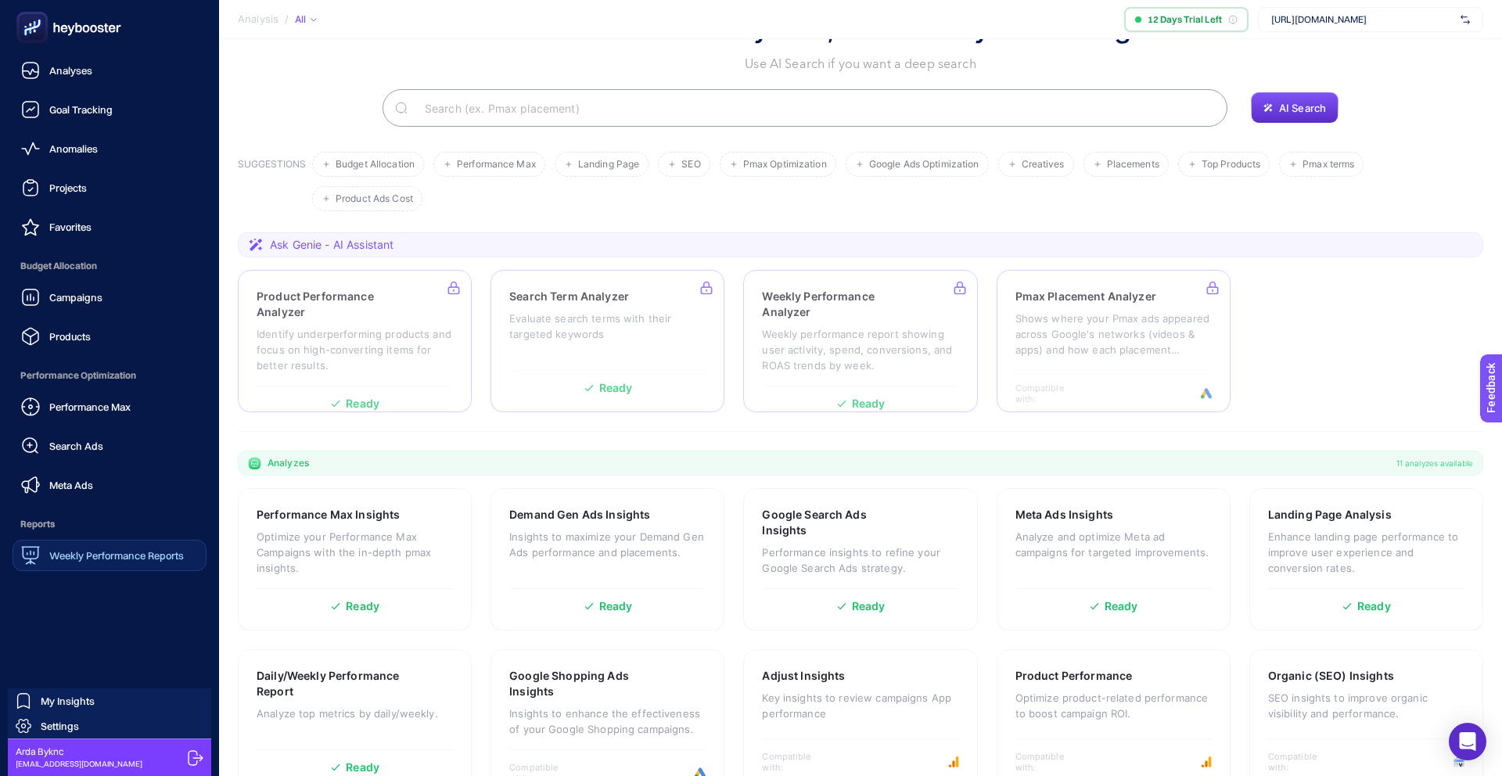
click at [71, 553] on span "Weekly Performance Reports" at bounding box center [116, 555] width 135 height 13
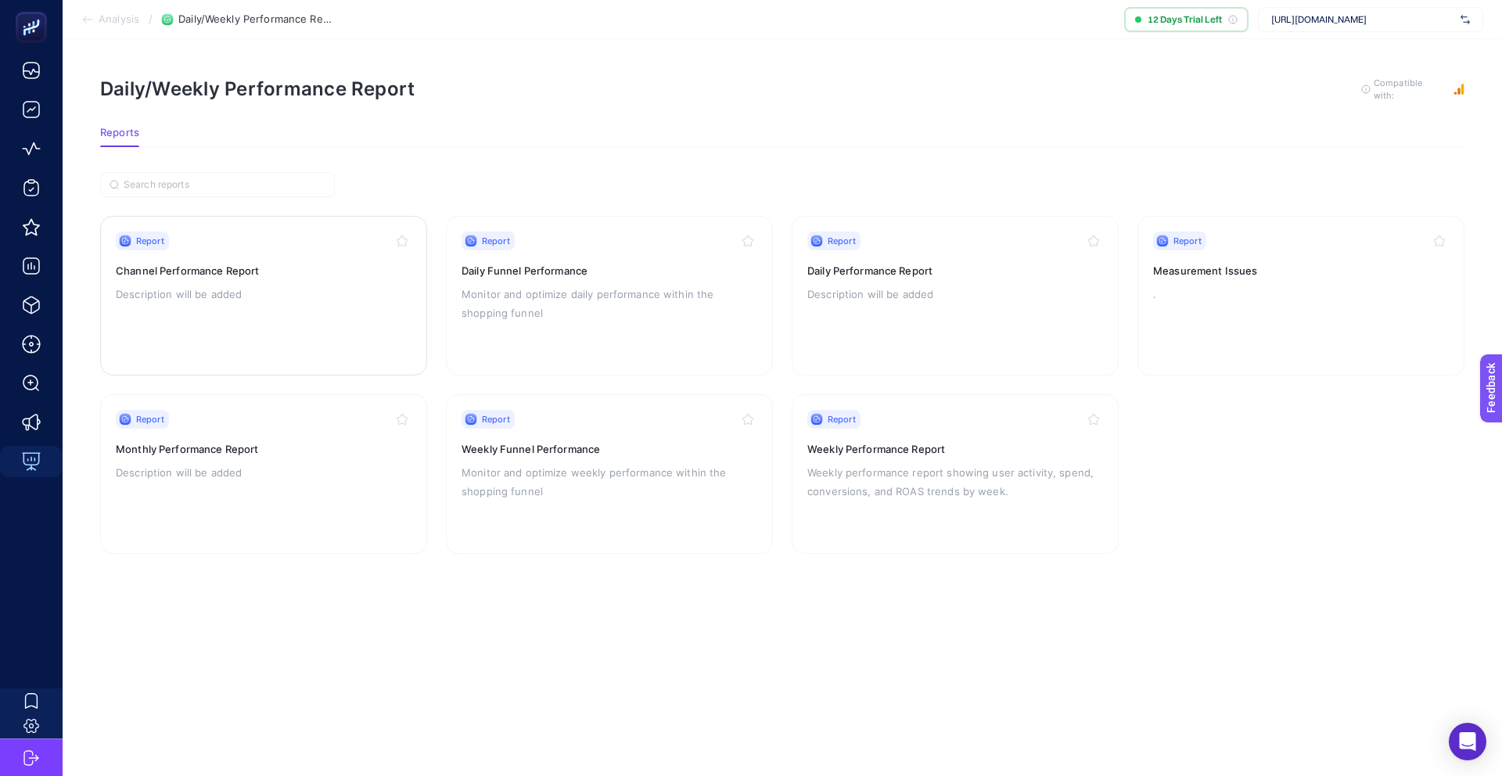
click at [238, 271] on h3 "Channel Performance Report" at bounding box center [264, 271] width 296 height 16
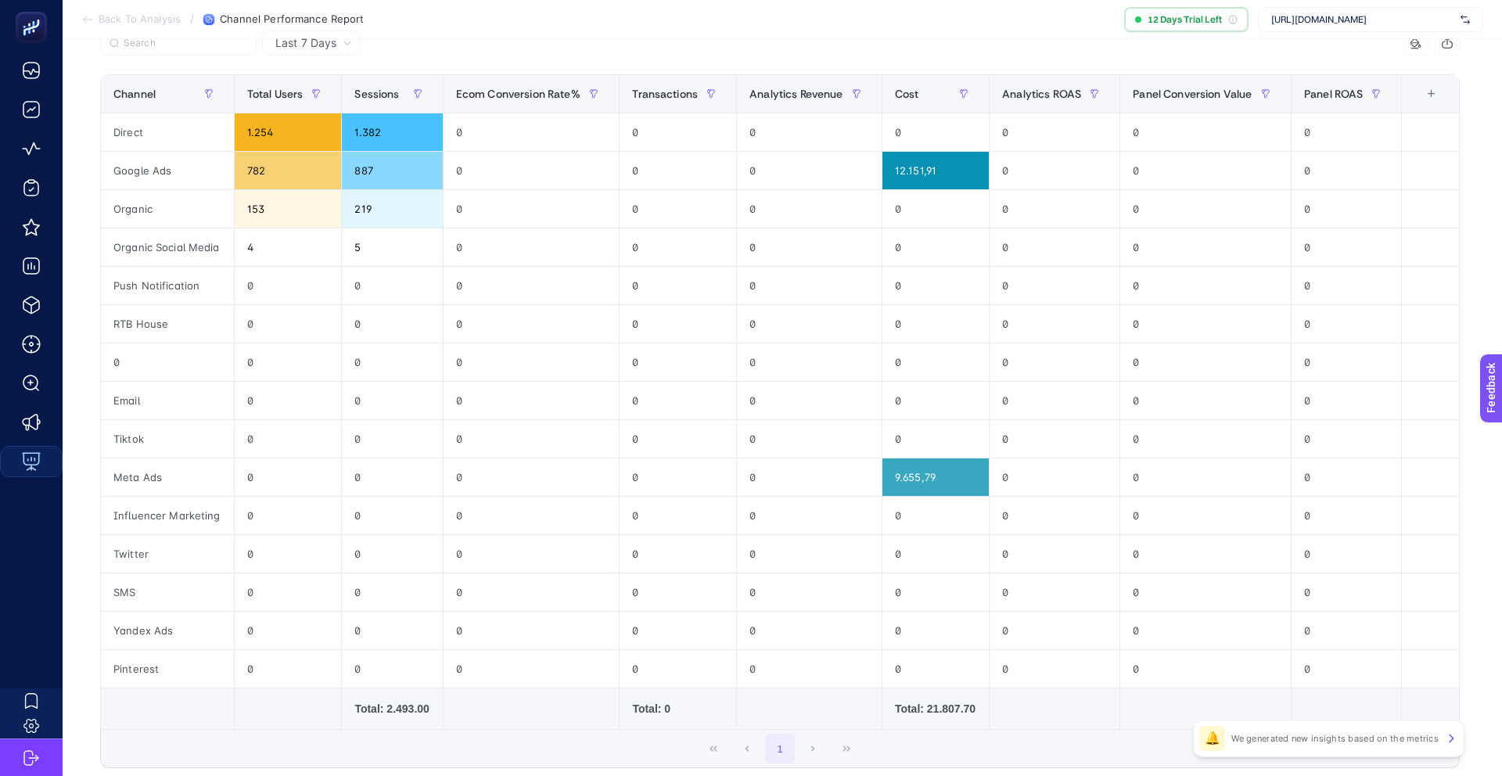
scroll to position [181, 0]
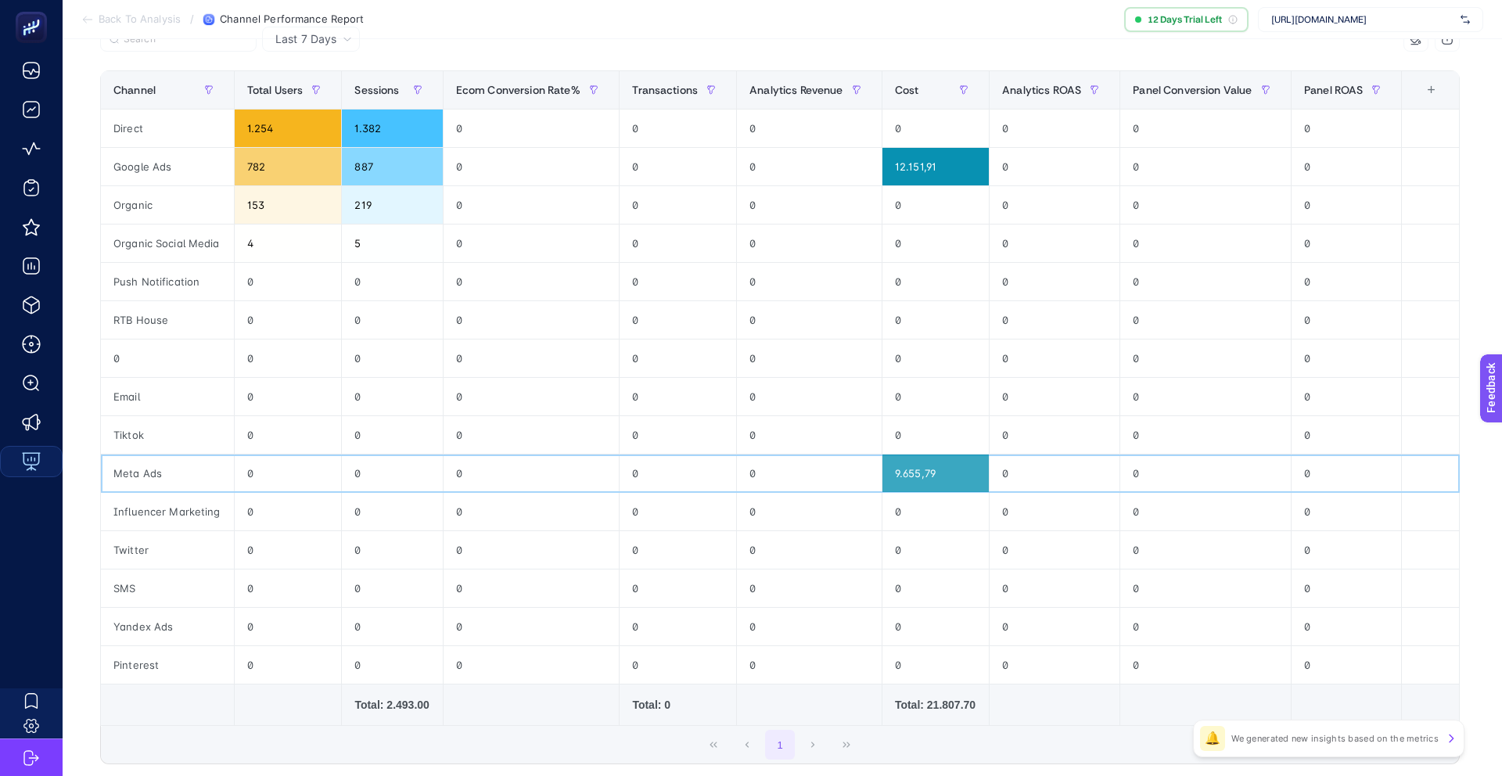
click at [208, 470] on div "Meta Ads" at bounding box center [167, 474] width 133 height 38
click at [235, 470] on div "0" at bounding box center [288, 474] width 107 height 38
click at [182, 469] on div "Meta Ads" at bounding box center [167, 474] width 133 height 38
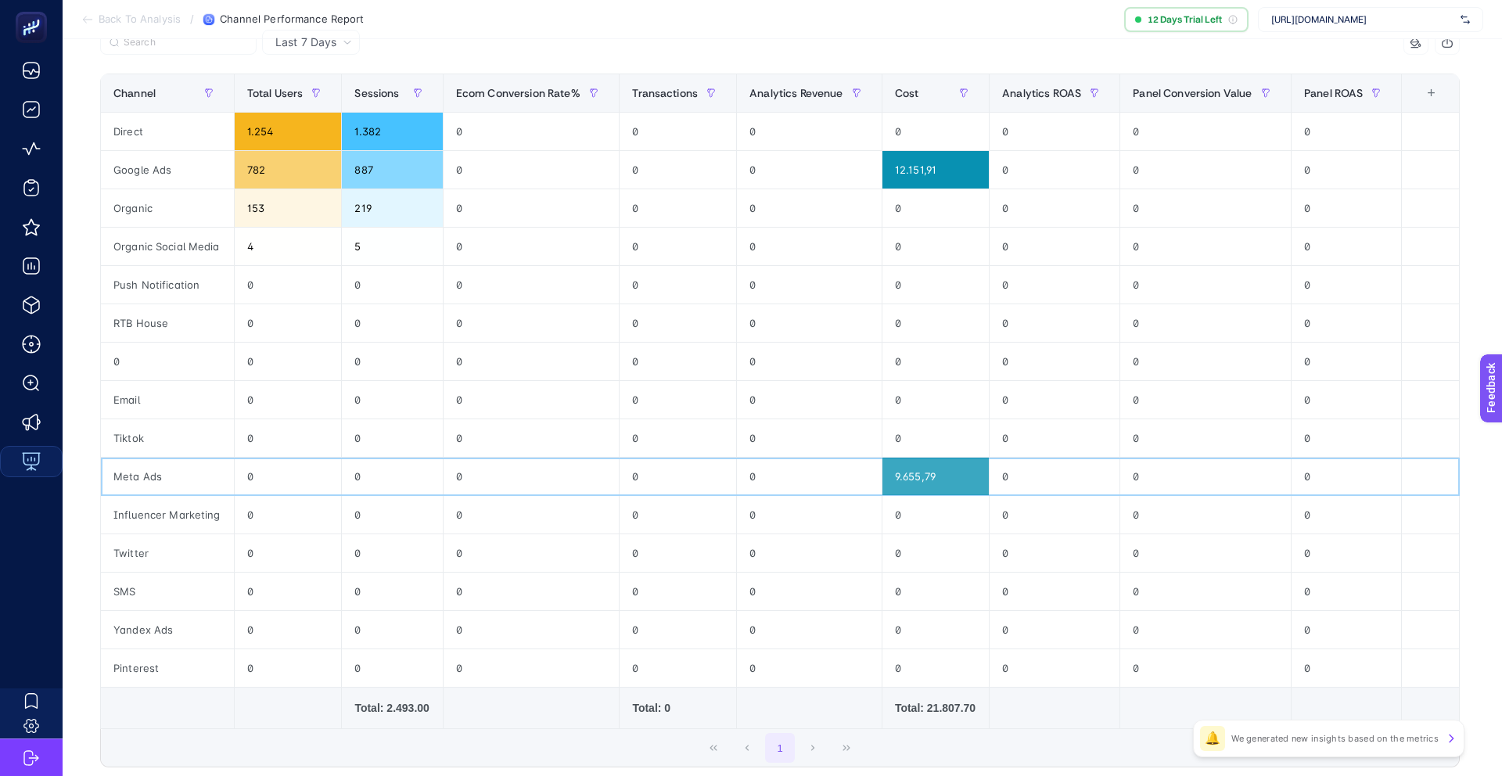
click at [182, 469] on div "Meta Ads" at bounding box center [167, 477] width 133 height 38
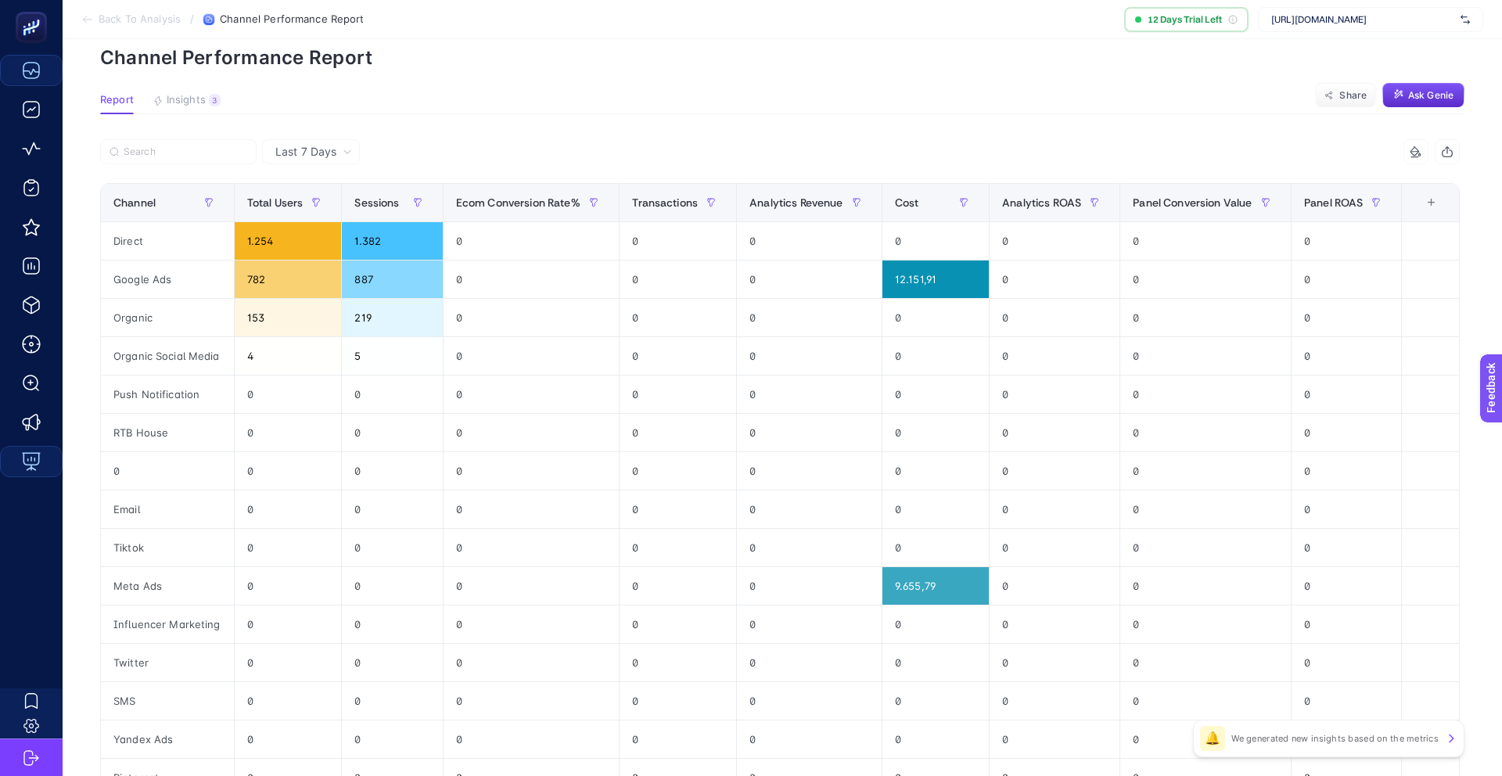
scroll to position [0, 0]
